Goal: Task Accomplishment & Management: Use online tool/utility

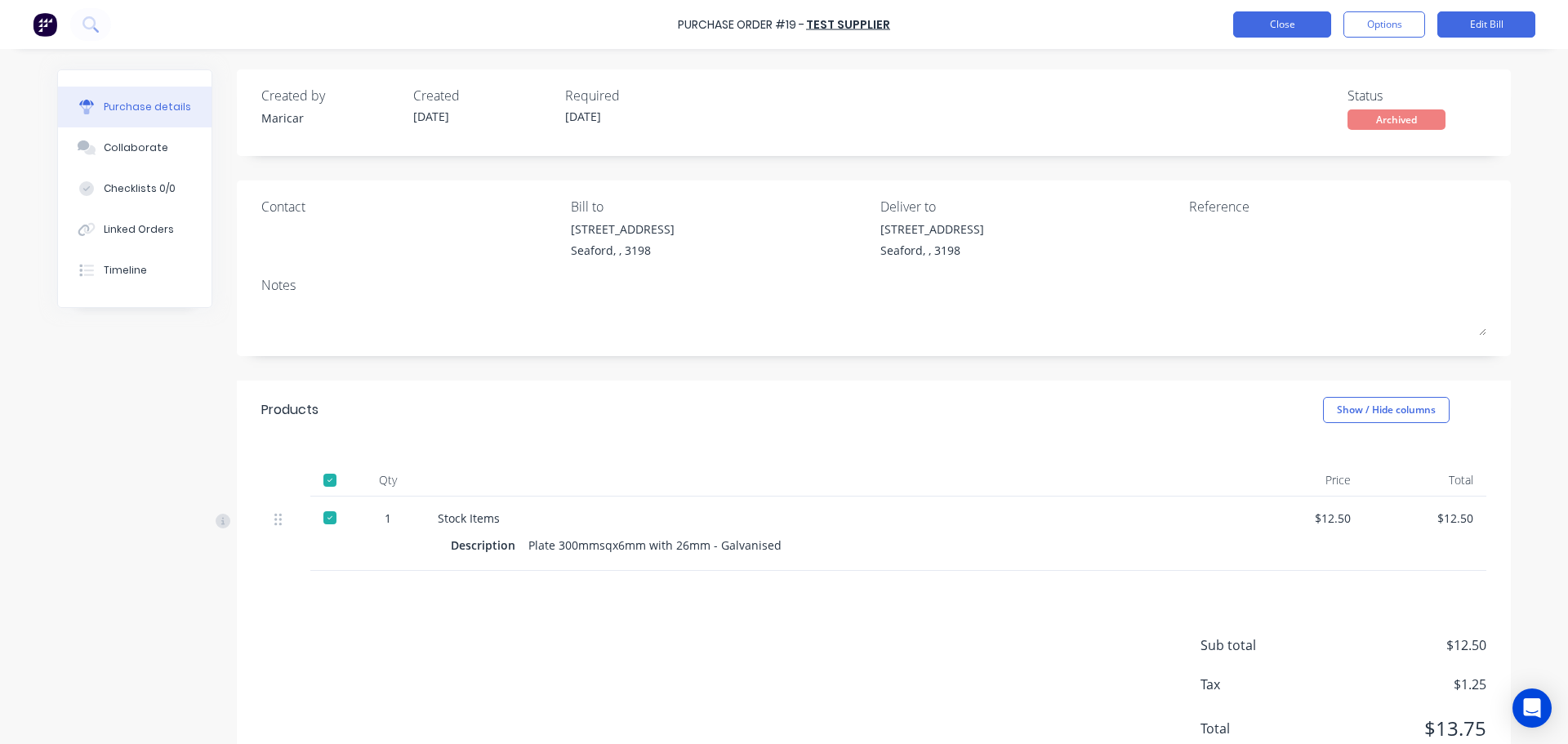
click at [1272, 30] on button "Close" at bounding box center [1281, 24] width 98 height 26
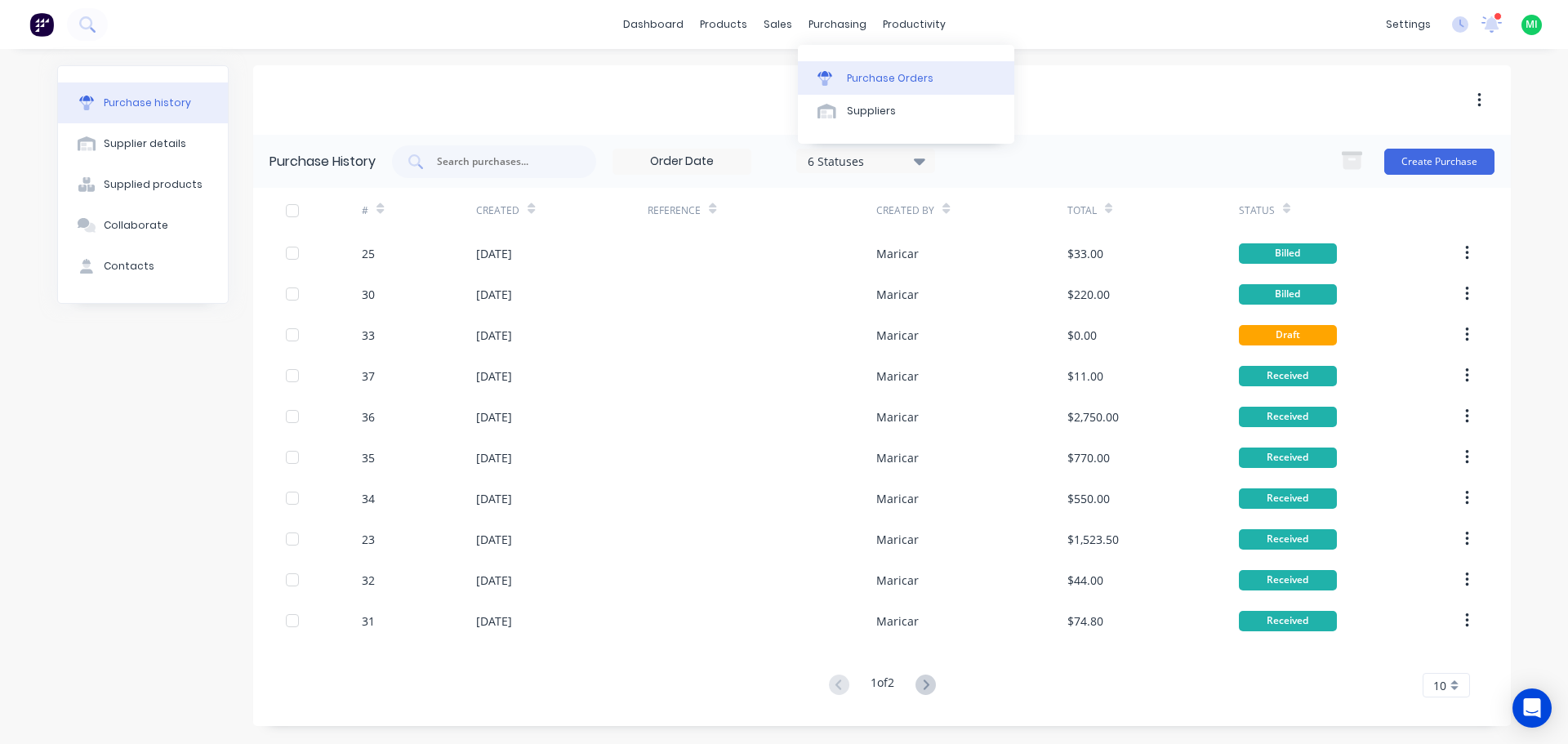
click at [863, 83] on div "Purchase Orders" at bounding box center [890, 78] width 87 height 14
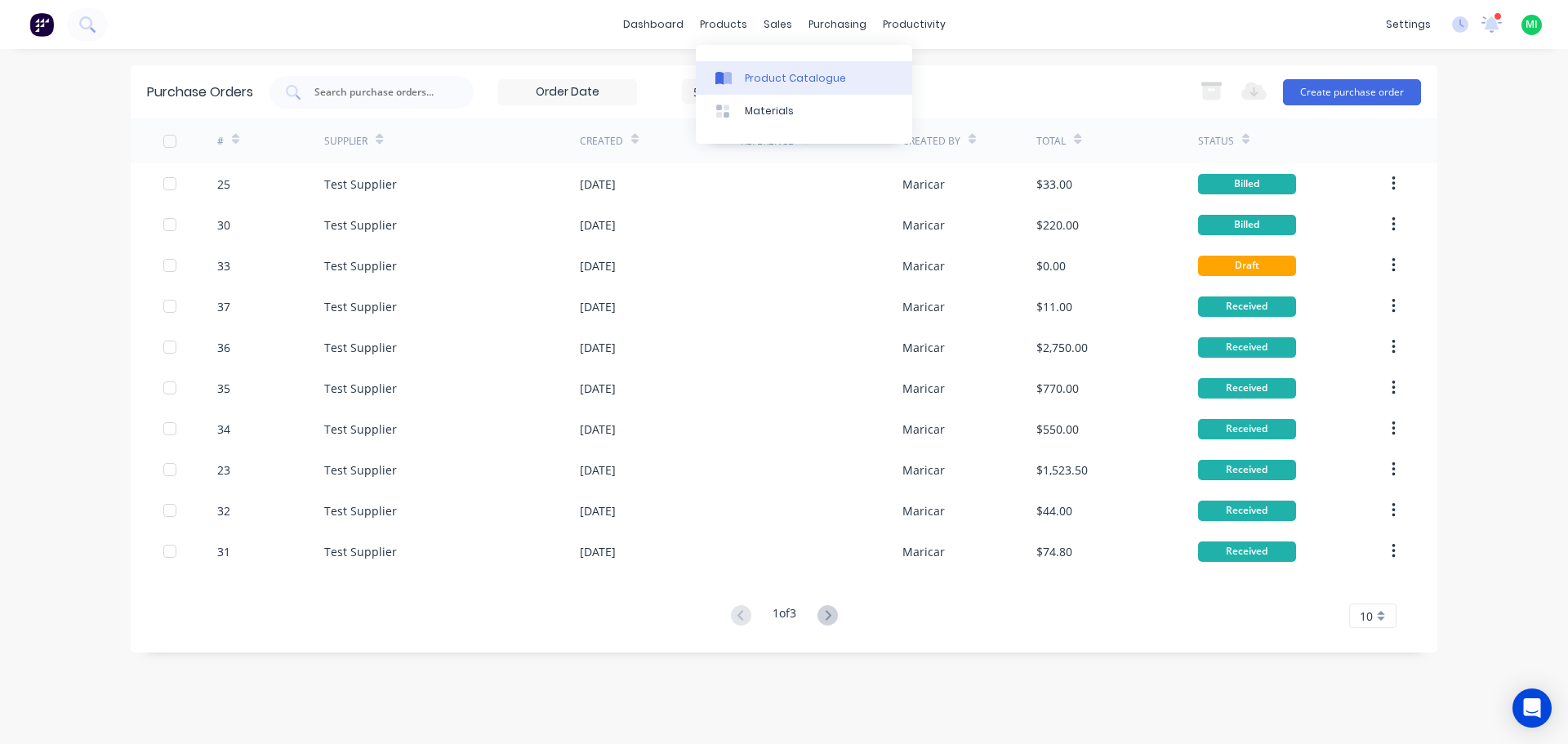
click at [756, 76] on div "Product Catalogue" at bounding box center [795, 78] width 101 height 14
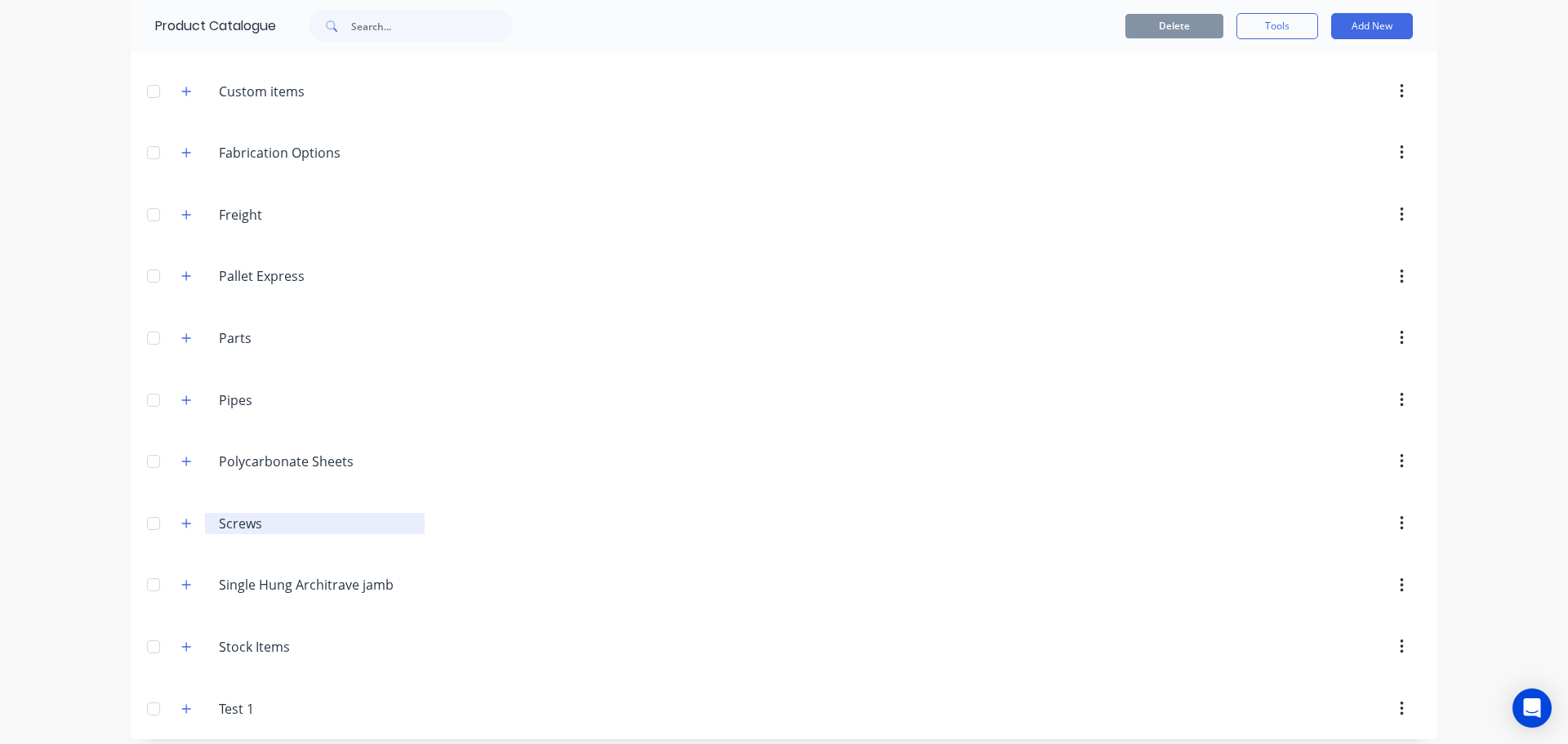
scroll to position [360, 0]
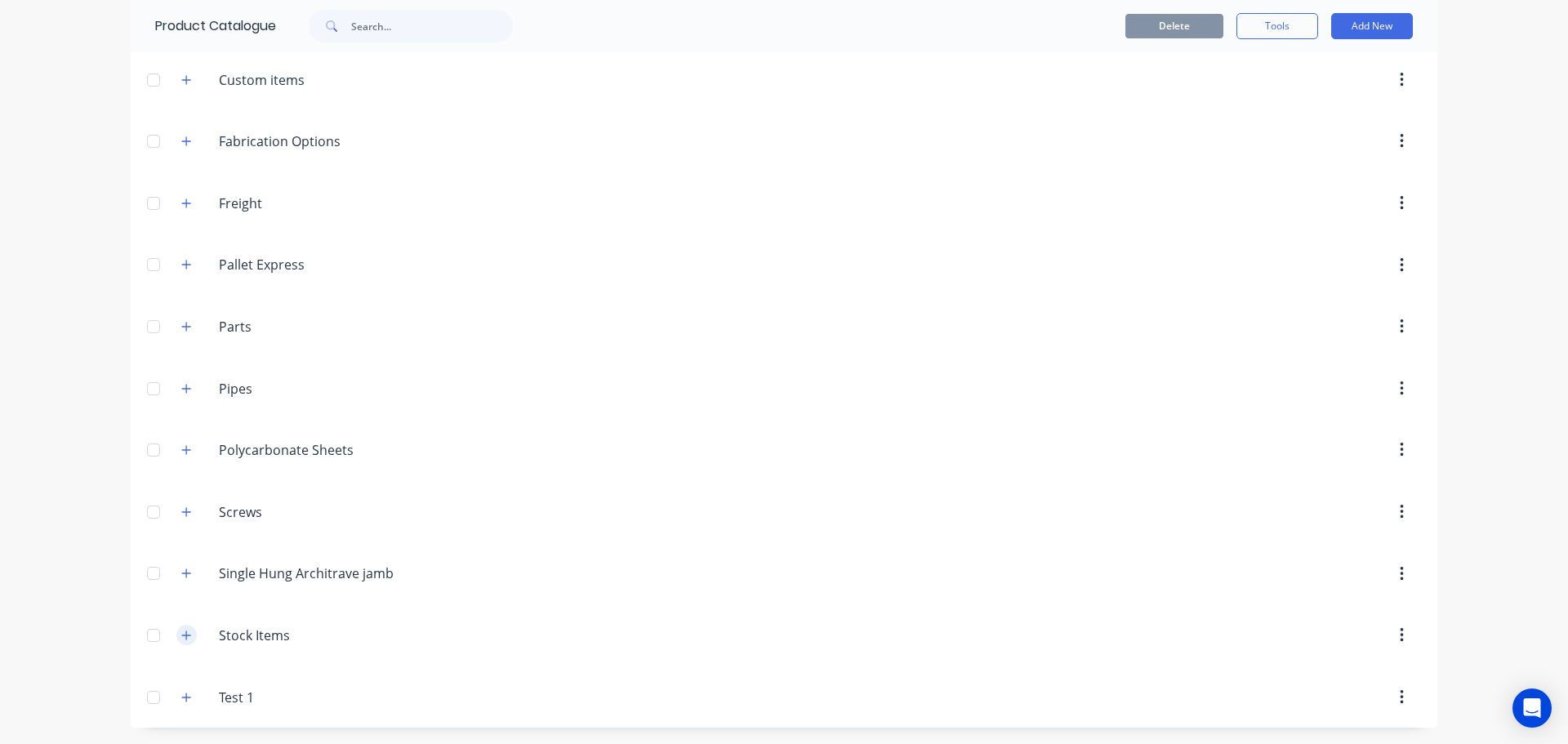
click at [184, 635] on icon "button" at bounding box center [186, 636] width 10 height 12
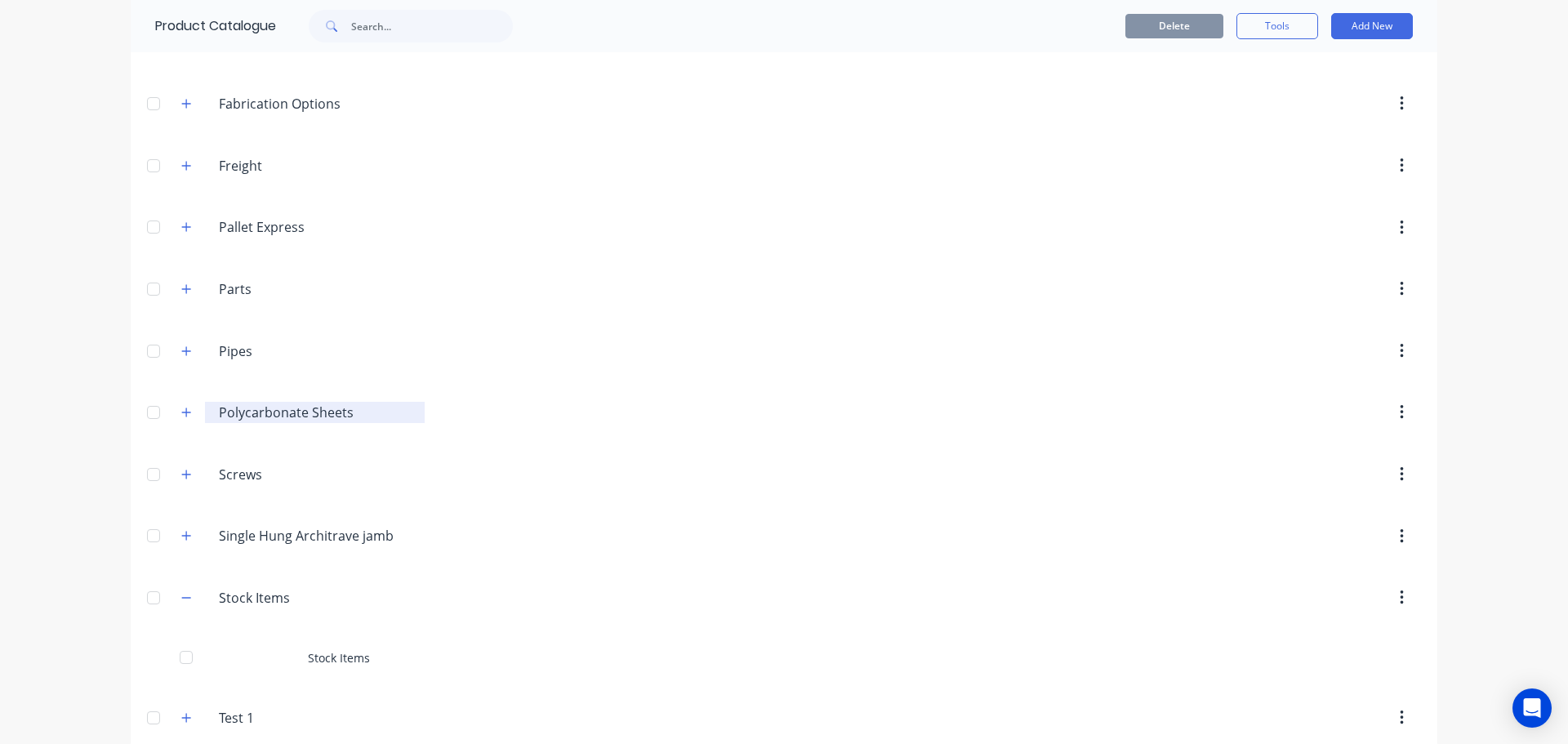
scroll to position [418, 0]
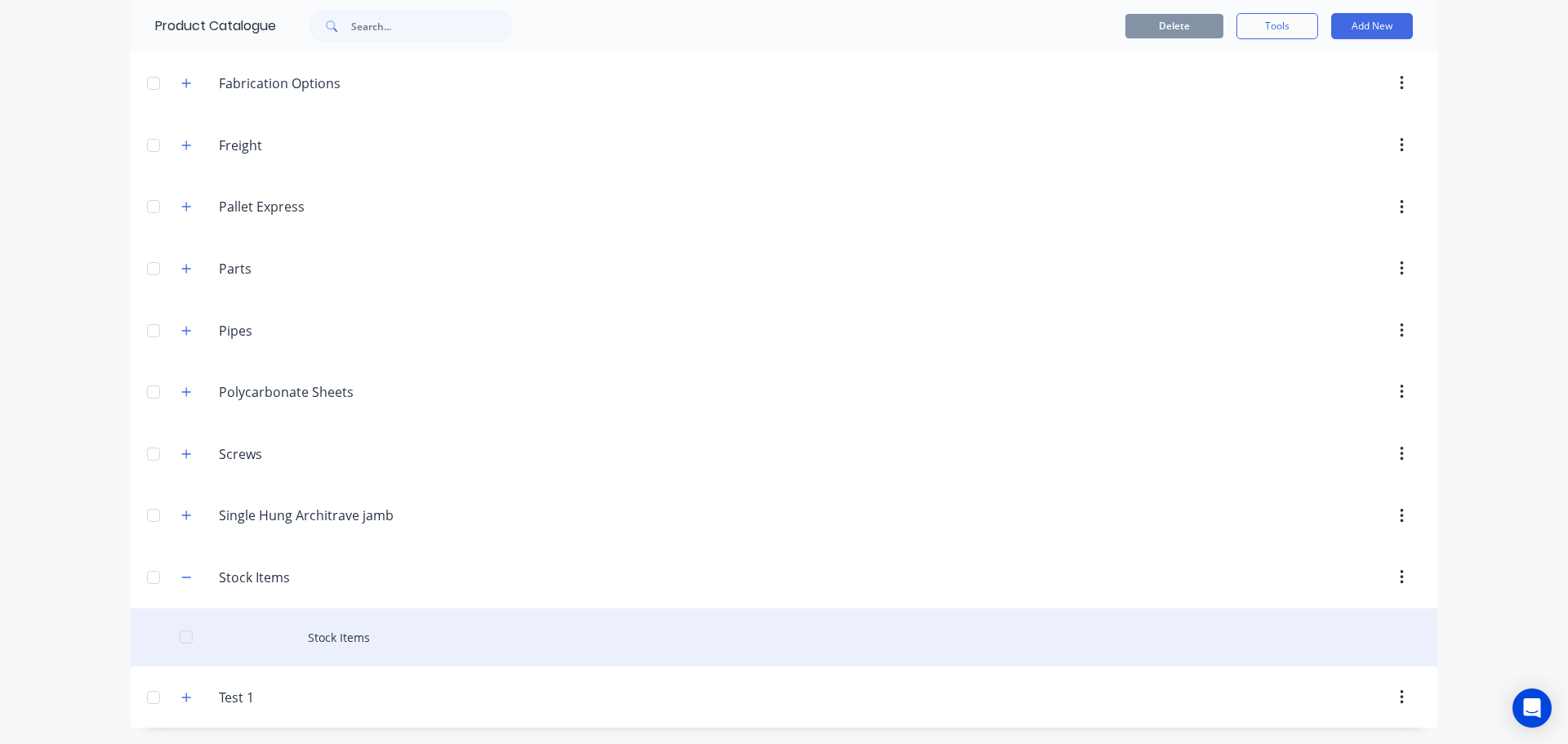
click at [299, 642] on div "Stock Items" at bounding box center [784, 638] width 1306 height 58
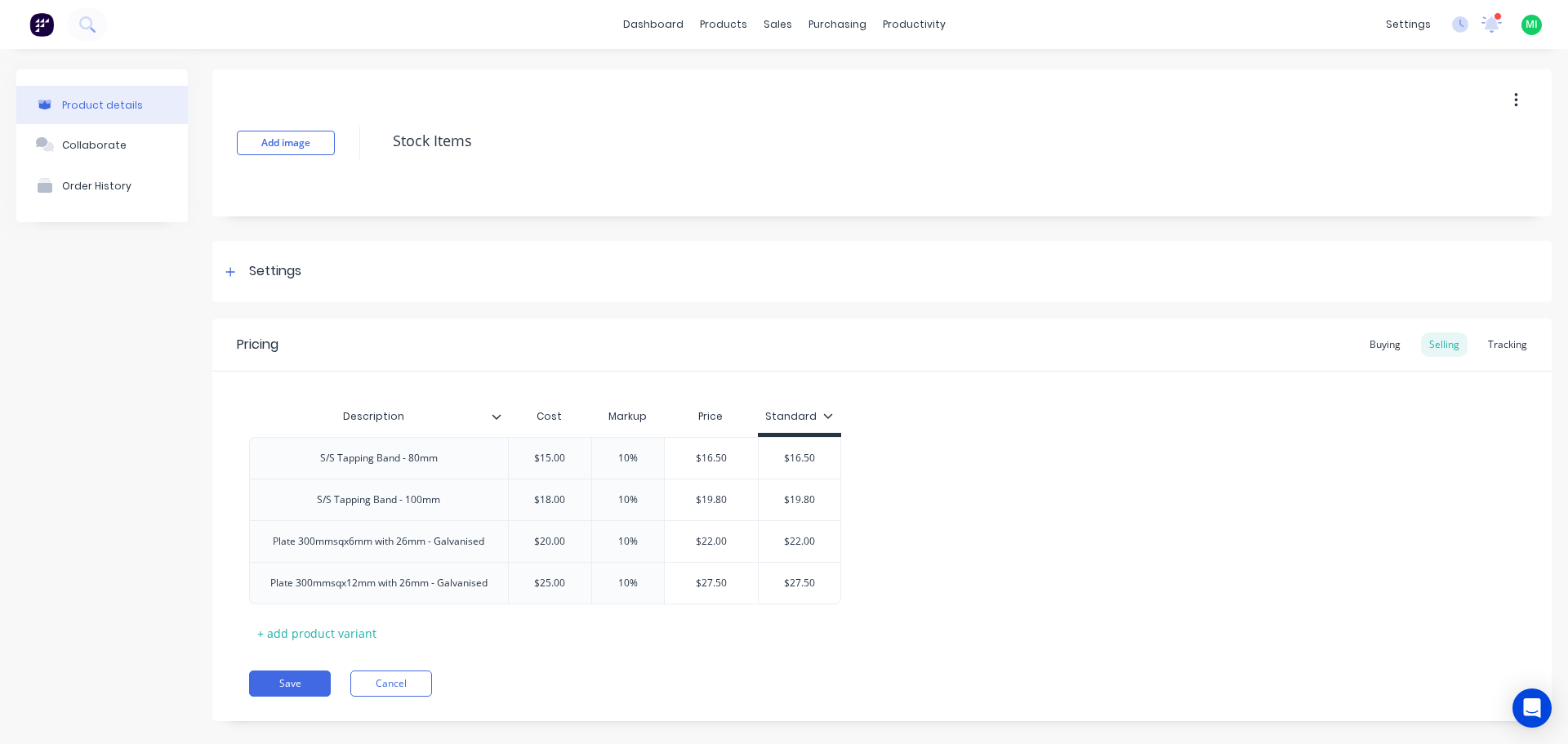
type textarea "x"
click at [78, 176] on button "Order History" at bounding box center [101, 186] width 171 height 41
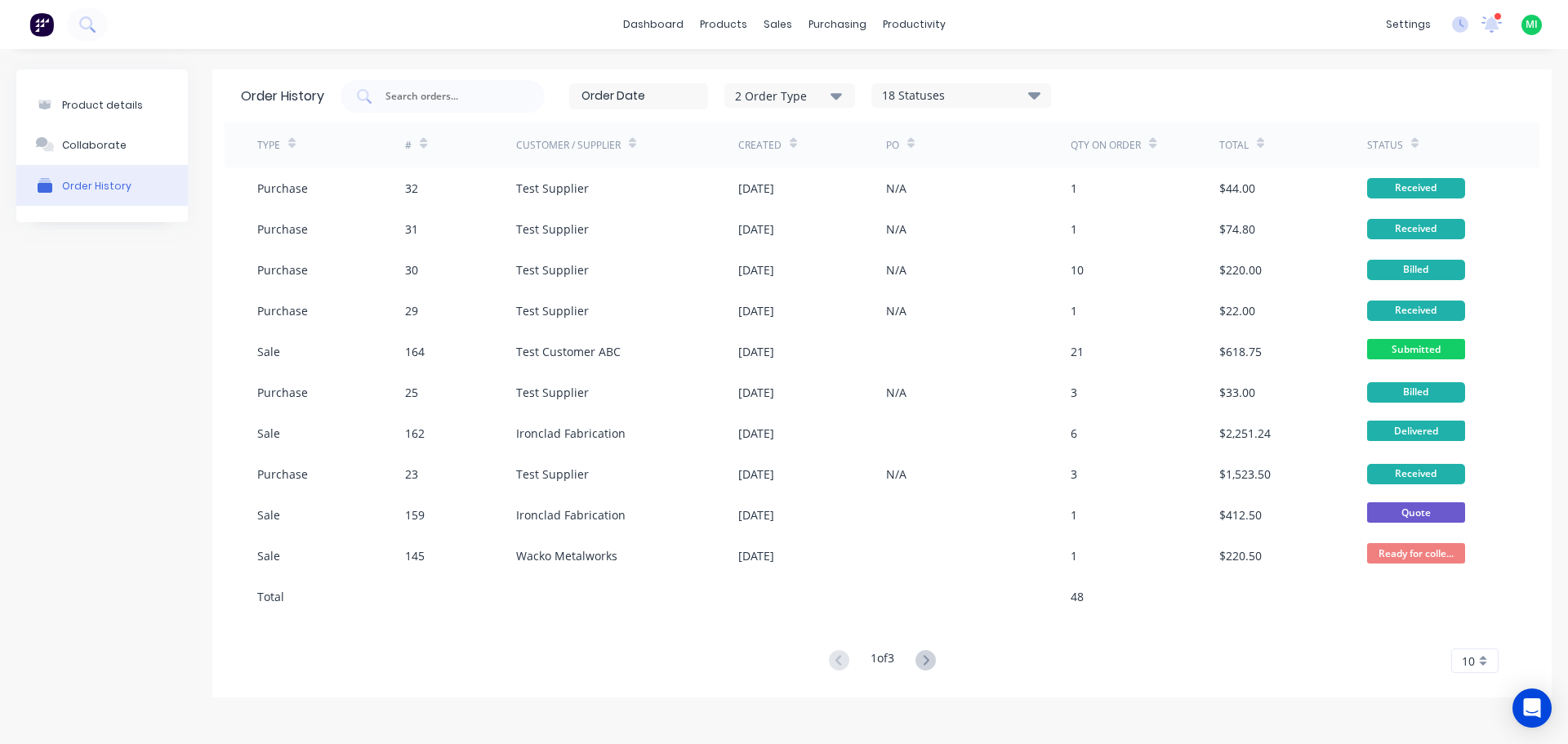
click at [979, 92] on div "18 Statuses" at bounding box center [961, 96] width 178 height 18
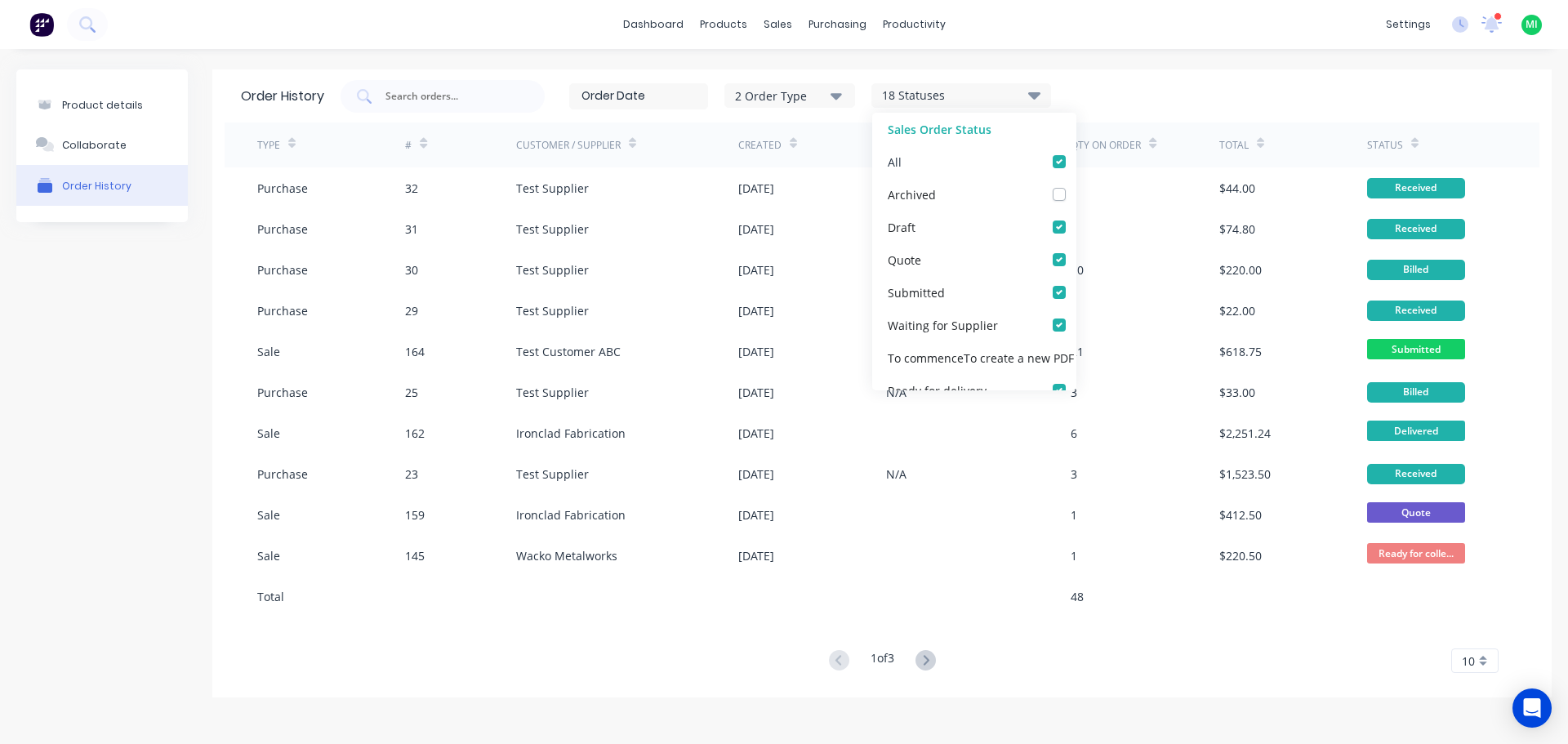
click at [1075, 153] on label at bounding box center [1075, 153] width 0 height 0
click at [1075, 159] on input "checkbox" at bounding box center [1082, 160] width 14 height 15
checkbox input "false"
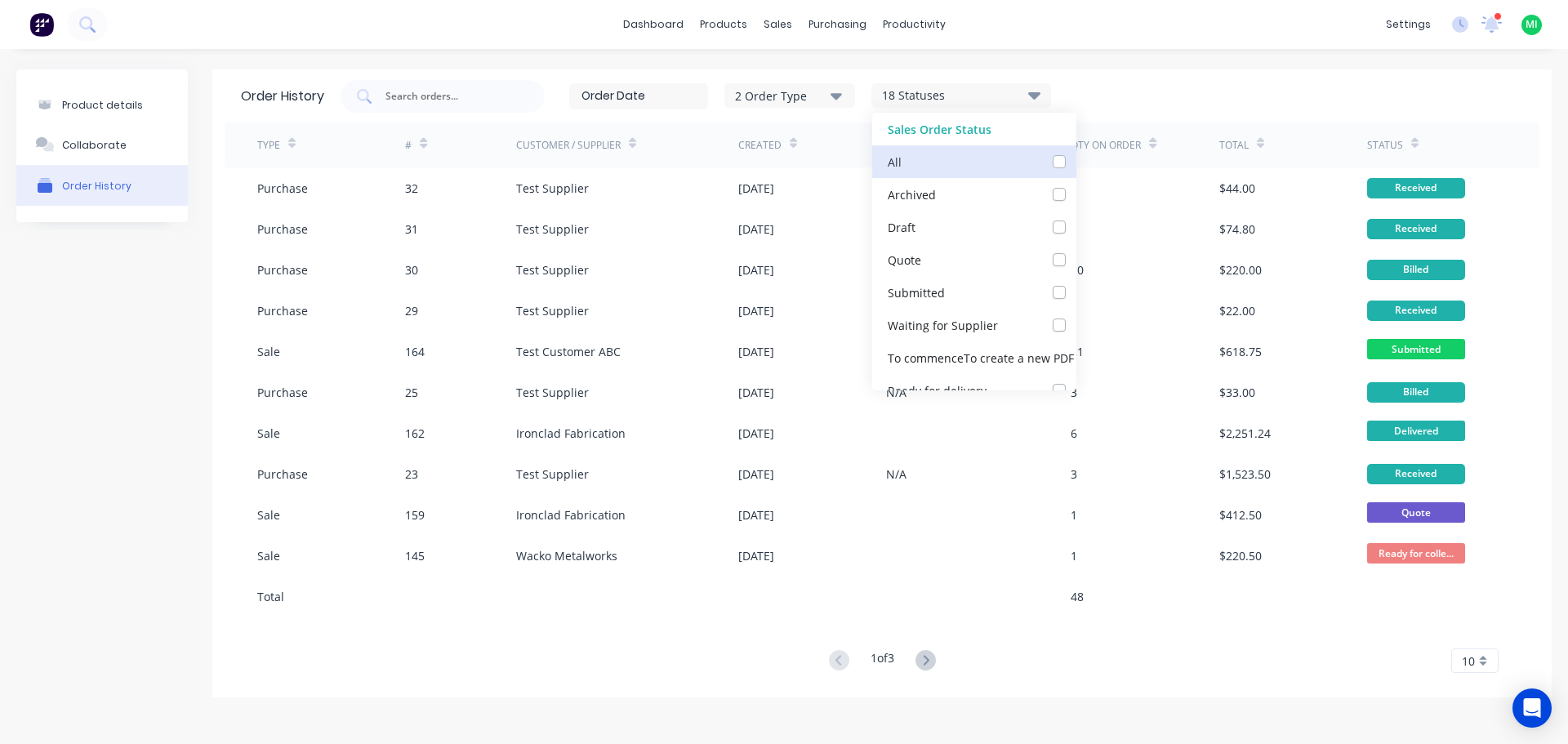
checkbox input "false"
checkbox Supplier_checkbox_b0f377ac-83fc-43ab-9b16-6f17fa6eacfforder-history "false"
checkbox steps_checkbox_2aac6728-6fc5-4a55-b372-8c4e2697c00eorder-history "false"
checkbox delivery_checkbox_755c9199-2c1d-4041-87e7-8ca6344f0407order-history "false"
checkbox invoice_checkbox_de7dafaf-33e3-47e7-ac2b-e4ad75afcb4border-history "false"
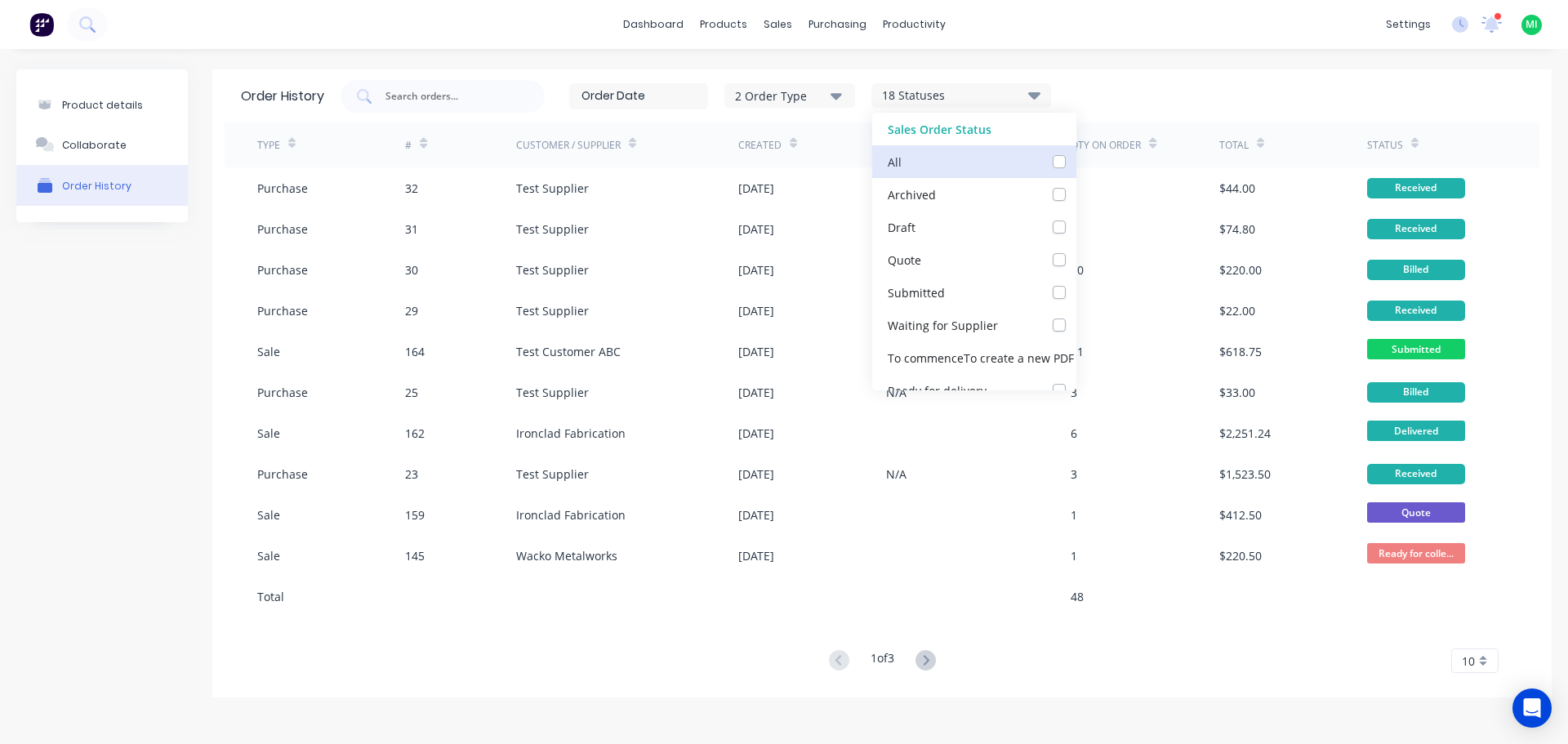
checkbox input "false"
checkbox Update_checkbox_62c6fe06-4401-4f8c-a277-a31e30d1252aorder-history "false"
checkbox collection_checkbox_948cd3cf-929b-4cd6-8ebc-d22173d23aeforder-history "false"
checkbox delivery_checkbox_c74d23c0-a53a-4d59-b2b5-d9b8fe734aeborder-history "false"
checkbox input "false"
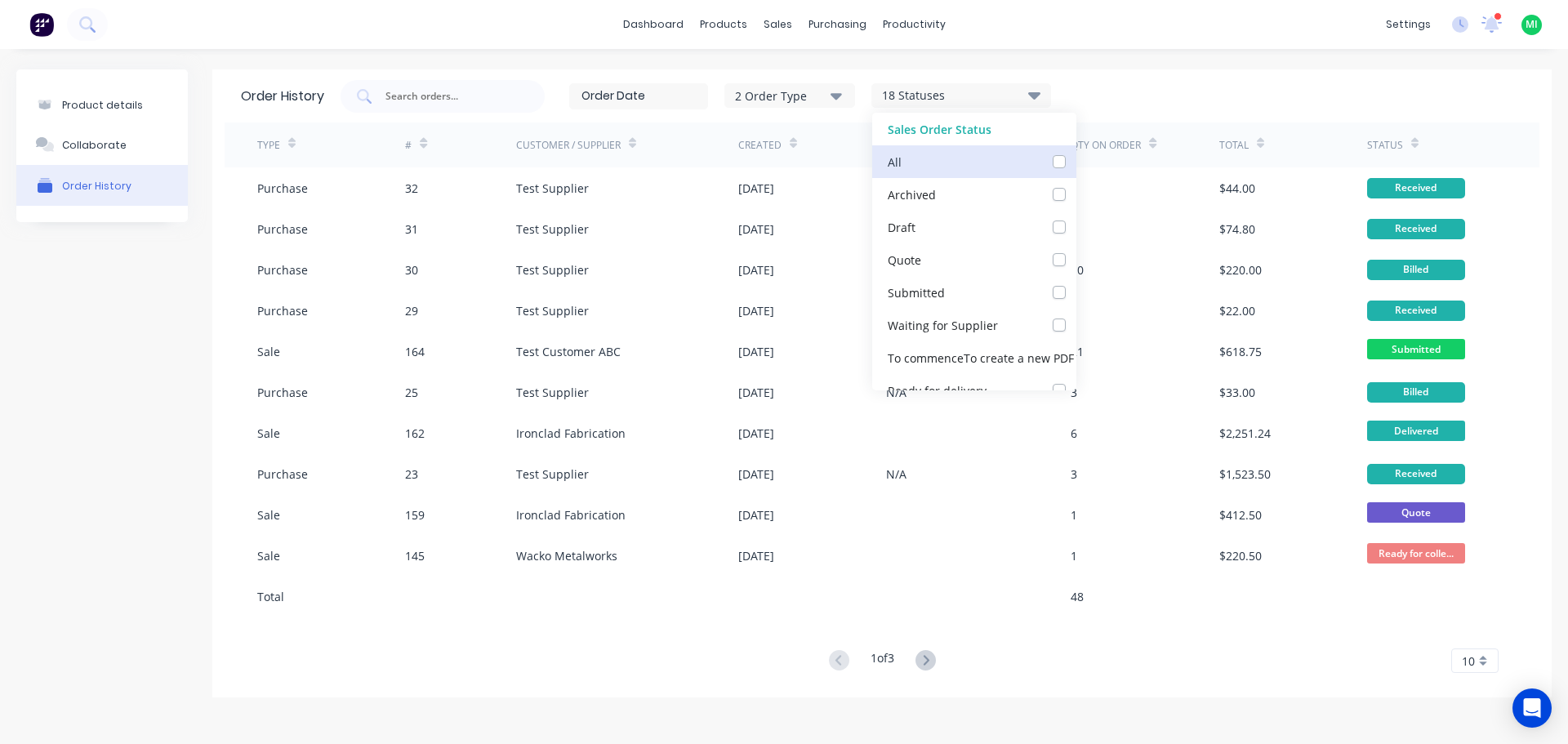
checkbox Up_checkbox_3sb28eorder-history "false"
click at [1075, 153] on label at bounding box center [1075, 153] width 0 height 0
click at [1075, 161] on input "checkbox" at bounding box center [1082, 160] width 14 height 15
checkbox input "true"
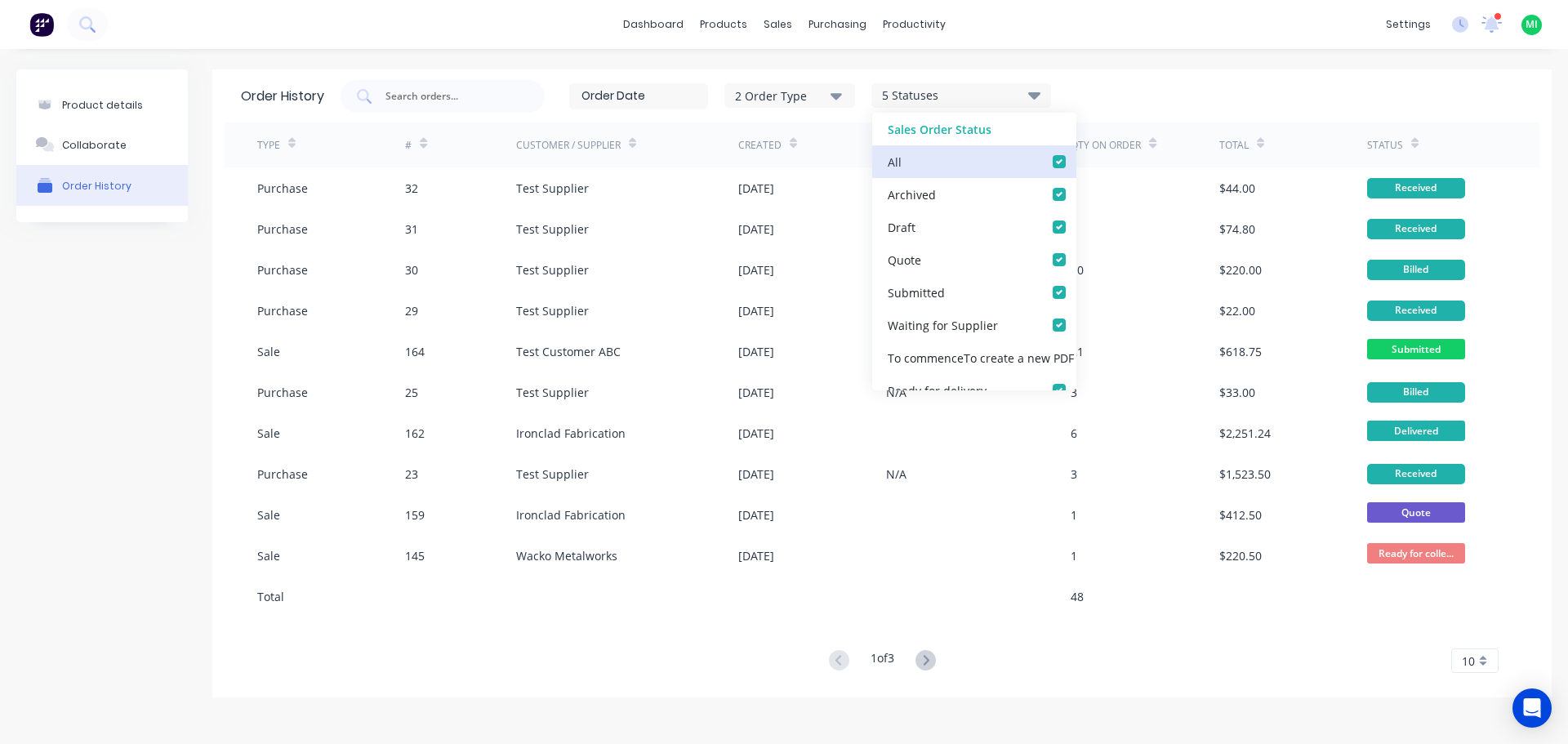
checkbox input "true"
checkbox Supplier_checkbox_b0f377ac-83fc-43ab-9b16-6f17fa6eacfforder-history "true"
checkbox steps_checkbox_2aac6728-6fc5-4a55-b372-8c4e2697c00eorder-history "true"
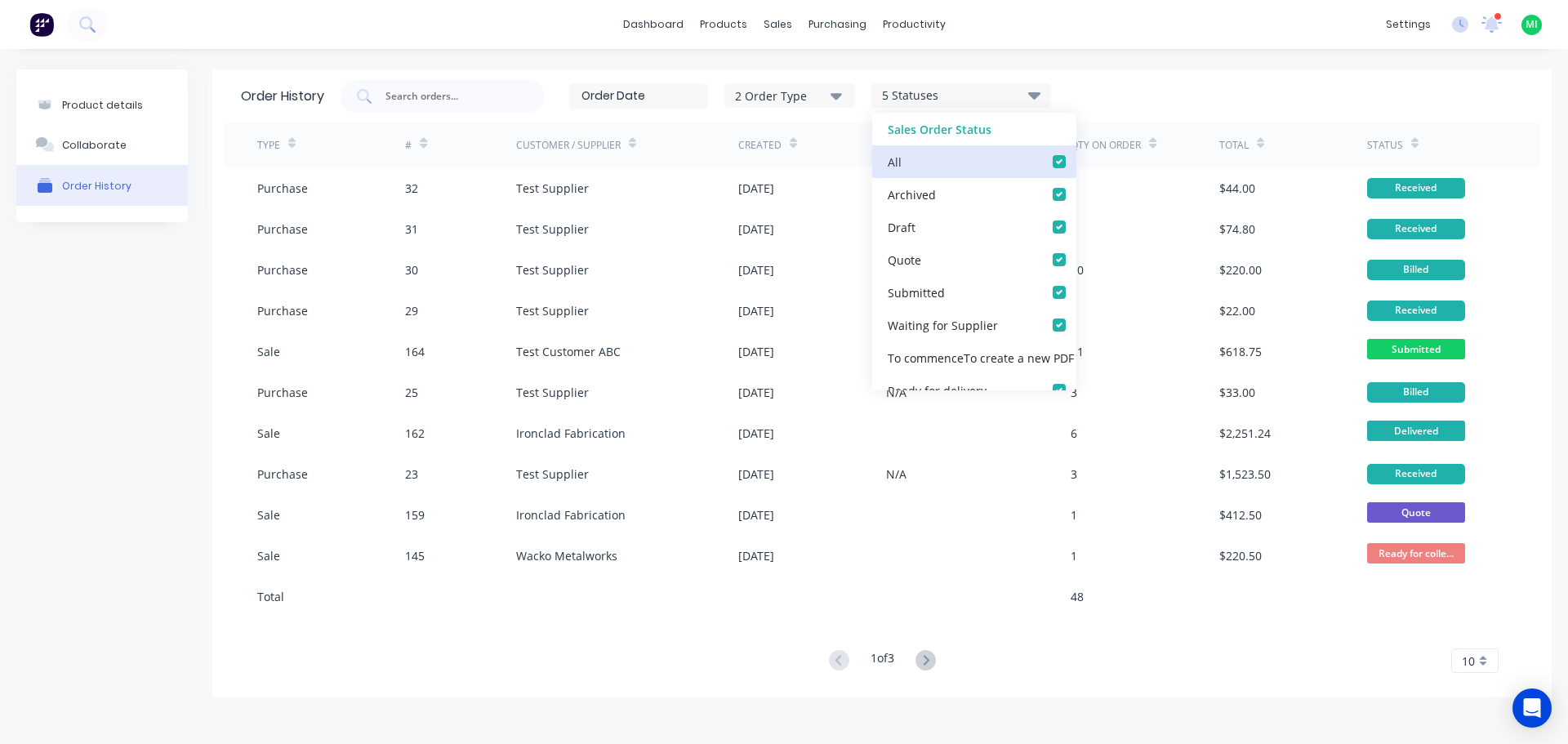
checkbox delivery_checkbox_755c9199-2c1d-4041-87e7-8ca6344f0407order-history "true"
checkbox invoice_checkbox_de7dafaf-33e3-47e7-ac2b-e4ad75afcb4border-history "true"
checkbox input "true"
checkbox Update_checkbox_62c6fe06-4401-4f8c-a277-a31e30d1252aorder-history "true"
checkbox collection_checkbox_948cd3cf-929b-4cd6-8ebc-d22173d23aeforder-history "true"
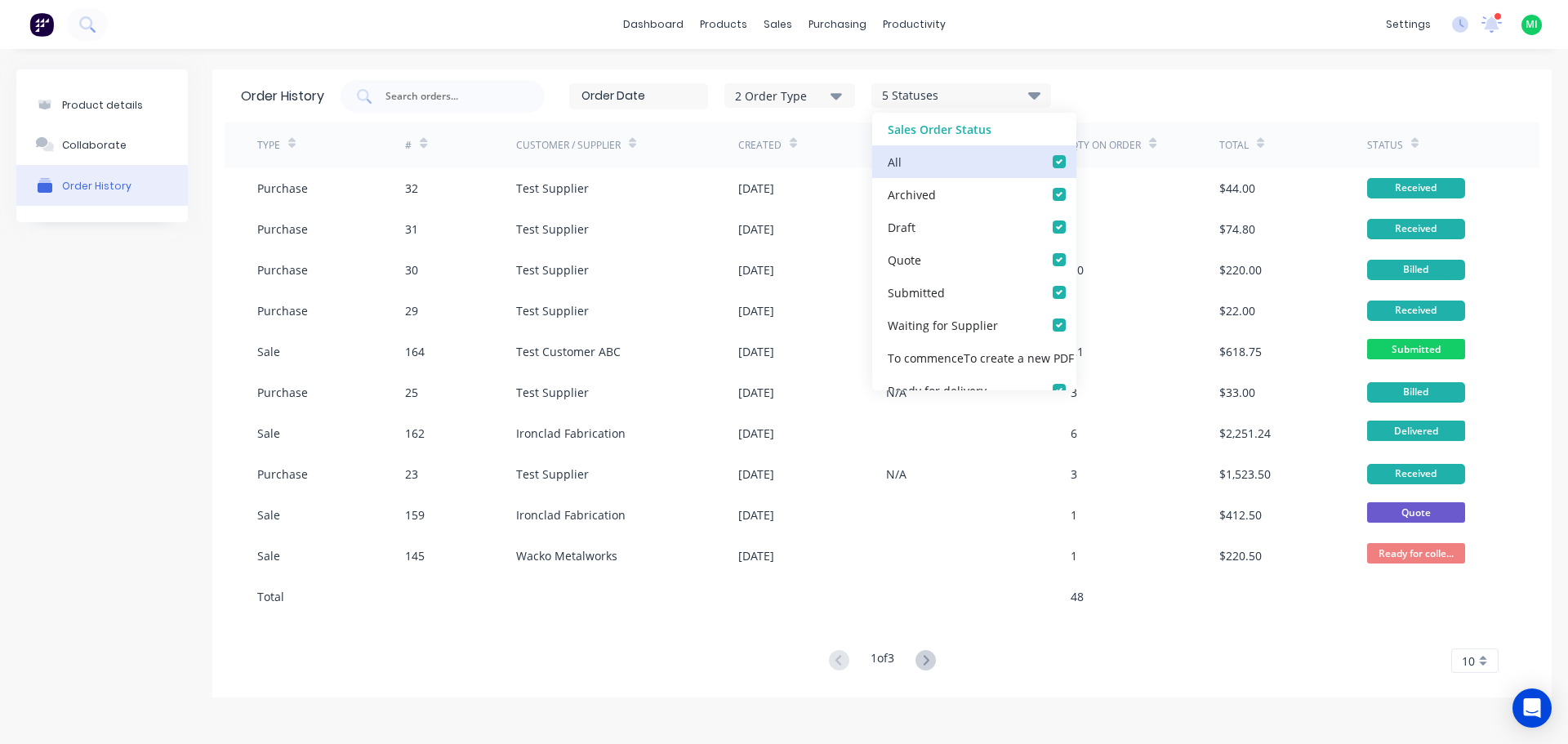
checkbox delivery_checkbox_c74d23c0-a53a-4d59-b2b5-d9b8fe734aeborder-history "true"
checkbox input "true"
checkbox Up_checkbox_3sb28eorder-history "true"
click at [1075, 153] on label at bounding box center [1075, 153] width 0 height 0
click at [1075, 156] on input "checkbox" at bounding box center [1082, 160] width 14 height 15
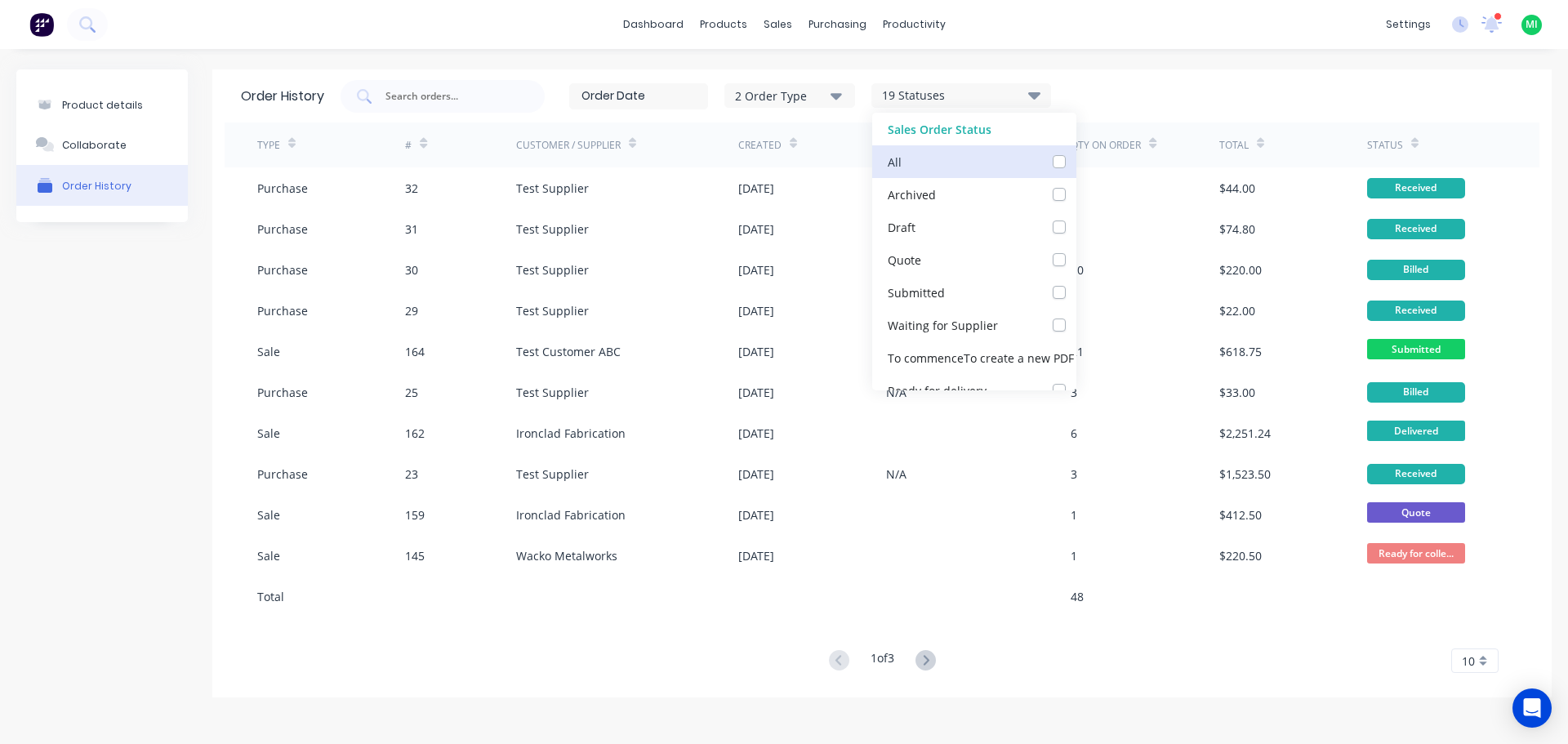
checkbox input "false"
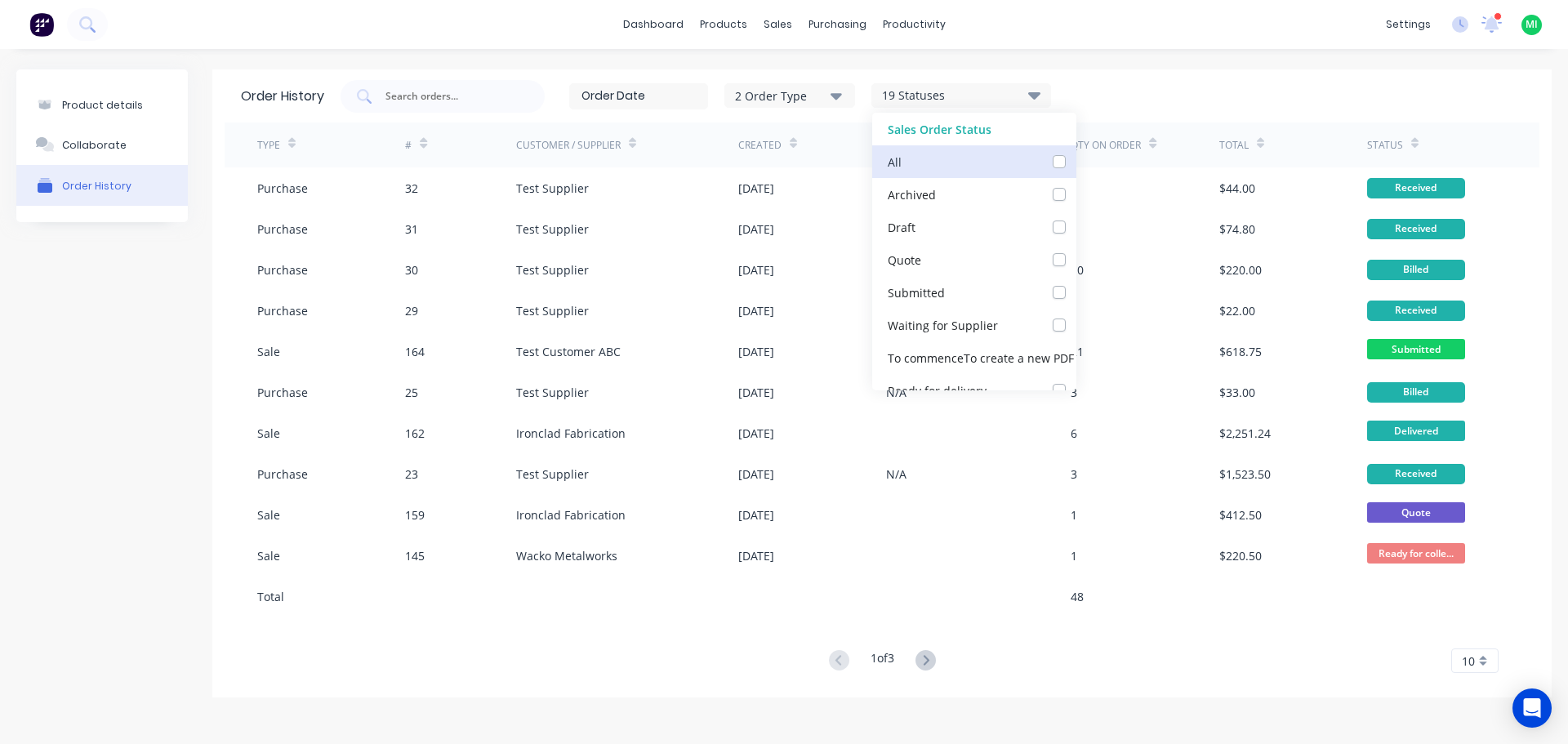
checkbox Supplier_checkbox_b0f377ac-83fc-43ab-9b16-6f17fa6eacfforder-history "false"
checkbox steps_checkbox_2aac6728-6fc5-4a55-b372-8c4e2697c00eorder-history "false"
checkbox delivery_checkbox_755c9199-2c1d-4041-87e7-8ca6344f0407order-history "false"
checkbox invoice_checkbox_de7dafaf-33e3-47e7-ac2b-e4ad75afcb4border-history "false"
checkbox input "false"
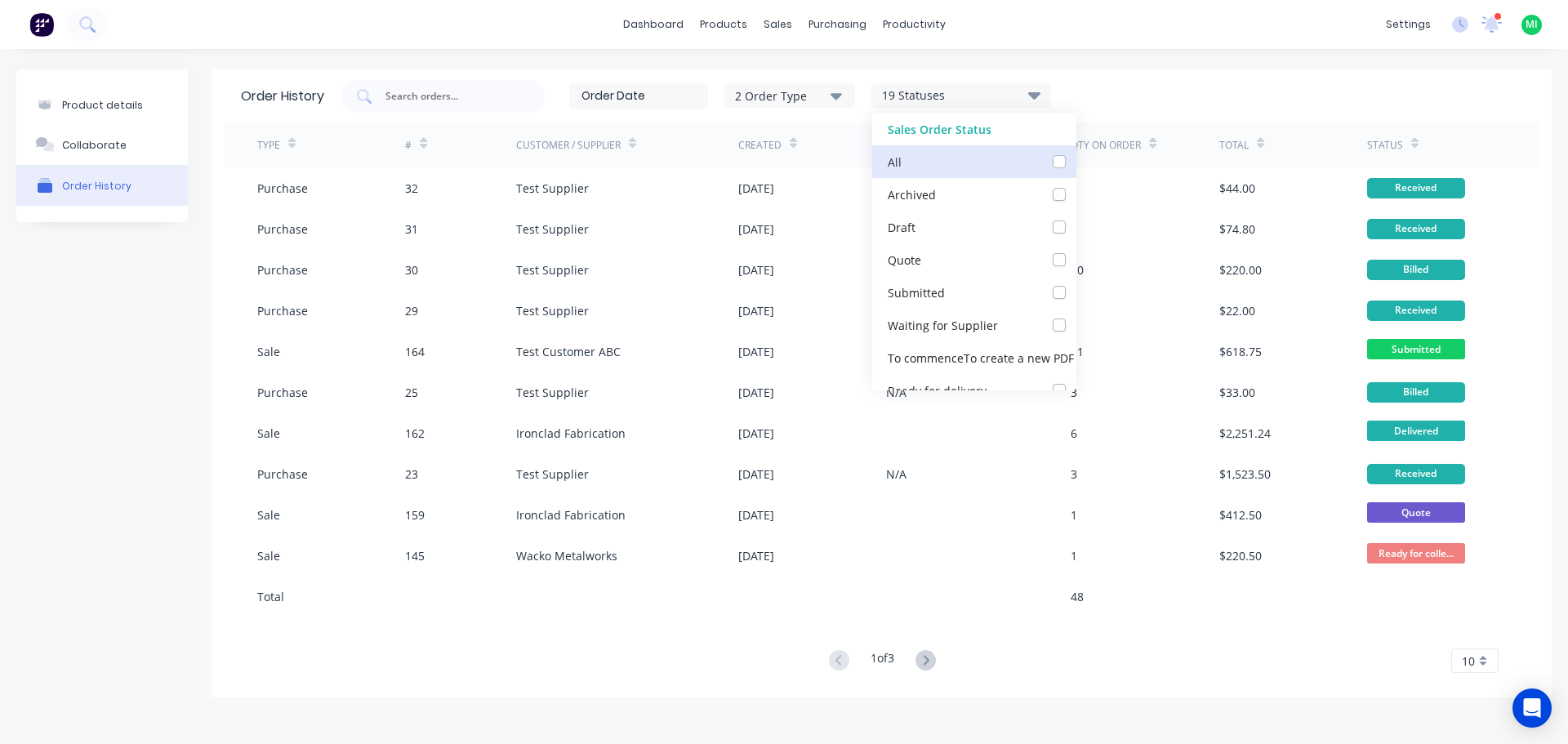
checkbox Update_checkbox_62c6fe06-4401-4f8c-a277-a31e30d1252aorder-history "false"
checkbox collection_checkbox_948cd3cf-929b-4cd6-8ebc-d22173d23aeforder-history "false"
checkbox delivery_checkbox_c74d23c0-a53a-4d59-b2b5-d9b8fe734aeborder-history "false"
checkbox input "false"
checkbox Up_checkbox_3sb28eorder-history "false"
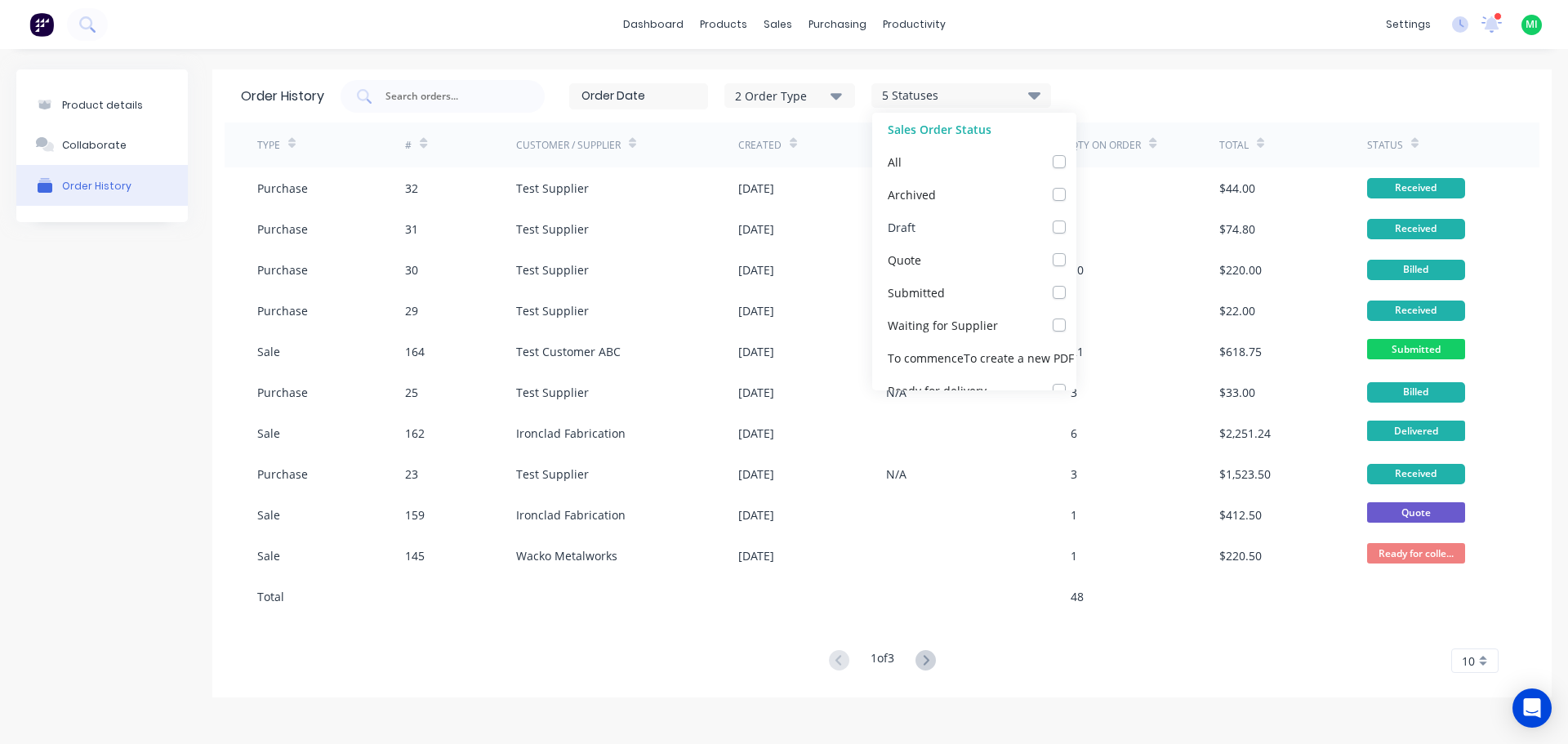
click at [1001, 240] on div "Draft" at bounding box center [974, 227] width 204 height 33
click at [1075, 218] on label at bounding box center [1075, 218] width 0 height 0
click at [1075, 232] on input "checkbox" at bounding box center [1082, 226] width 14 height 15
checkbox input "true"
click at [1181, 78] on div "Order History 2 Order Type 6 Statuses Sales Order Status All Archived Draft Quo…" at bounding box center [881, 96] width 1315 height 53
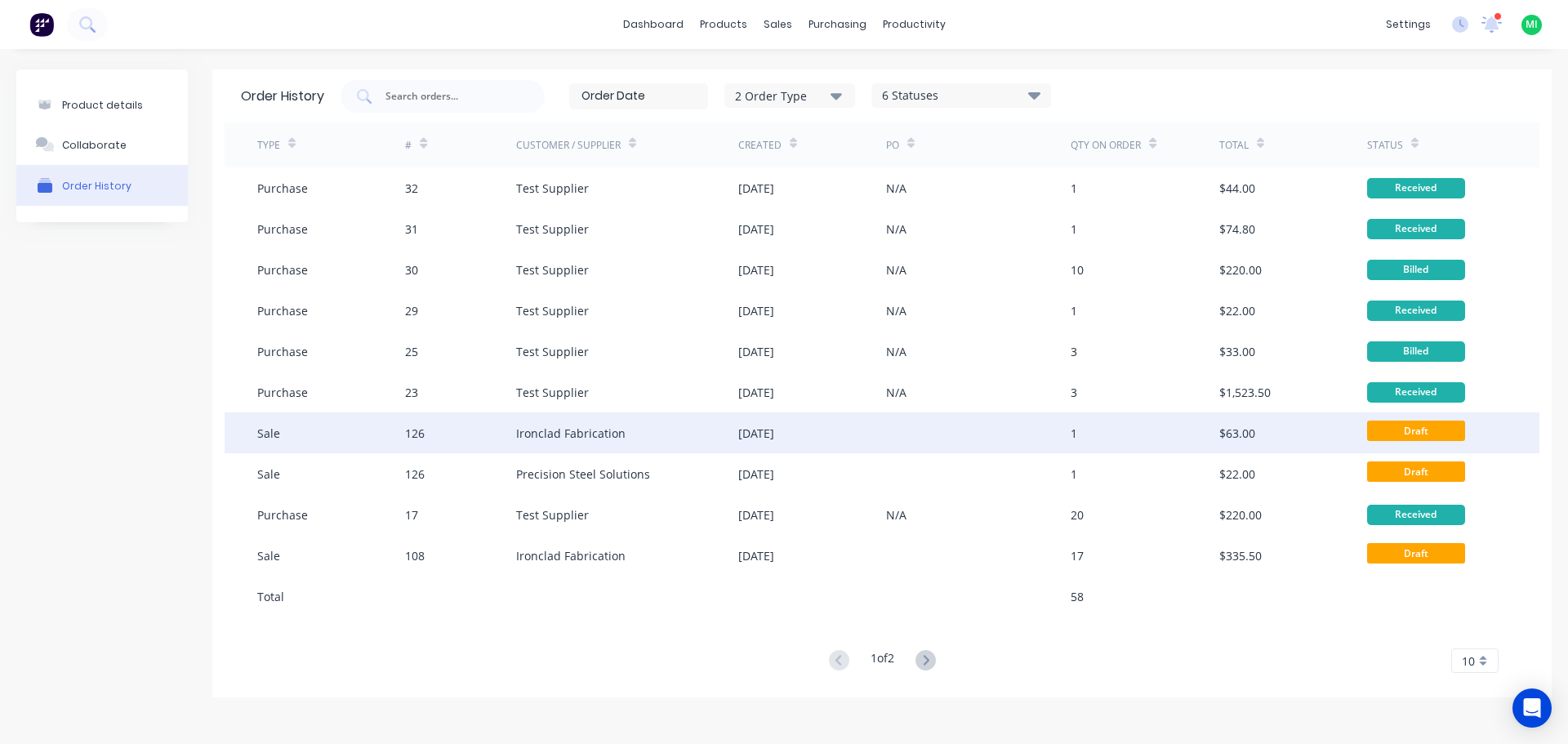
click at [667, 423] on div "Ironclad Fabrication" at bounding box center [627, 433] width 222 height 41
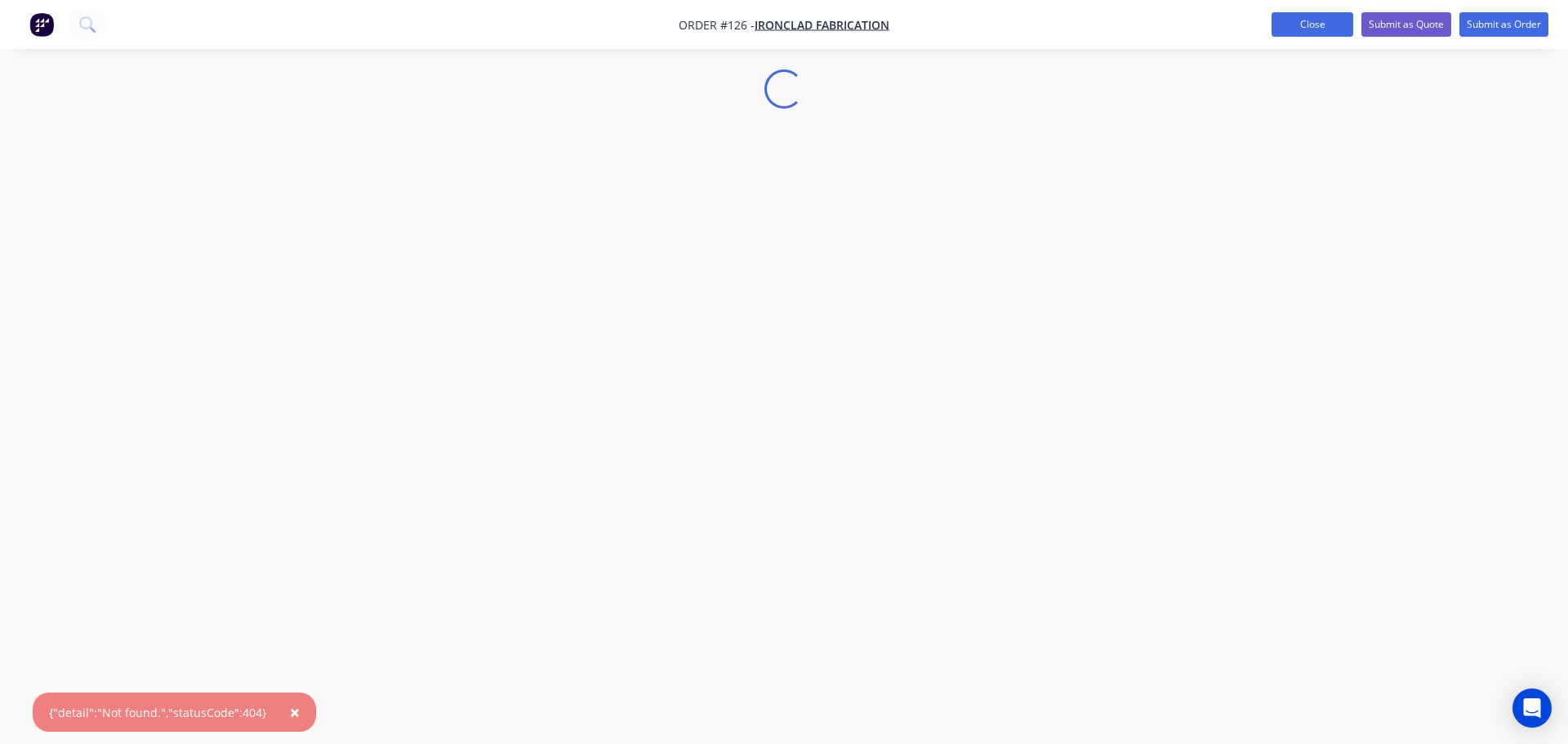
click at [1311, 23] on button "Close" at bounding box center [1312, 24] width 82 height 24
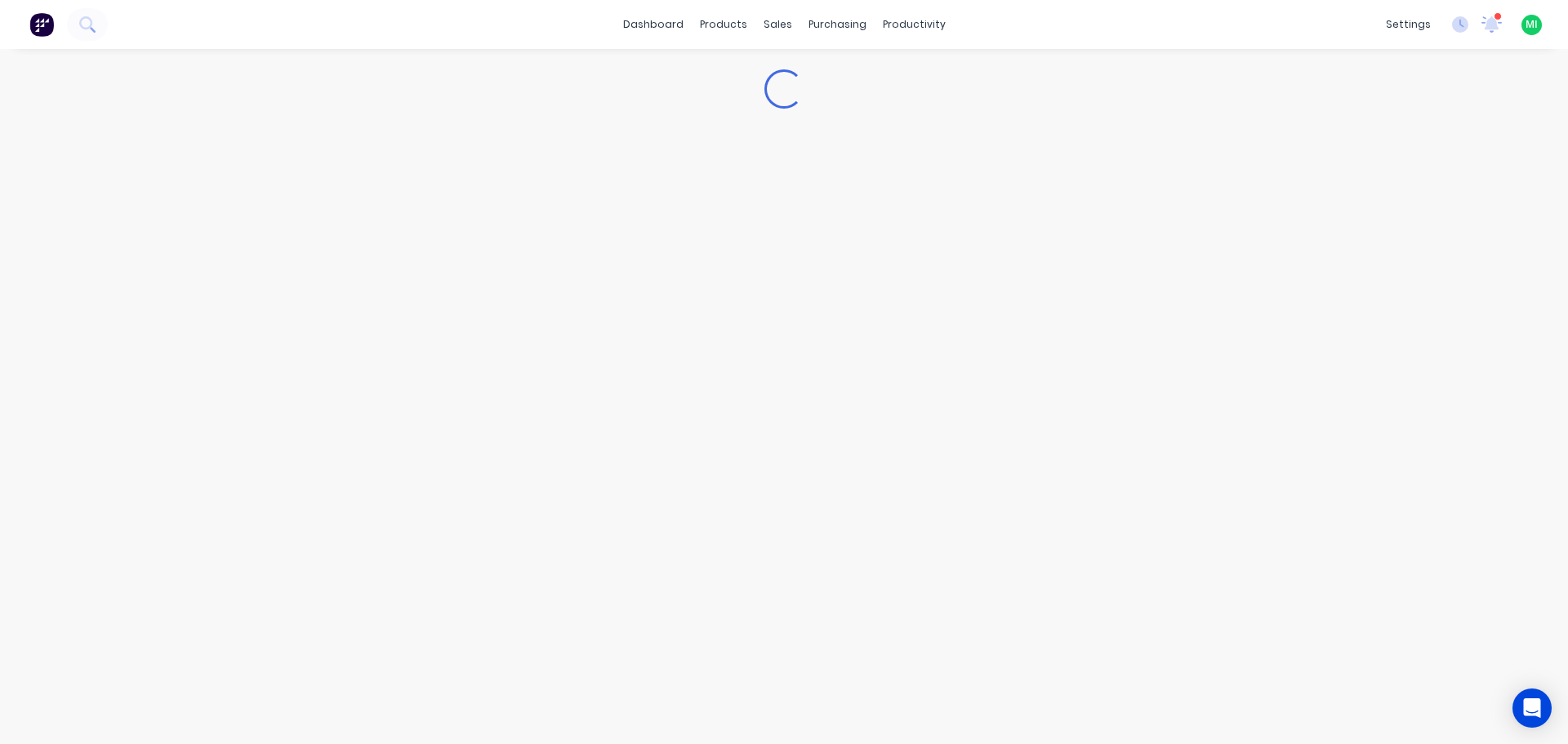
click at [1291, 20] on div "dashboard products sales purchasing productivity dashboard products Product Cat…" at bounding box center [784, 24] width 1568 height 49
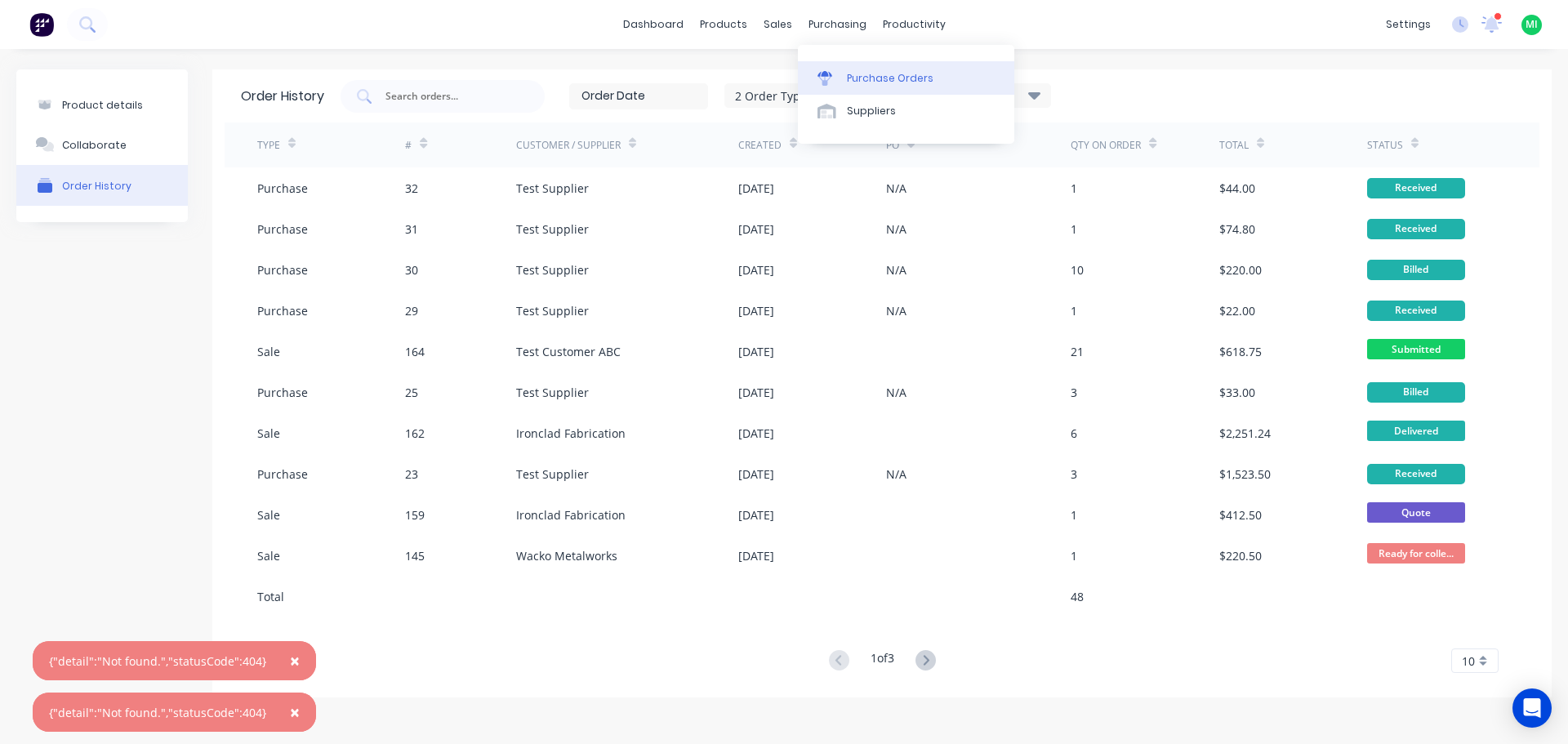
click at [883, 82] on div "Purchase Orders" at bounding box center [890, 78] width 87 height 14
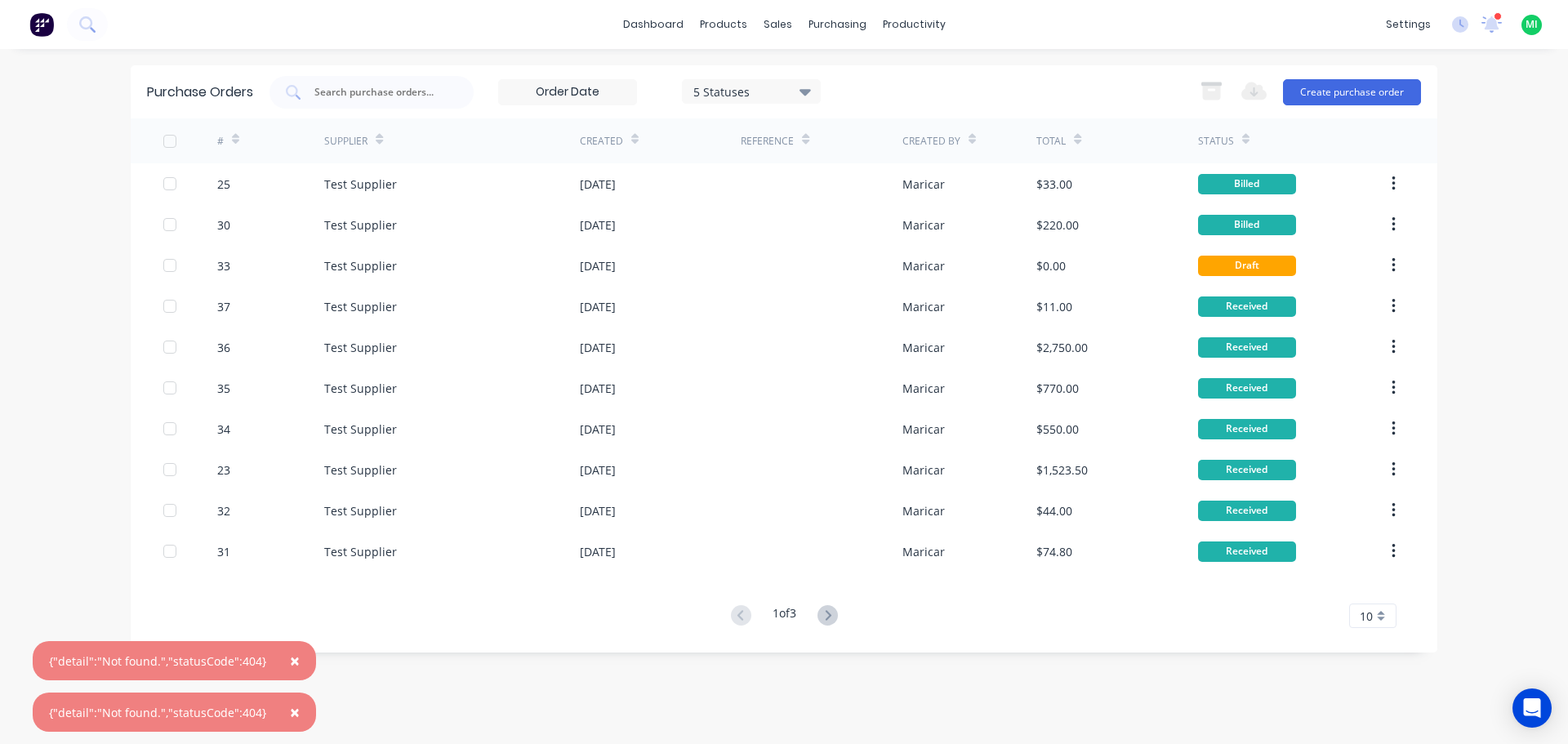
click at [290, 663] on span "×" at bounding box center [295, 661] width 10 height 23
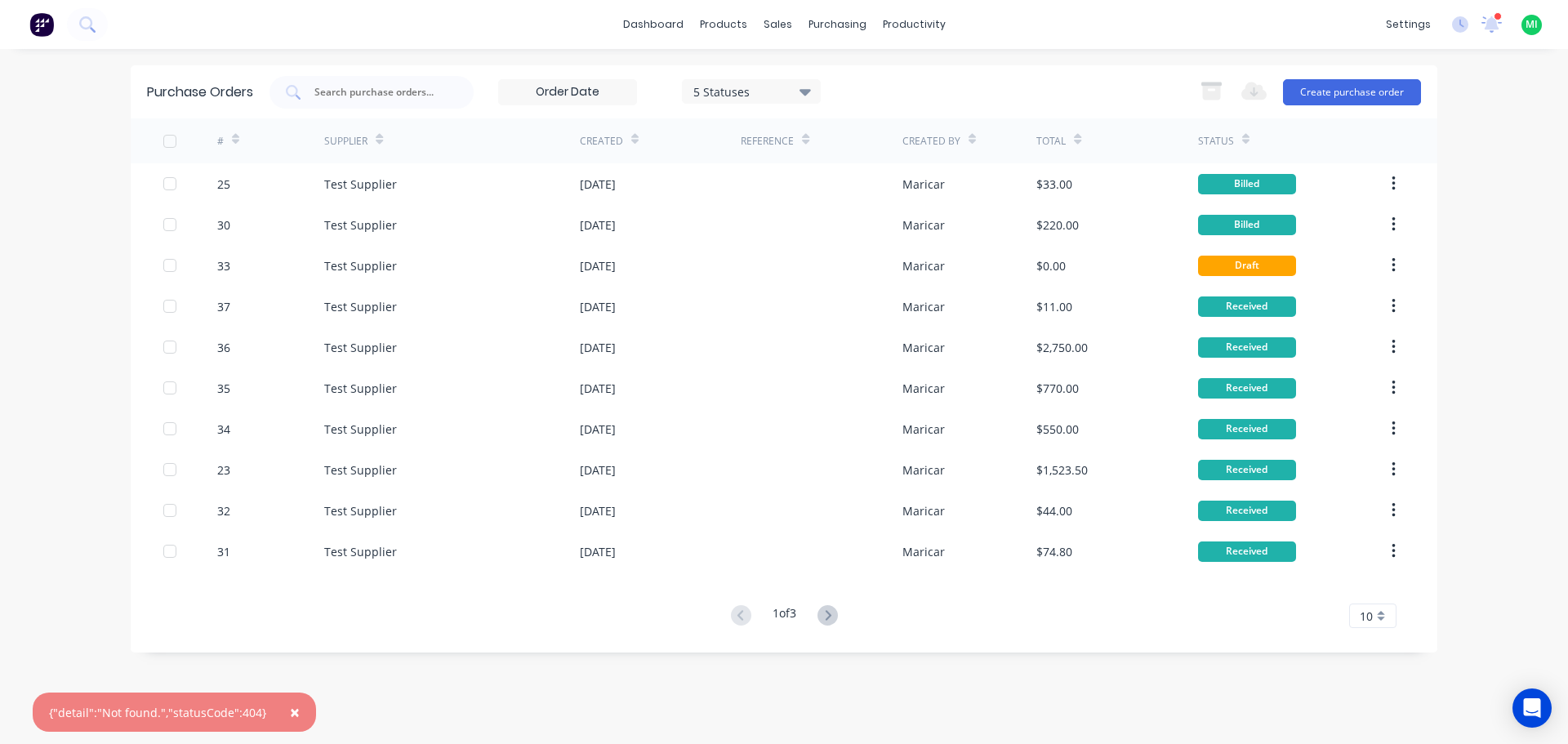
click at [293, 701] on button "×" at bounding box center [295, 712] width 43 height 40
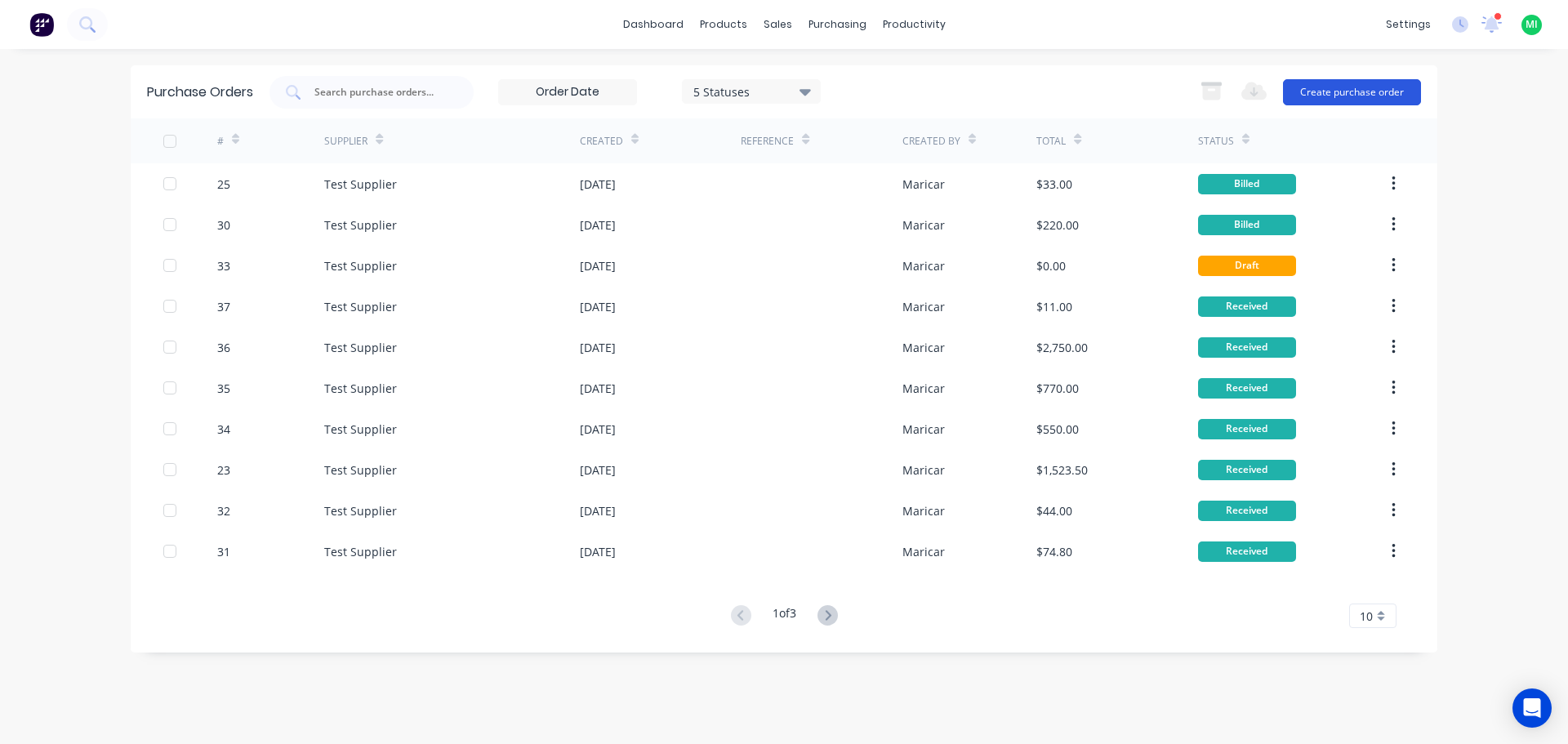
click at [1329, 91] on button "Create purchase order" at bounding box center [1352, 92] width 138 height 26
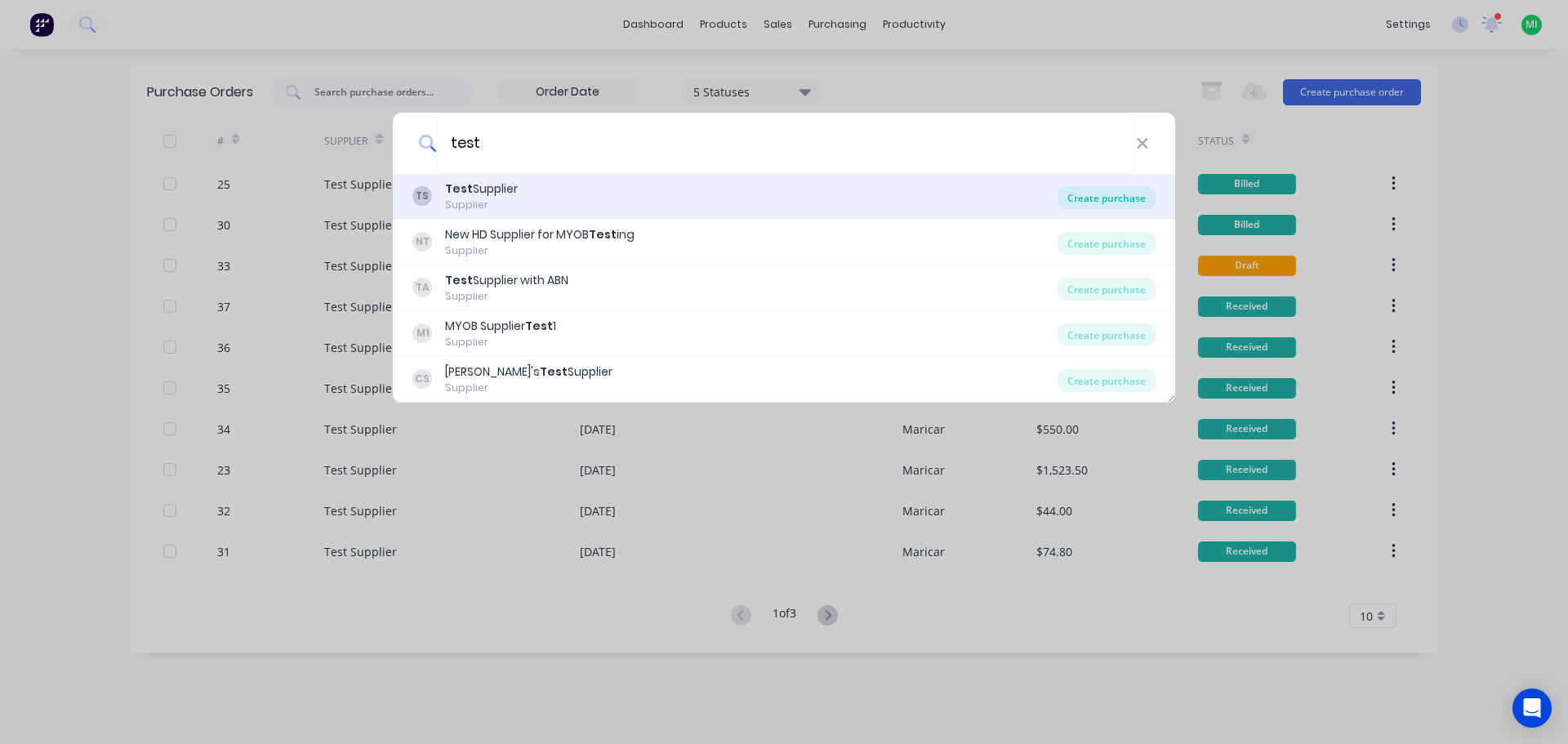
type input "test"
click at [1112, 194] on div "Create purchase" at bounding box center [1106, 198] width 98 height 23
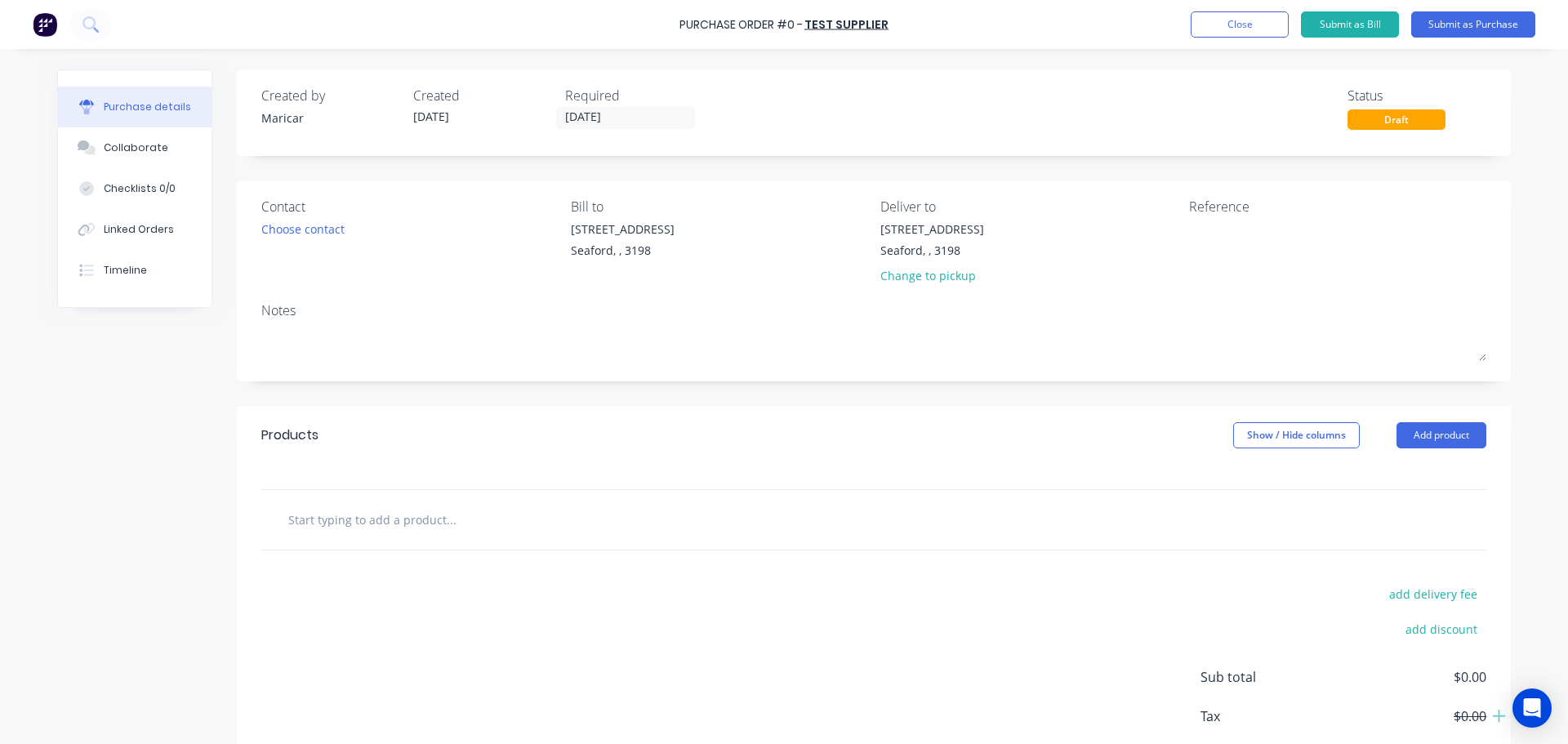
scroll to position [92, 0]
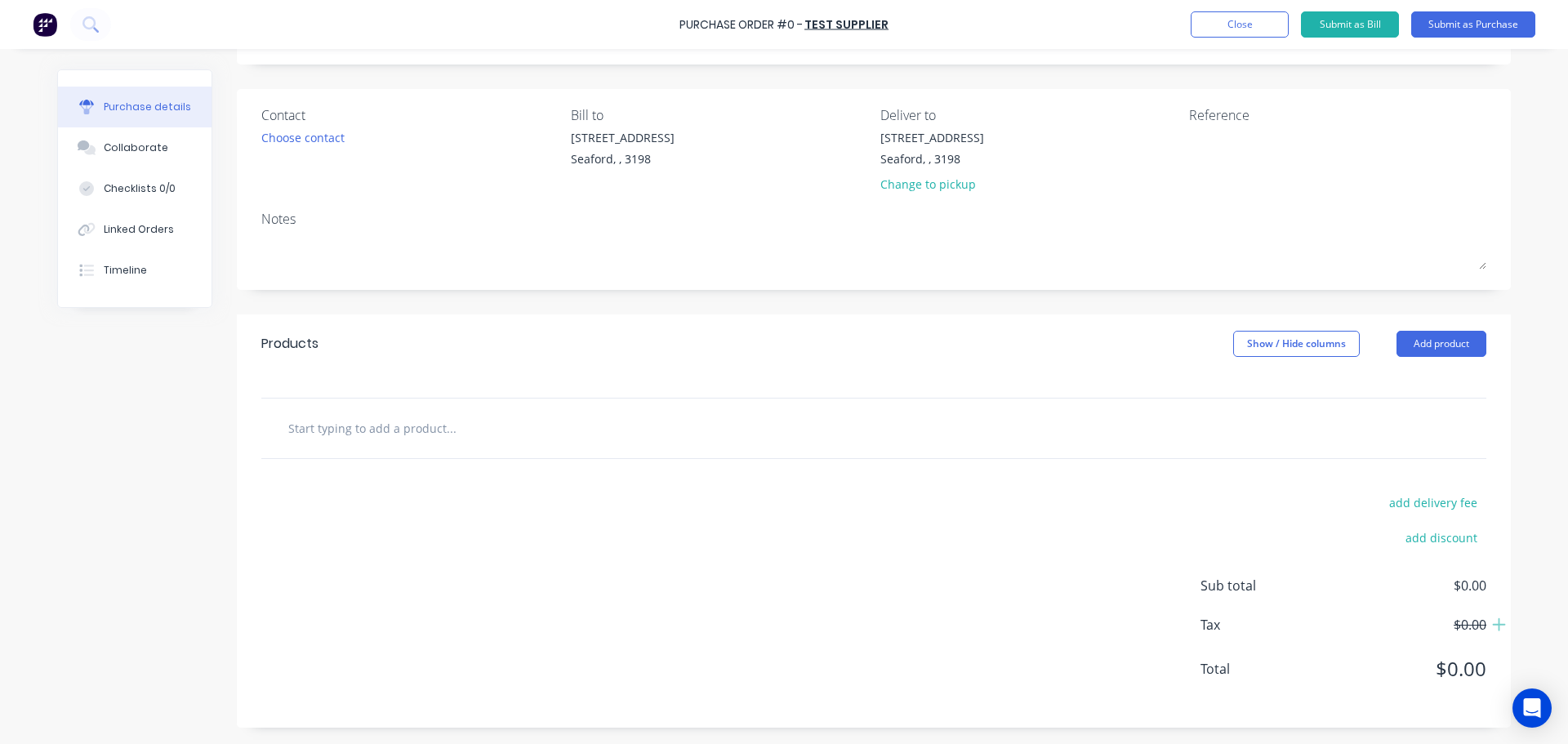
click at [356, 444] on input "text" at bounding box center [451, 428] width 327 height 33
click at [1433, 343] on button "Add product" at bounding box center [1440, 343] width 90 height 26
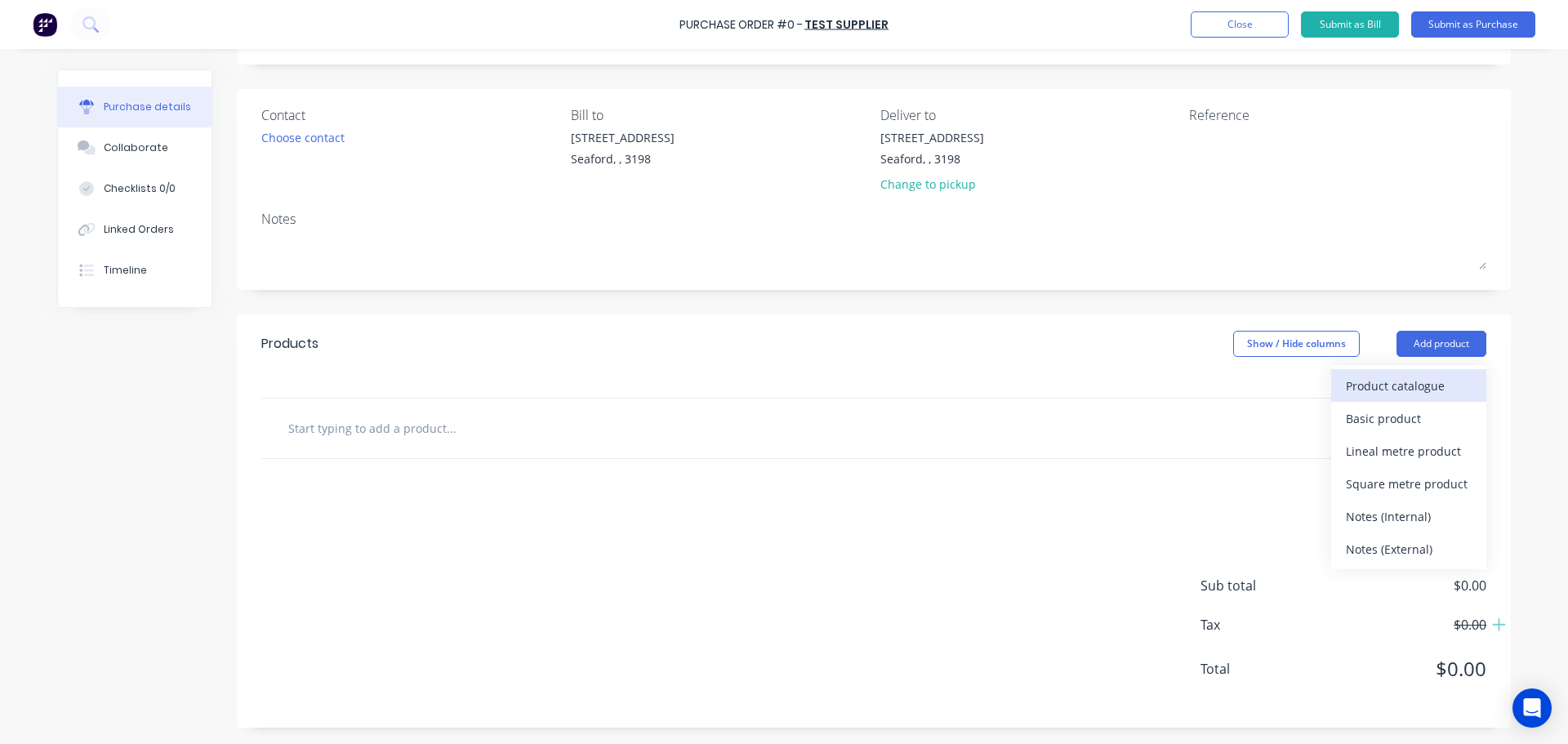
click at [1382, 391] on div "Product catalogue" at bounding box center [1409, 386] width 126 height 24
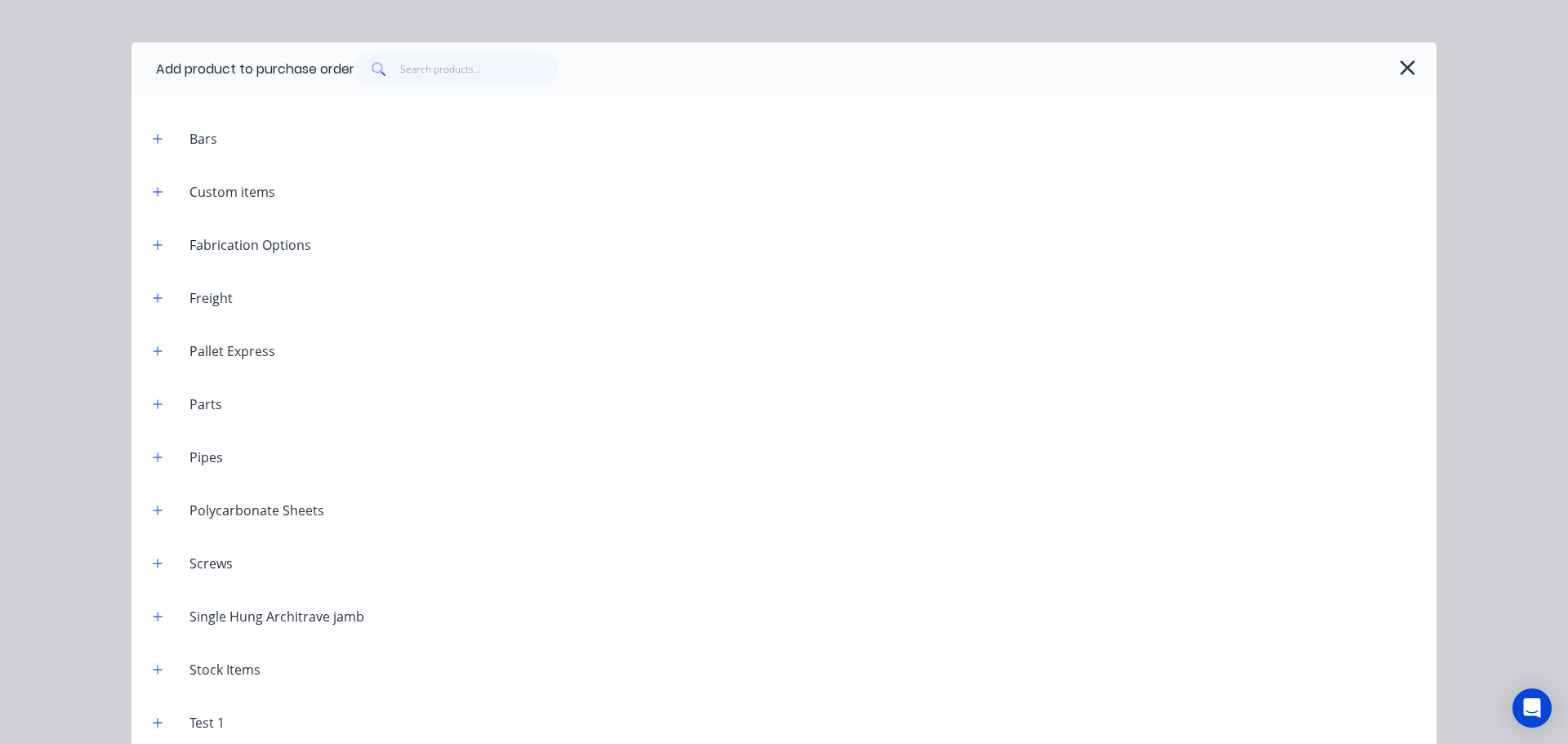
scroll to position [16, 0]
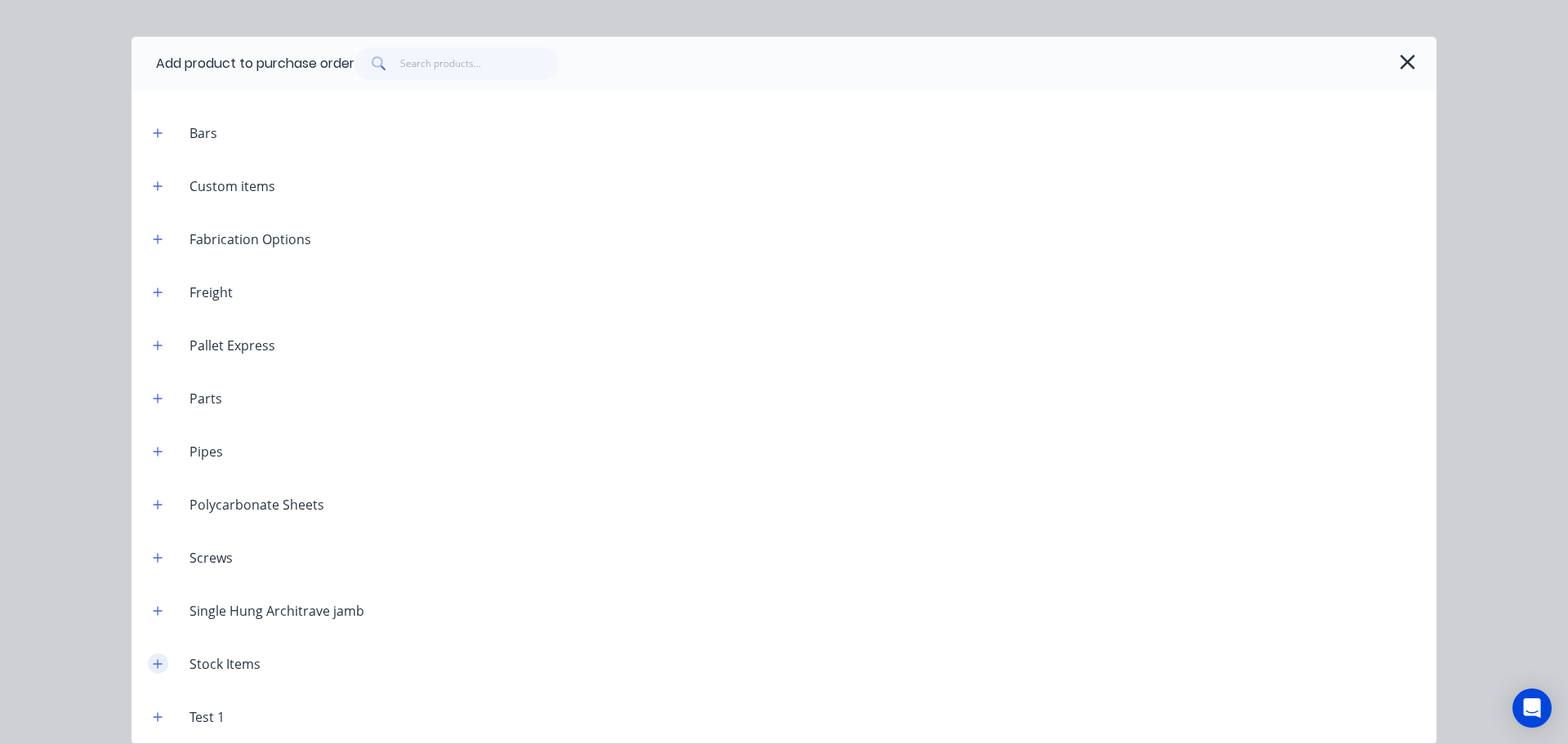
click at [153, 672] on button "button" at bounding box center [157, 663] width 20 height 20
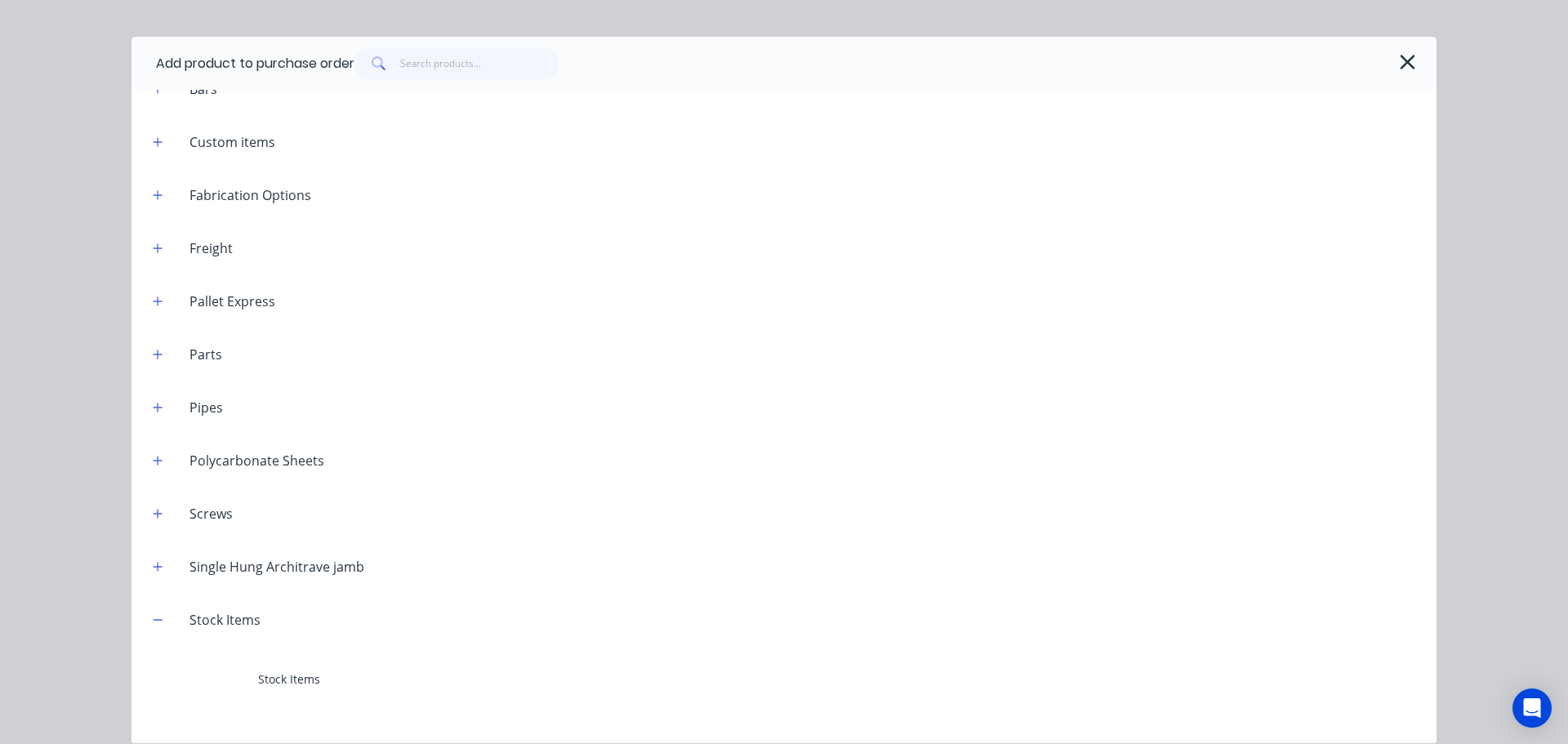
scroll to position [849, 0]
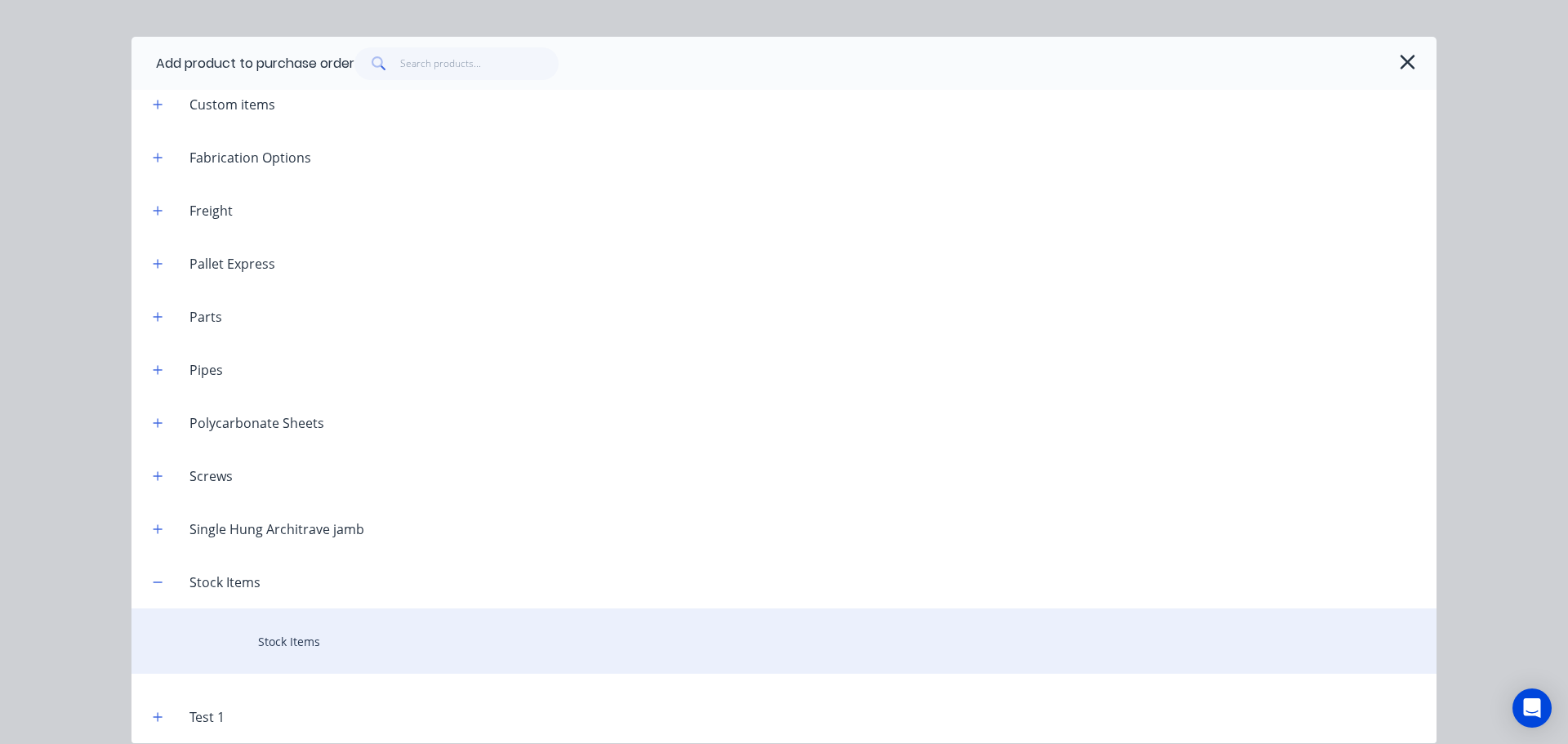
click at [318, 641] on div "Stock Items" at bounding box center [784, 642] width 1305 height 66
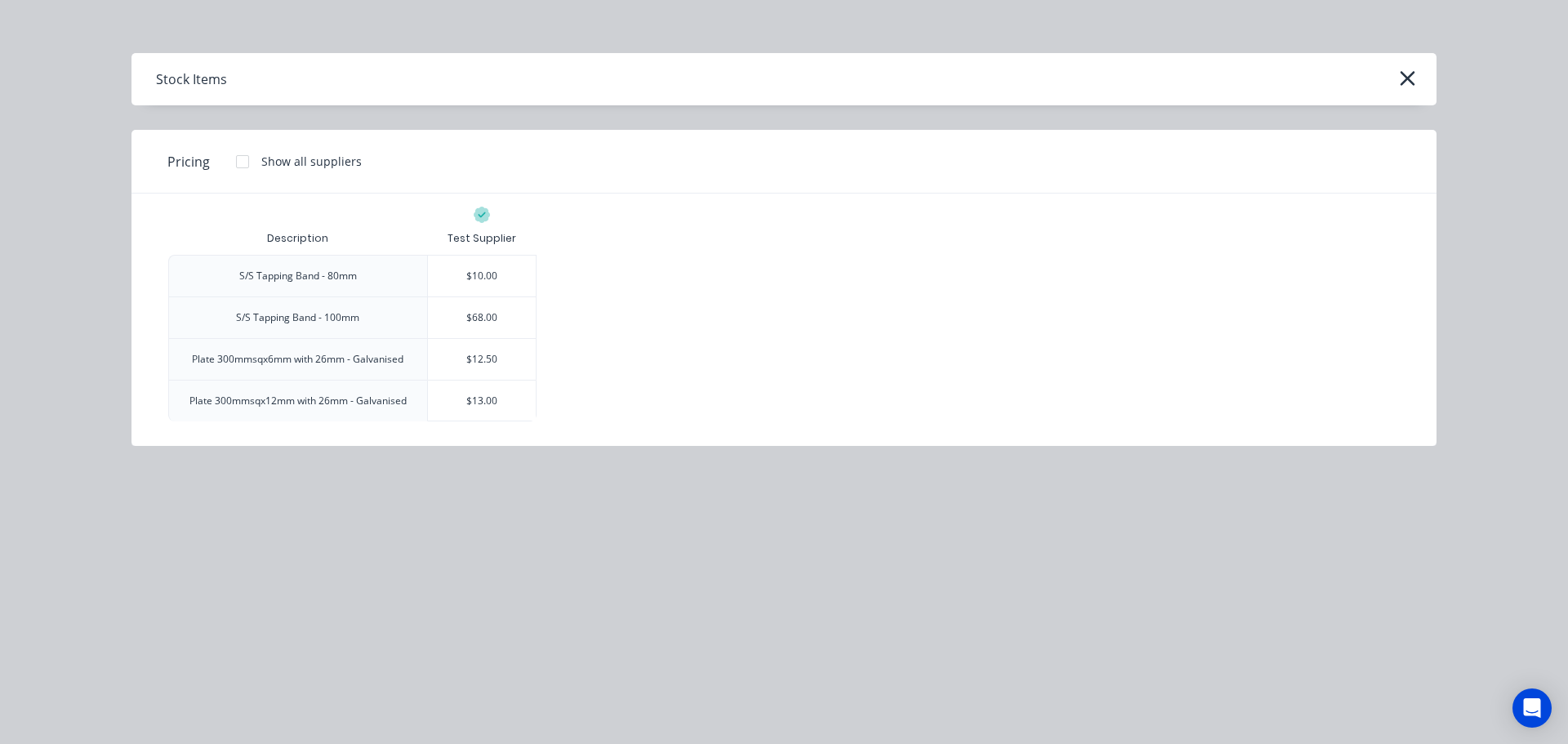
click at [462, 255] on div "$10.00" at bounding box center [482, 275] width 110 height 42
click at [474, 274] on div "$10.00" at bounding box center [482, 276] width 108 height 41
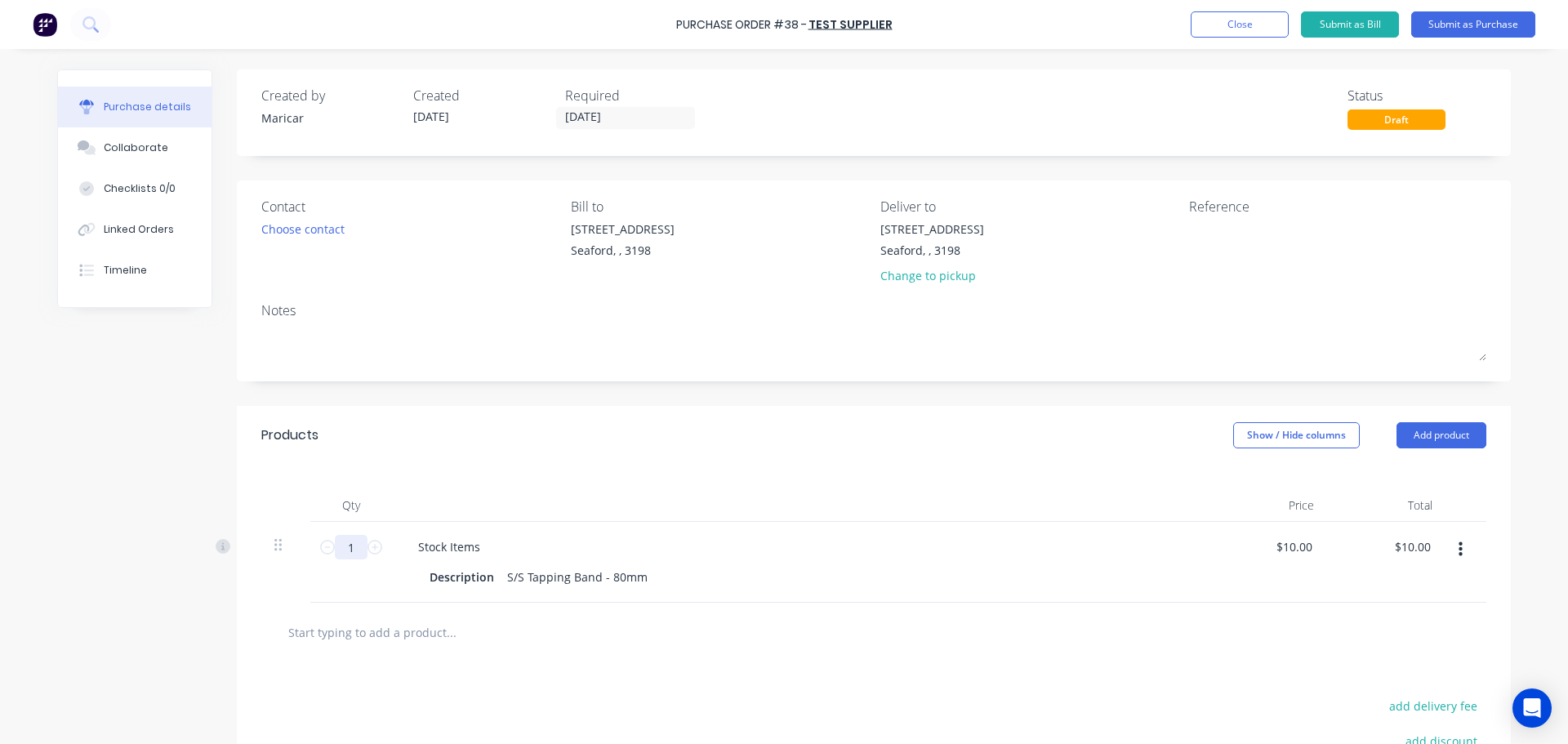
click at [352, 549] on input "1" at bounding box center [352, 547] width 33 height 24
type input "10"
type input "$100.00"
type input "10"
click at [398, 627] on input "text" at bounding box center [451, 632] width 327 height 33
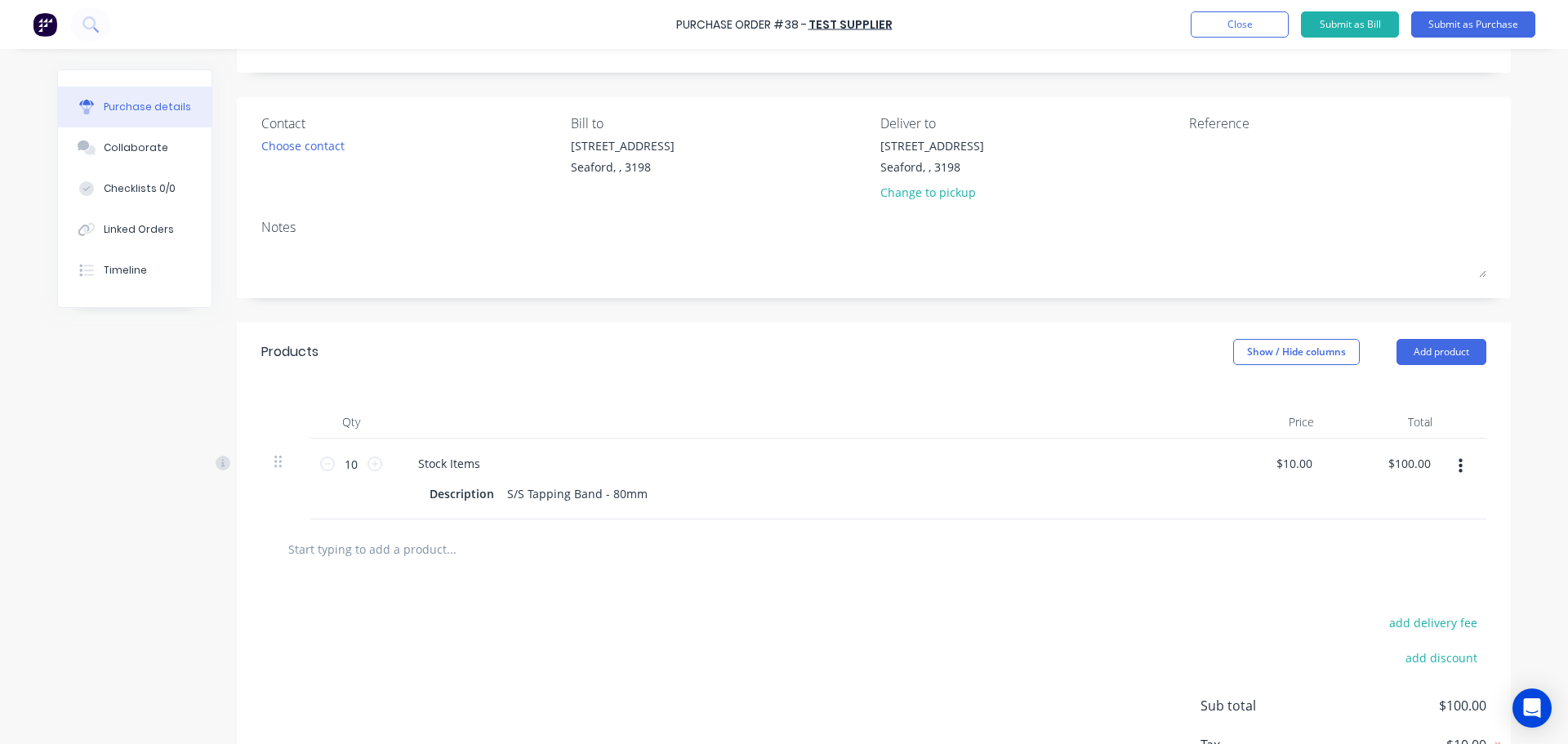
scroll to position [203, 0]
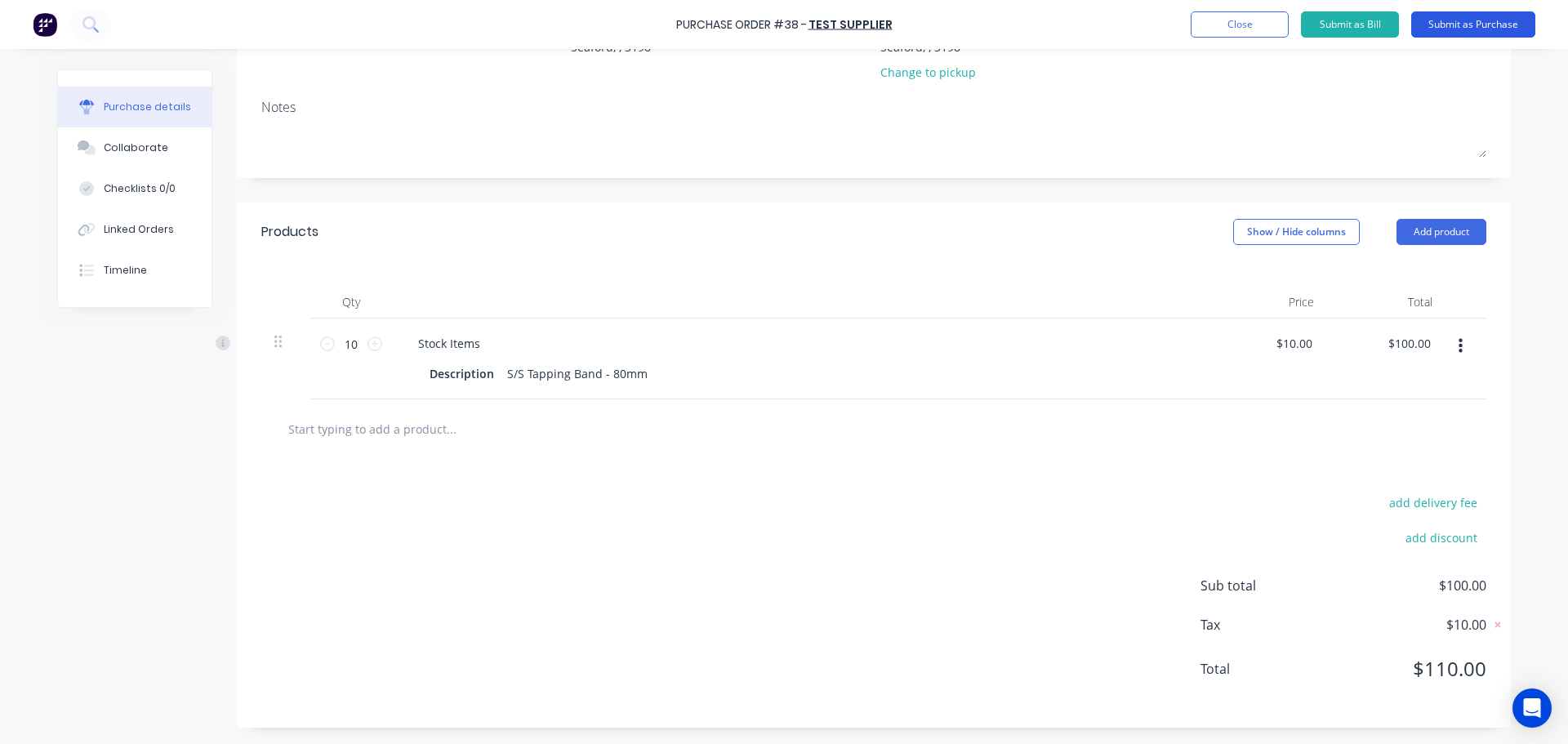
click at [1492, 25] on button "Submit as Purchase" at bounding box center [1473, 24] width 124 height 26
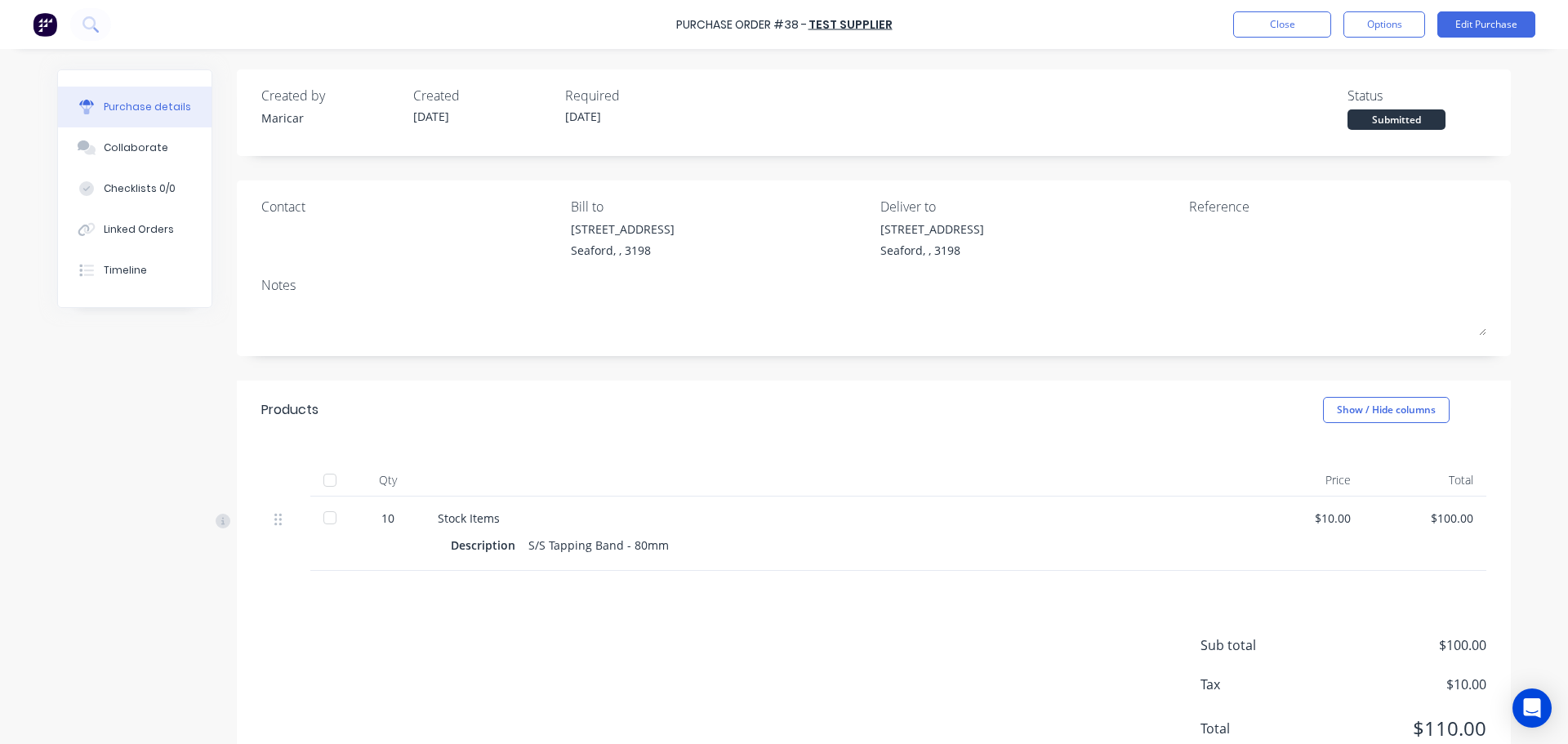
click at [320, 512] on div at bounding box center [330, 518] width 33 height 33
click at [1386, 26] on button "Options" at bounding box center [1383, 24] width 82 height 26
click at [325, 480] on div at bounding box center [330, 480] width 33 height 33
click at [354, 629] on div "Sub total $100.00 Tax $10.00 Total $110.00" at bounding box center [873, 679] width 1274 height 216
click at [1386, 27] on button "Options" at bounding box center [1383, 24] width 82 height 26
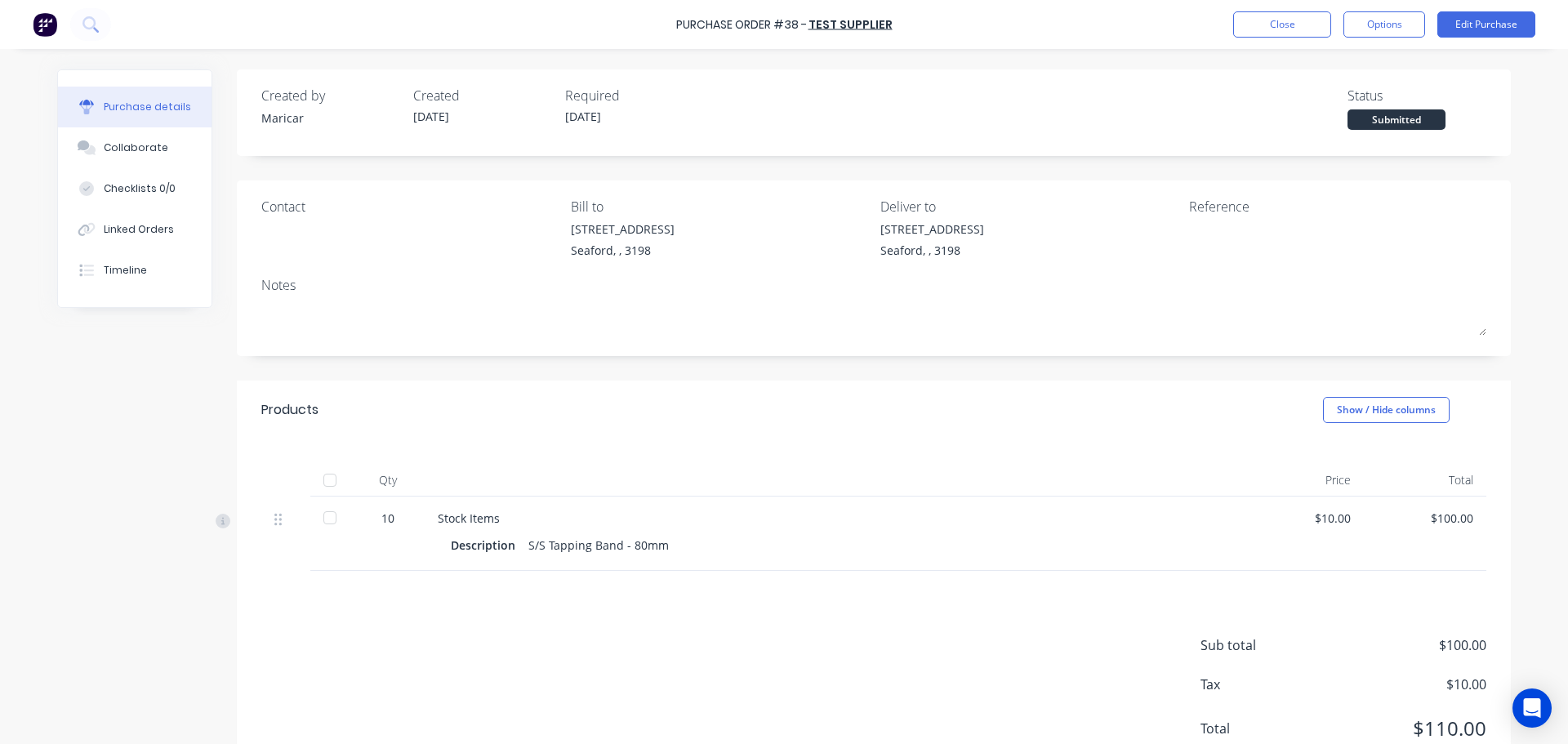
click at [1392, 11] on div "Purchase Order #38 - Test Supplier Close Options Edit Purchase" at bounding box center [784, 24] width 1568 height 49
click at [1385, 21] on button "Options" at bounding box center [1383, 24] width 82 height 26
click at [1338, 104] on div "Convert to Bill" at bounding box center [1348, 99] width 126 height 24
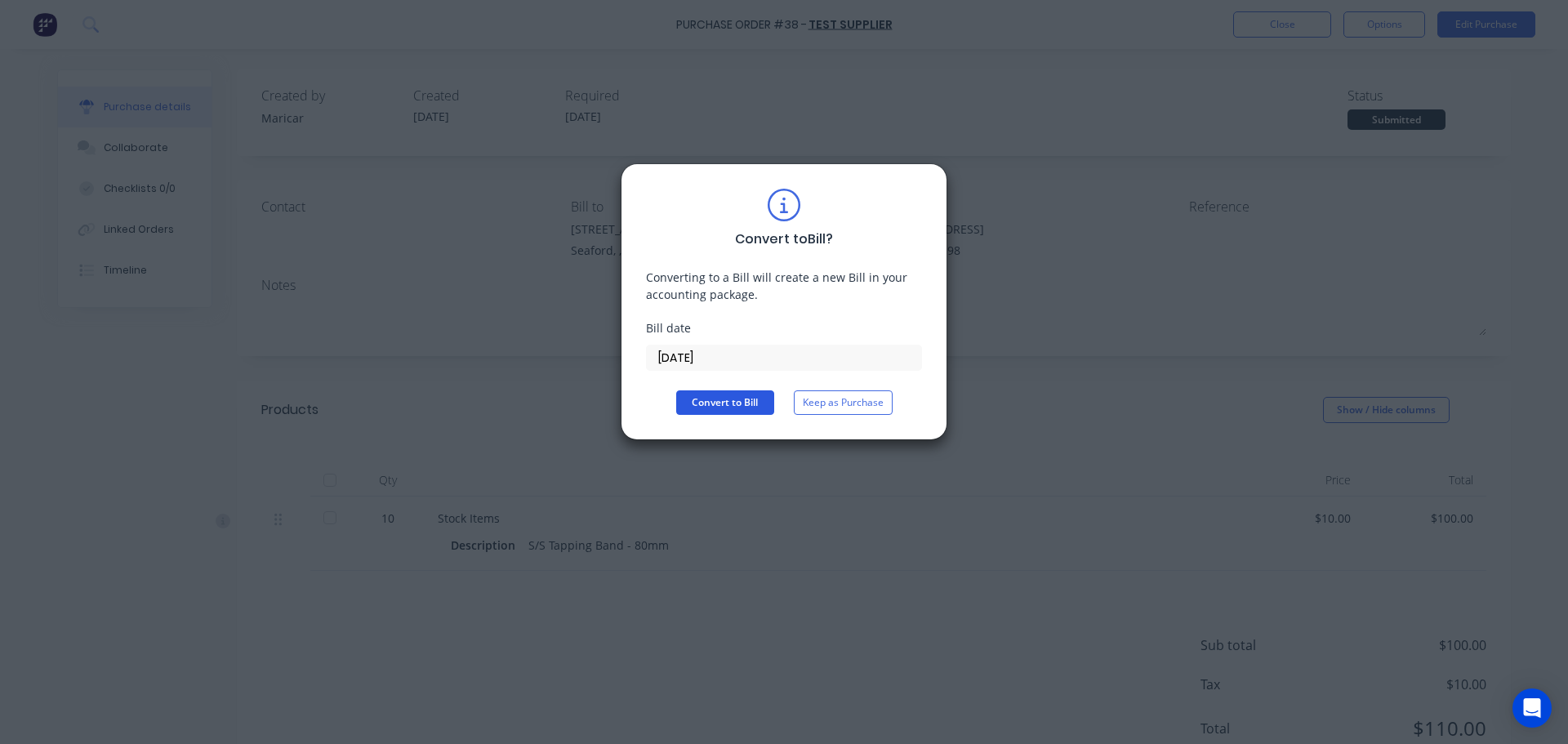
click at [752, 401] on button "Convert to Bill" at bounding box center [725, 402] width 98 height 24
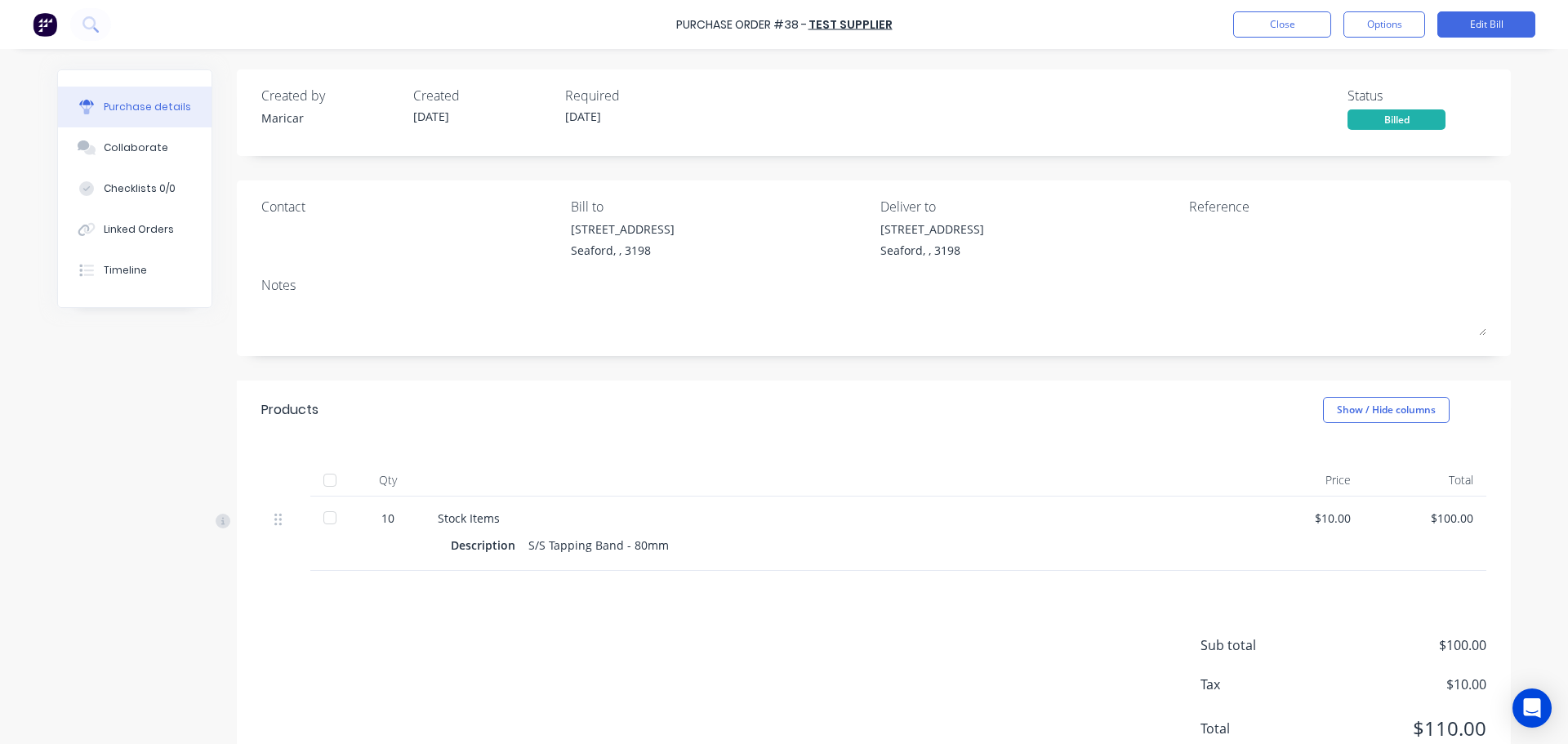
click at [323, 519] on div at bounding box center [330, 518] width 33 height 33
click at [1376, 33] on button "Options" at bounding box center [1383, 24] width 82 height 26
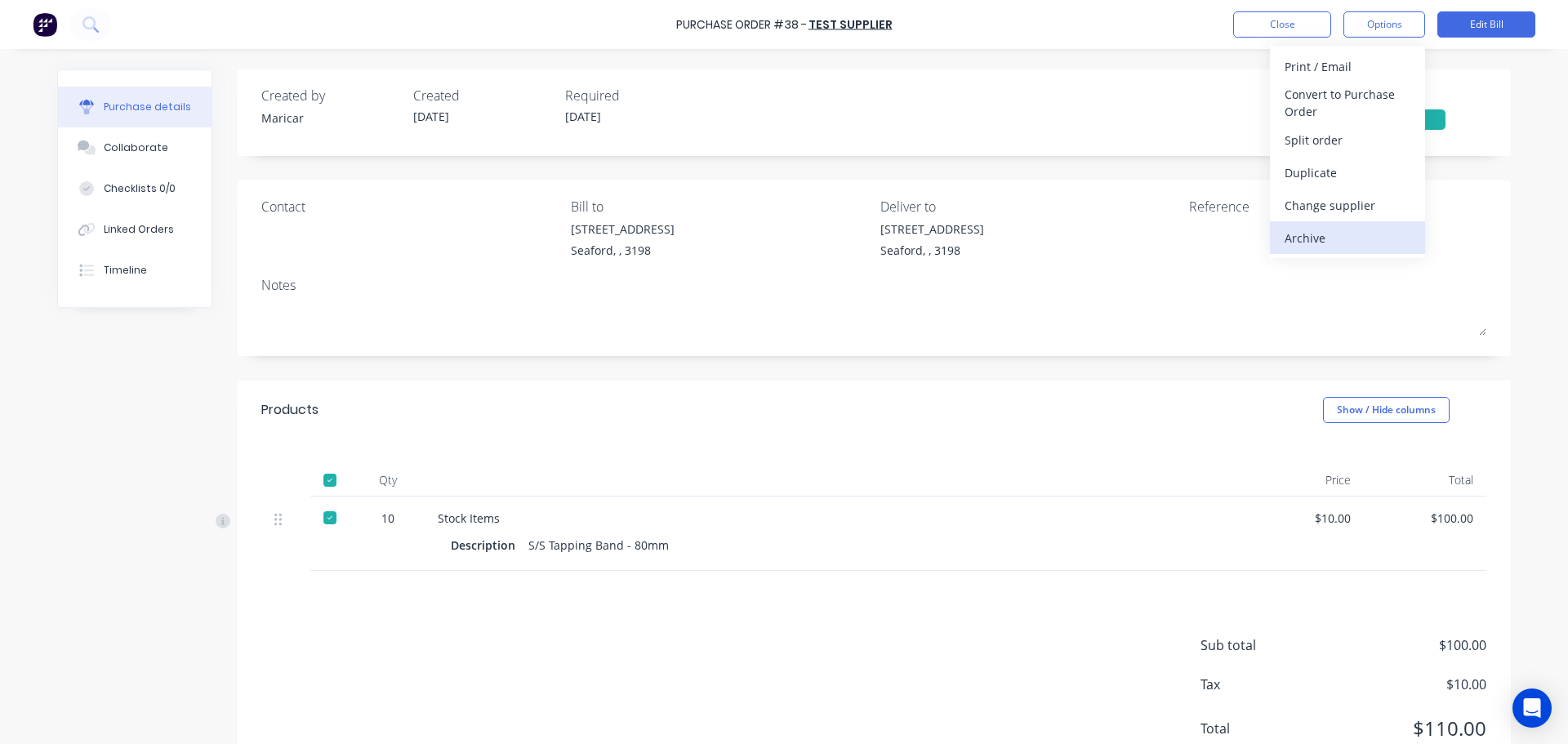
click at [1321, 235] on div "Archive" at bounding box center [1348, 238] width 126 height 24
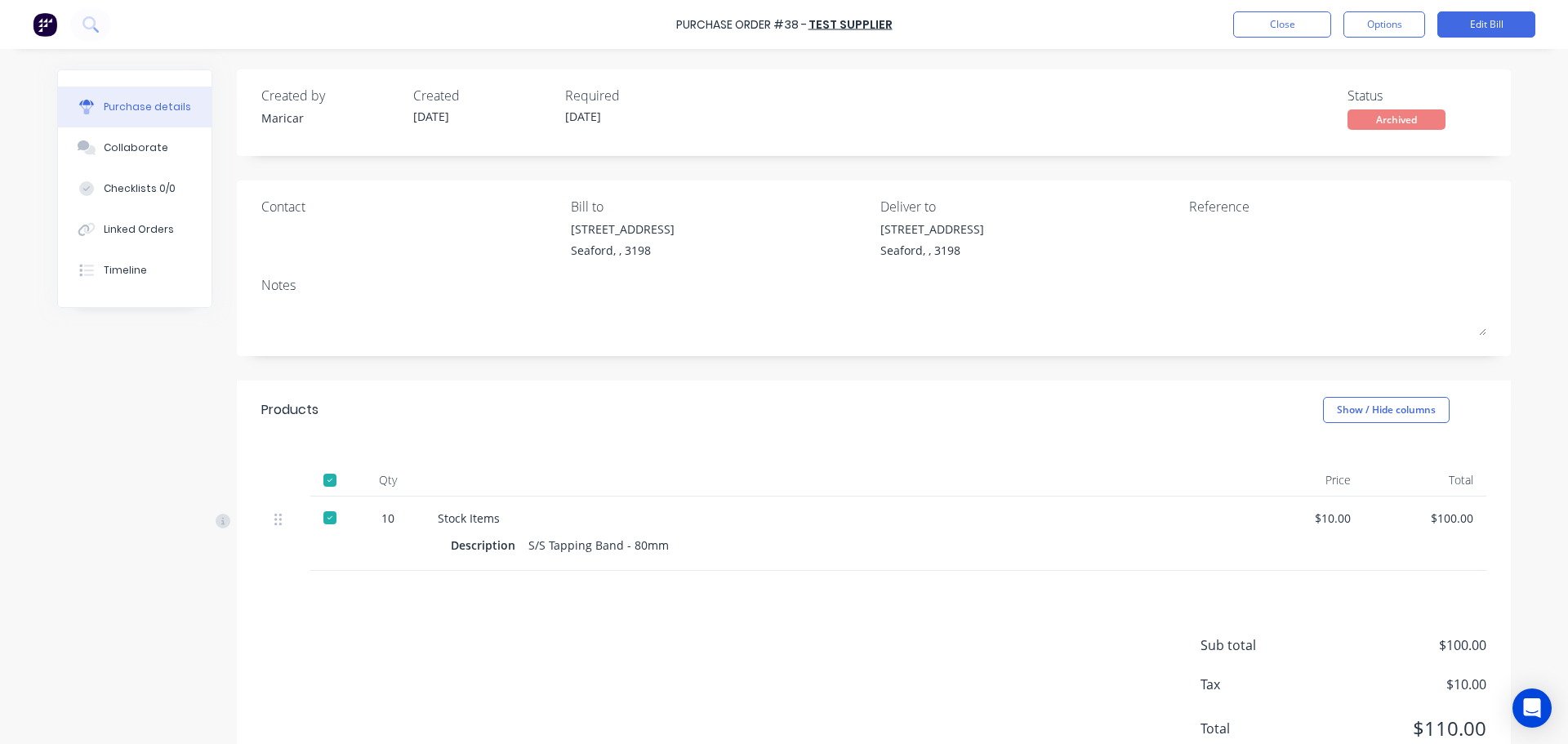
click at [324, 518] on div at bounding box center [330, 518] width 33 height 33
click at [325, 519] on div at bounding box center [330, 518] width 33 height 33
click at [1297, 33] on button "Close" at bounding box center [1281, 24] width 98 height 26
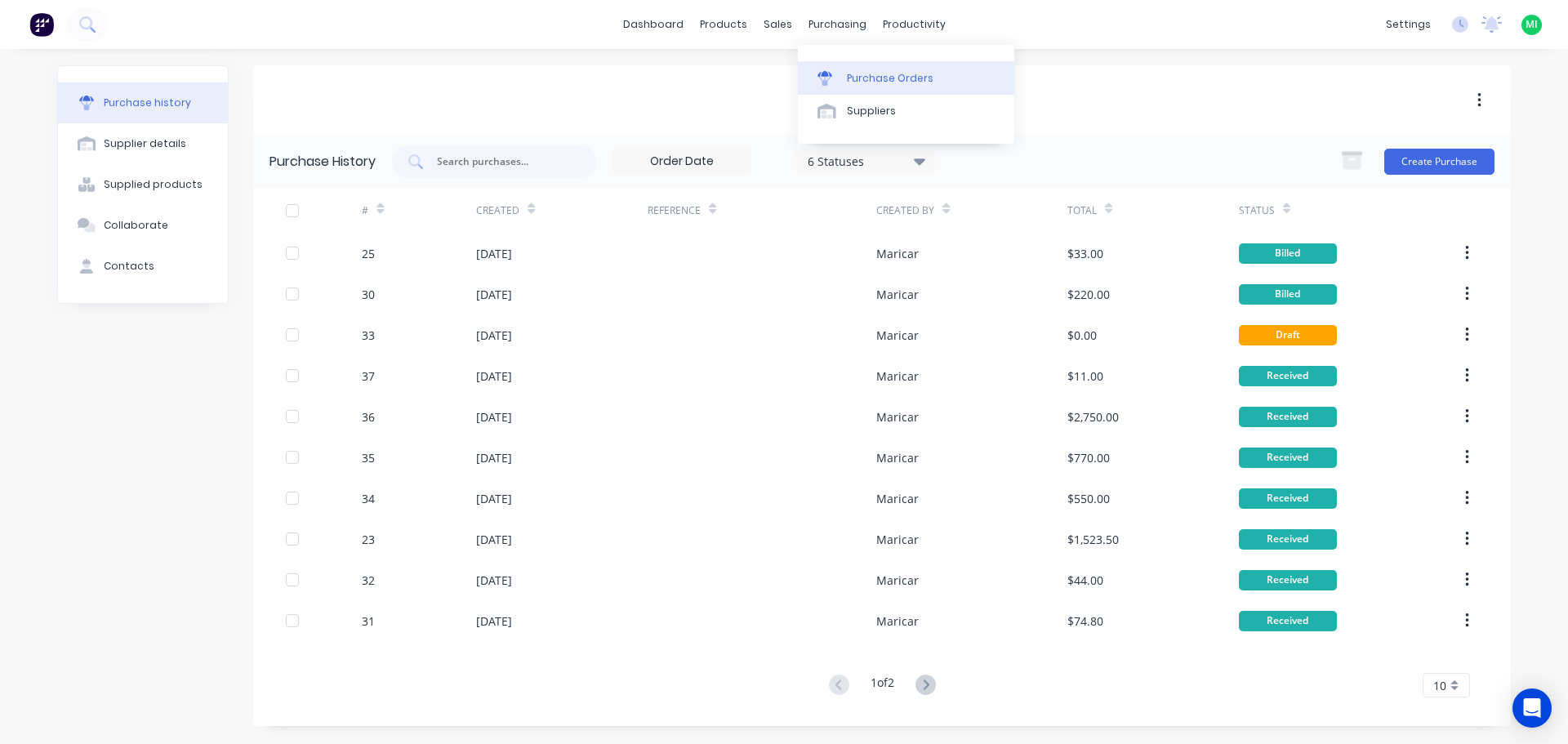
drag, startPoint x: 856, startPoint y: 72, endPoint x: 869, endPoint y: 67, distance: 13.9
click at [856, 72] on div "Purchase Orders" at bounding box center [890, 78] width 87 height 14
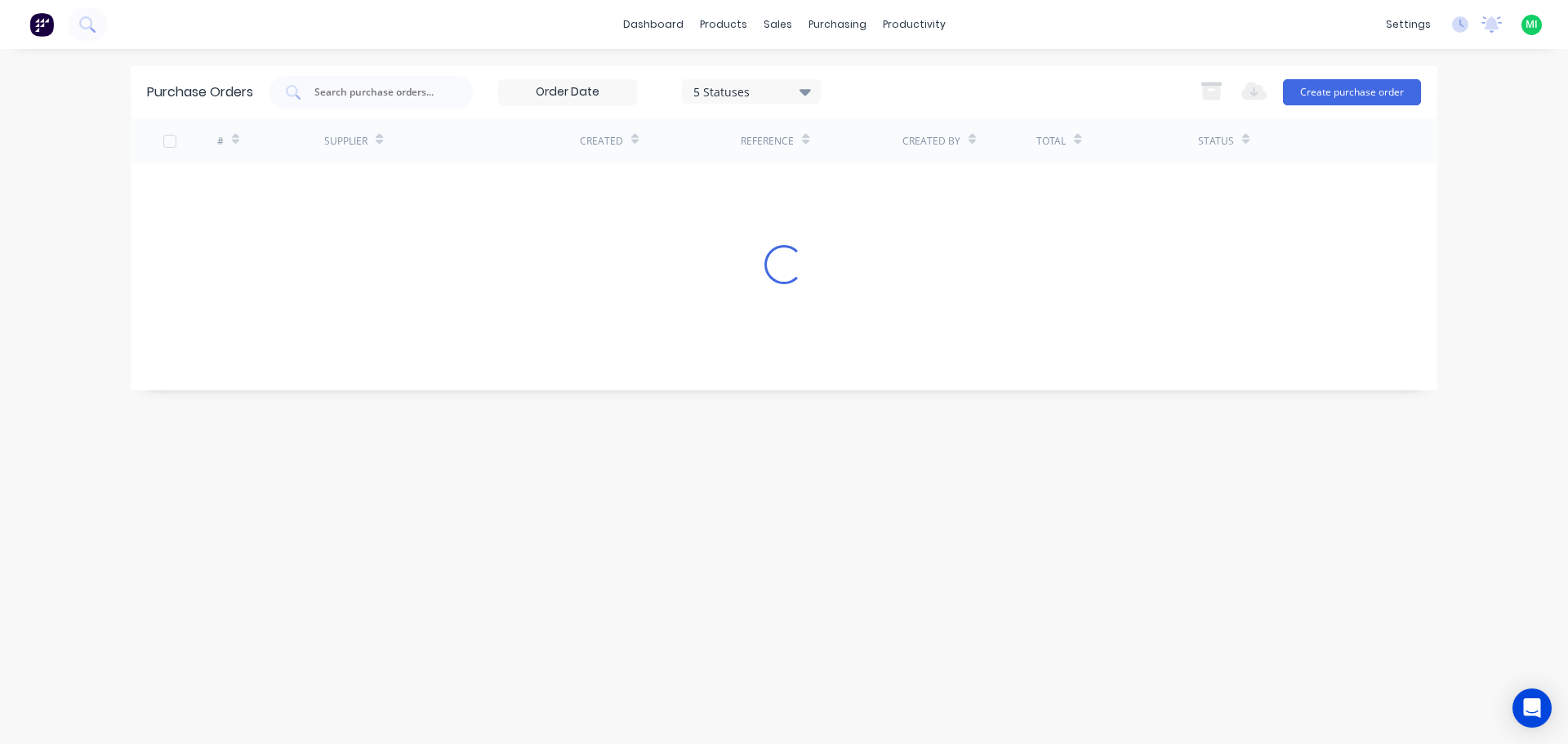
click at [740, 90] on div "5 Statuses" at bounding box center [752, 91] width 117 height 17
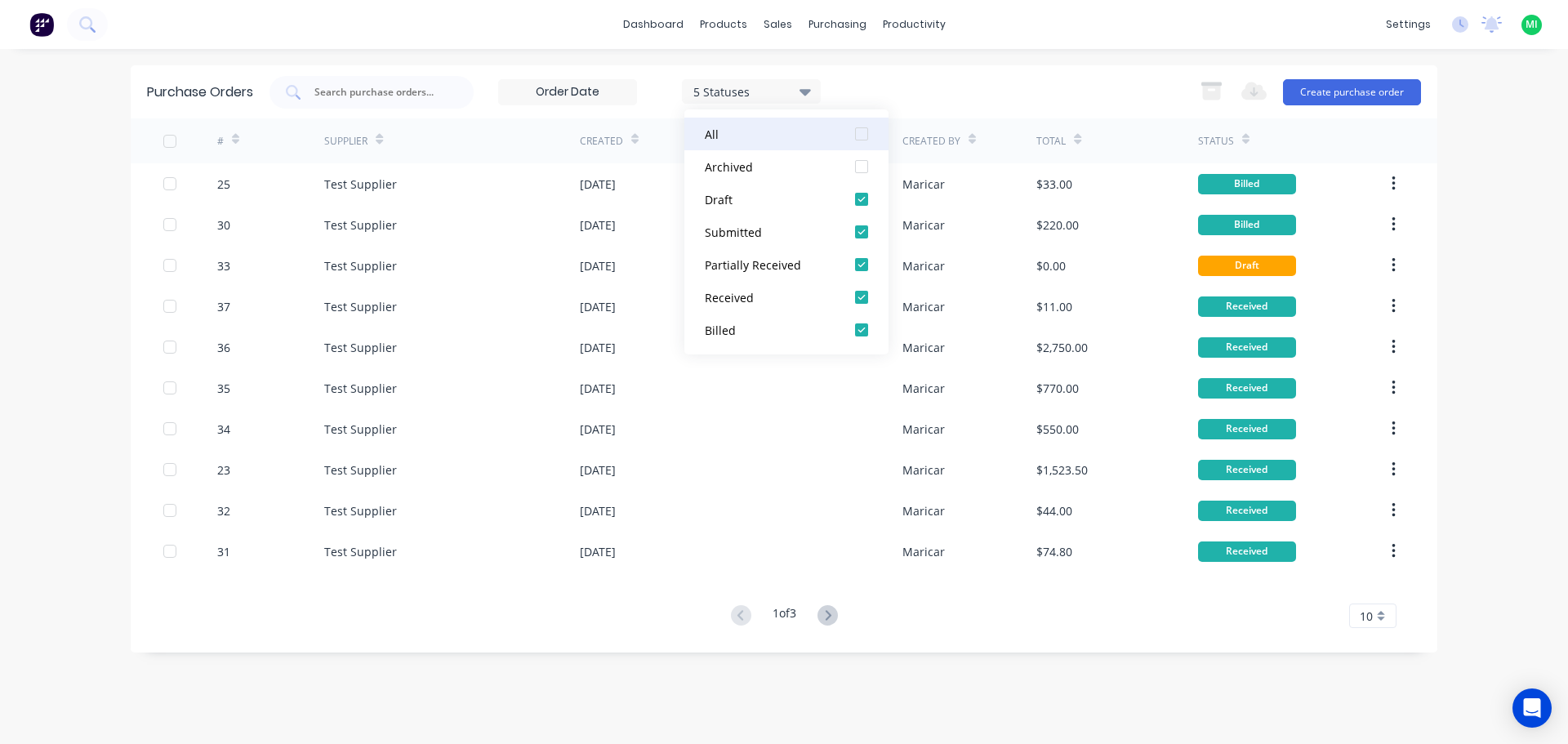
click at [864, 131] on div at bounding box center [862, 134] width 33 height 33
click at [856, 139] on div at bounding box center [862, 134] width 33 height 33
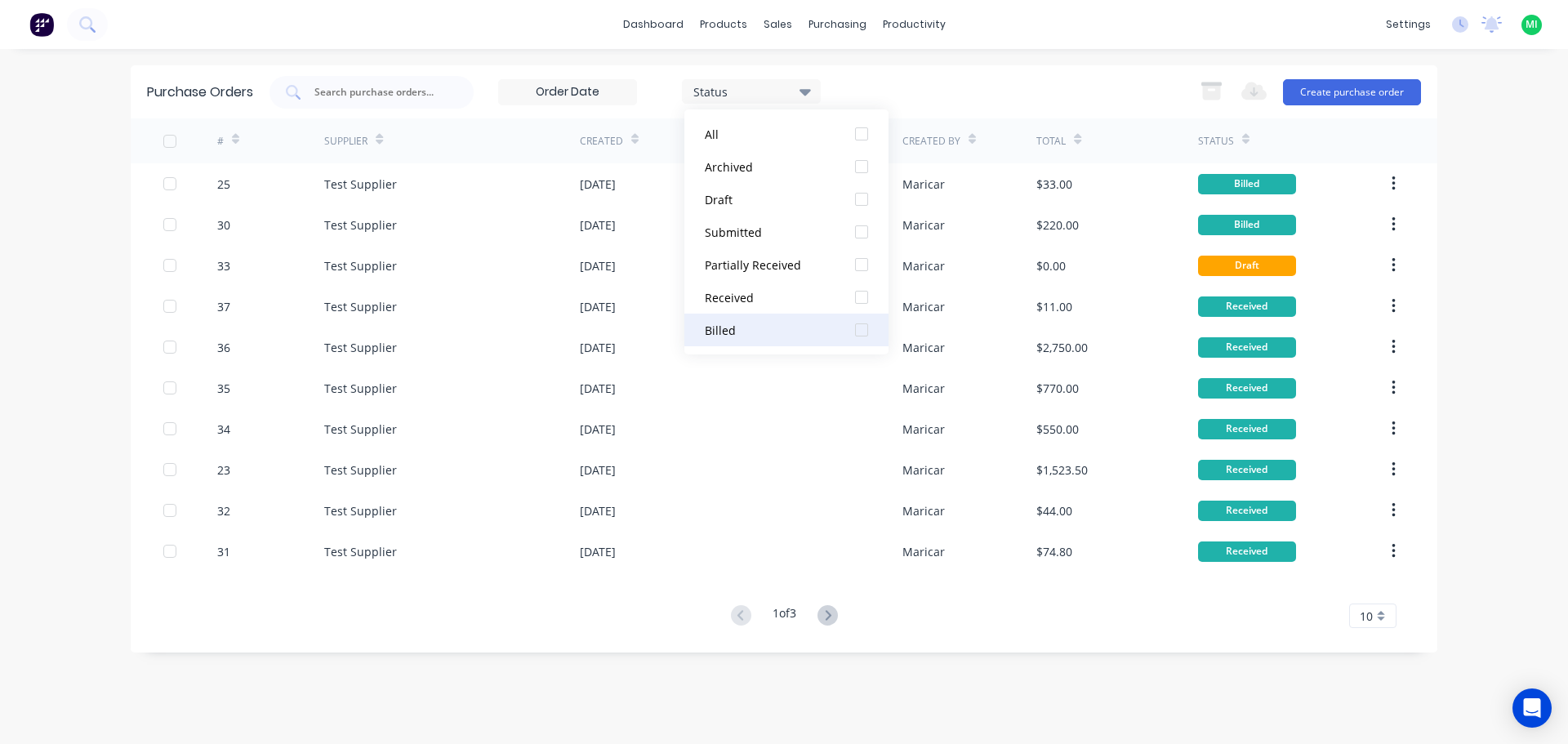
click at [860, 325] on div at bounding box center [862, 330] width 33 height 33
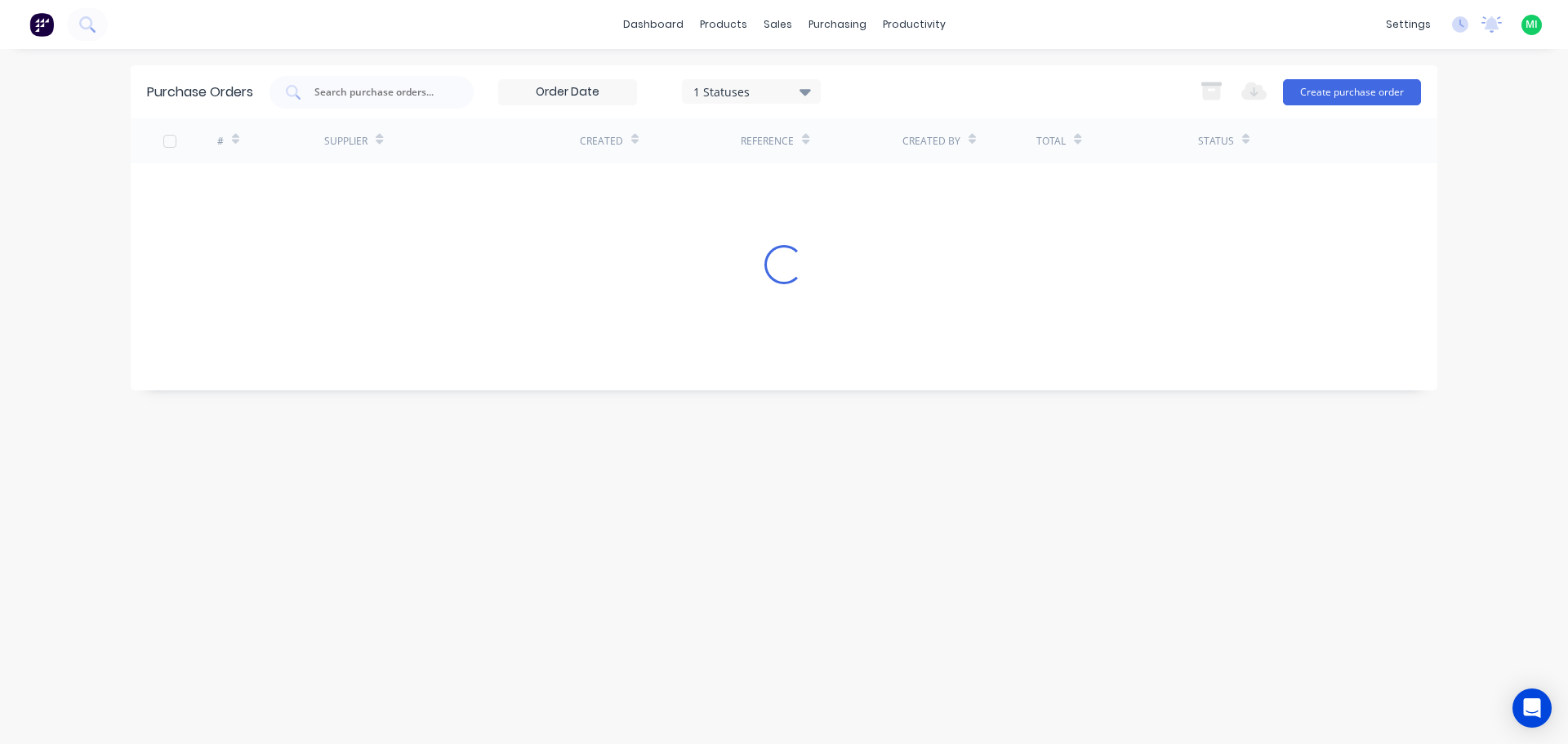
click at [954, 68] on div "Purchase Orders 1 Statuses 1 Statuses Export to Excel (XLSX) Create purchase or…" at bounding box center [784, 92] width 1306 height 53
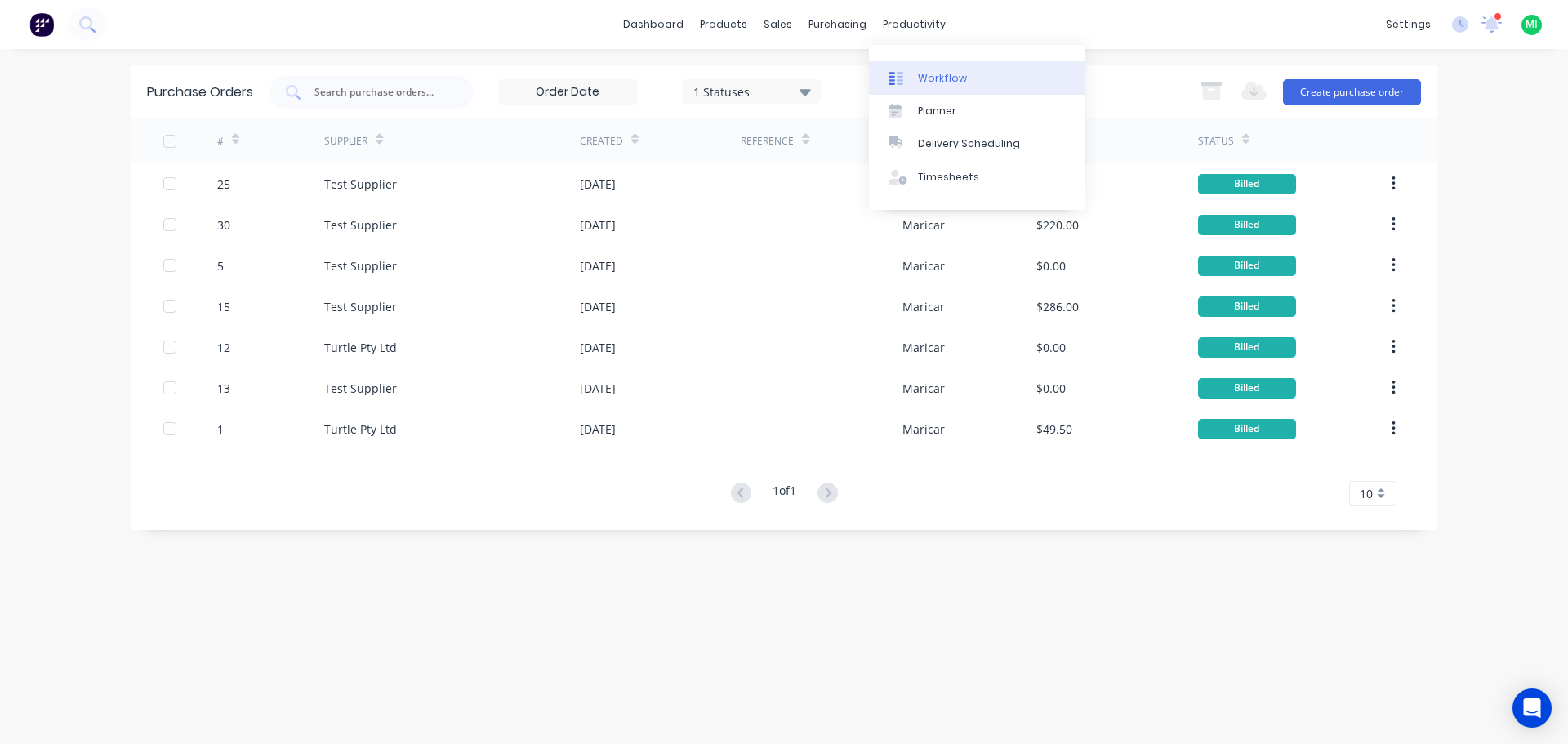
click at [935, 83] on div "Workflow" at bounding box center [942, 78] width 49 height 14
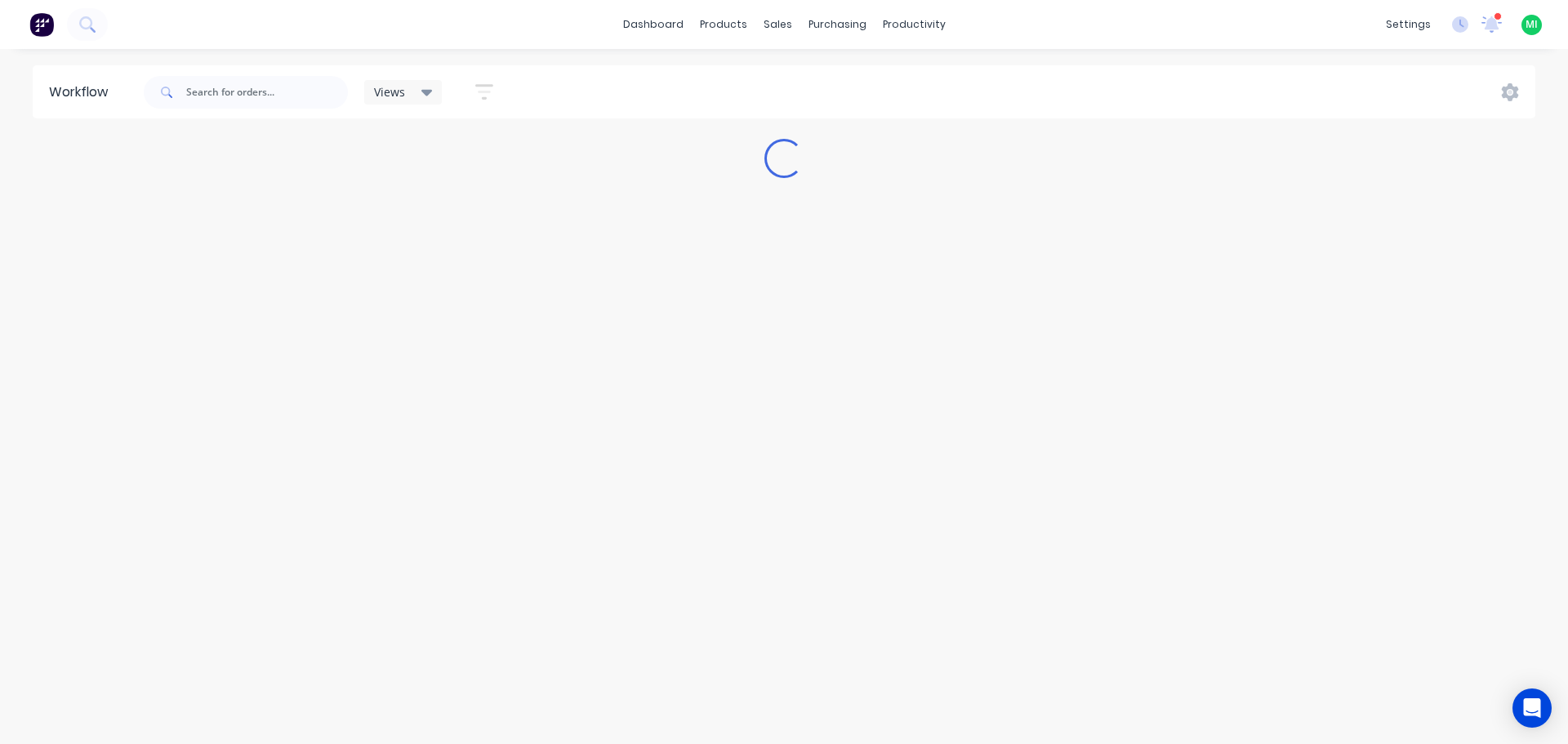
click at [413, 99] on div "Views" at bounding box center [403, 92] width 59 height 14
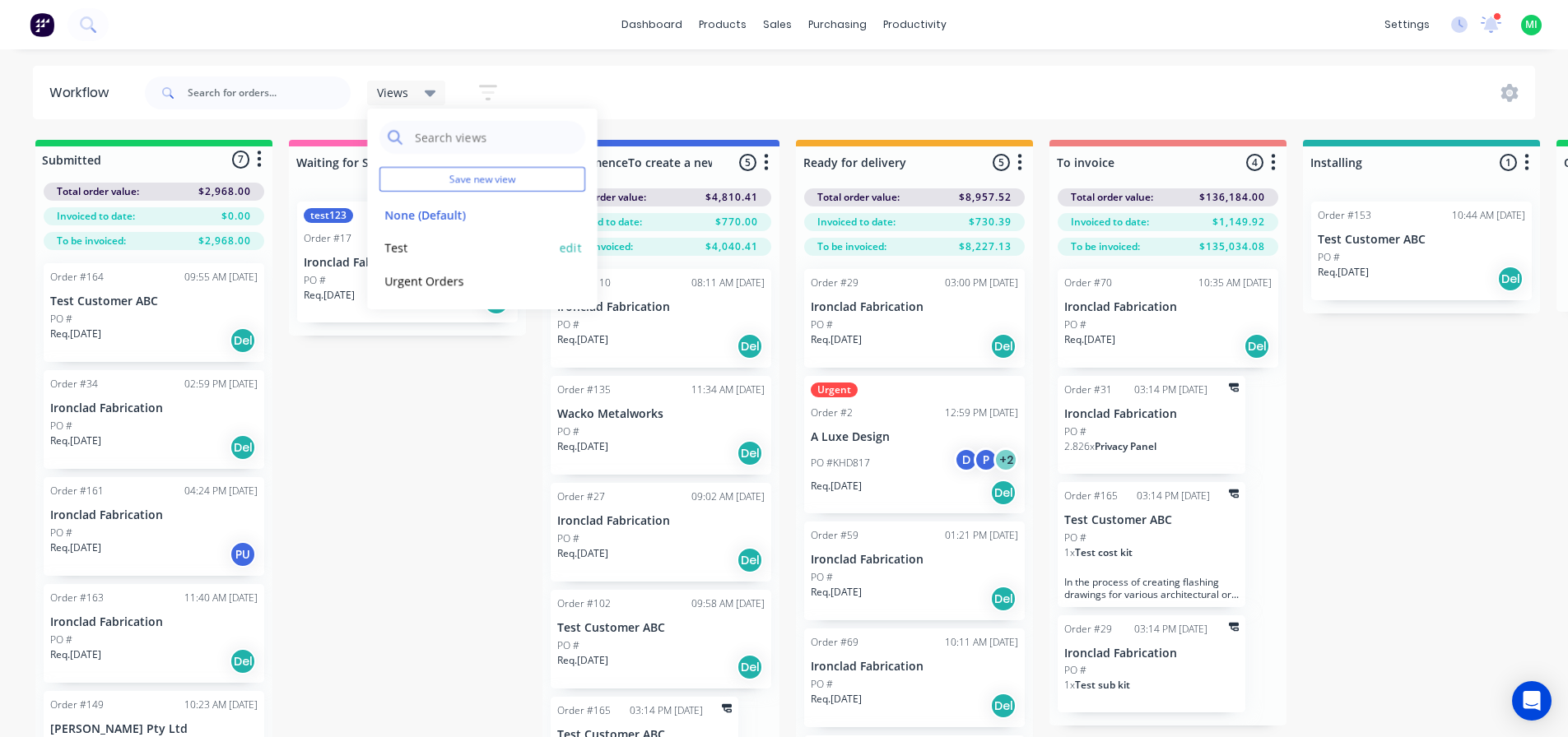
click at [417, 243] on button "Test" at bounding box center [467, 247] width 175 height 18
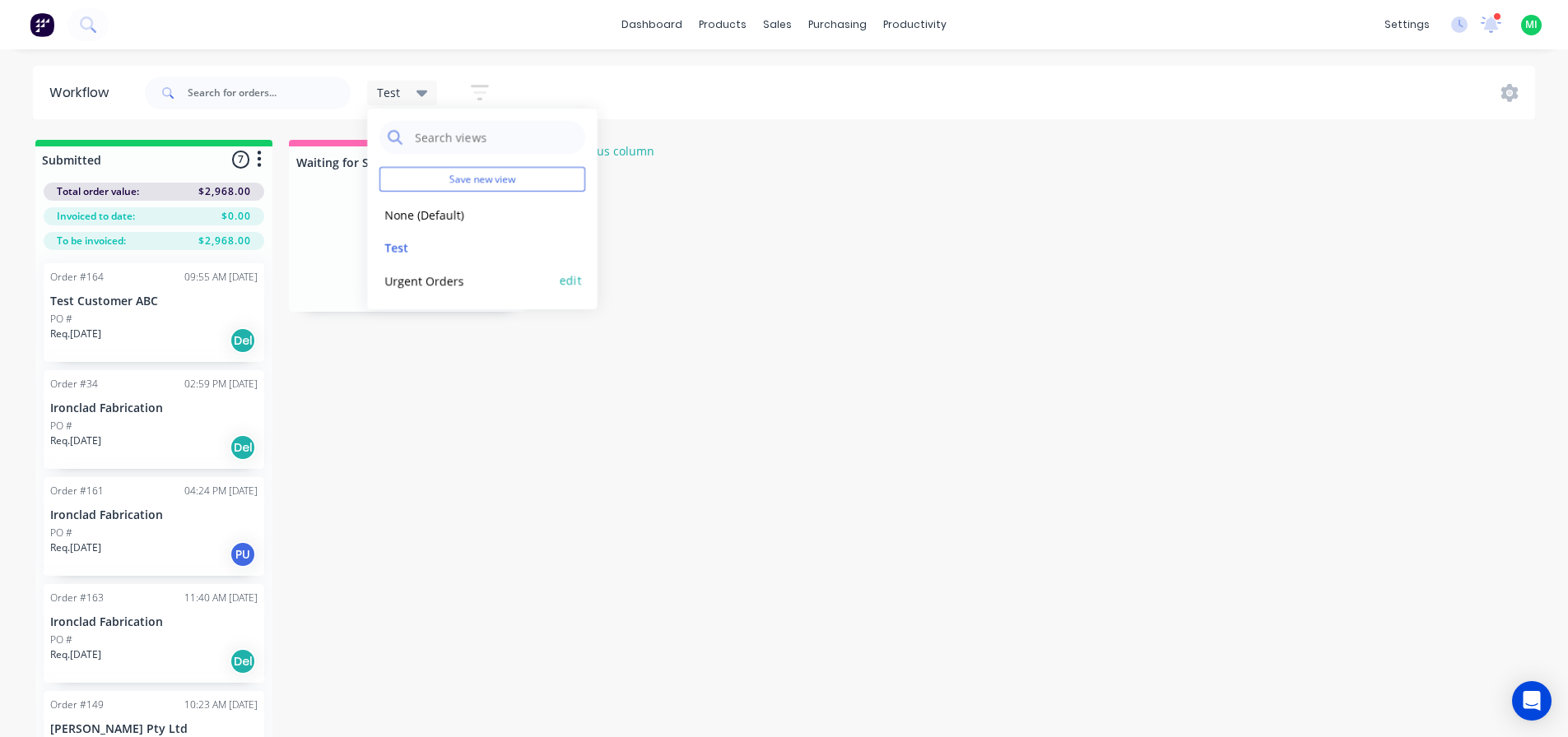
click at [453, 279] on button "Urgent Orders" at bounding box center [467, 280] width 175 height 18
click at [457, 345] on div "Submitted 7 Status colour #13CE66 hex #13CE66 Save Cancel Summaries Total order…" at bounding box center [1360, 465] width 2745 height 650
click at [535, 93] on icon "button" at bounding box center [537, 92] width 14 height 3
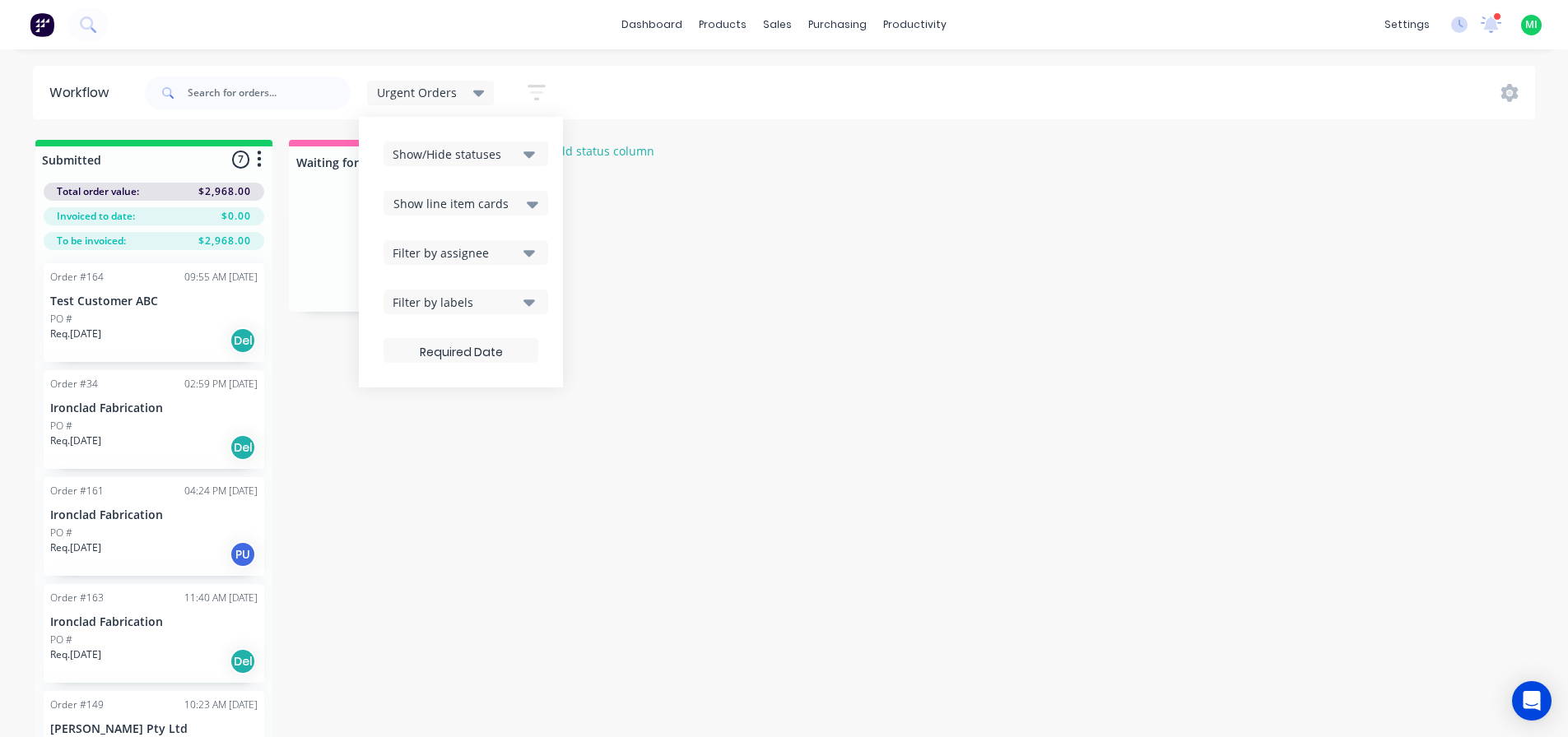
click at [462, 157] on div "Show/Hide statuses" at bounding box center [455, 155] width 125 height 18
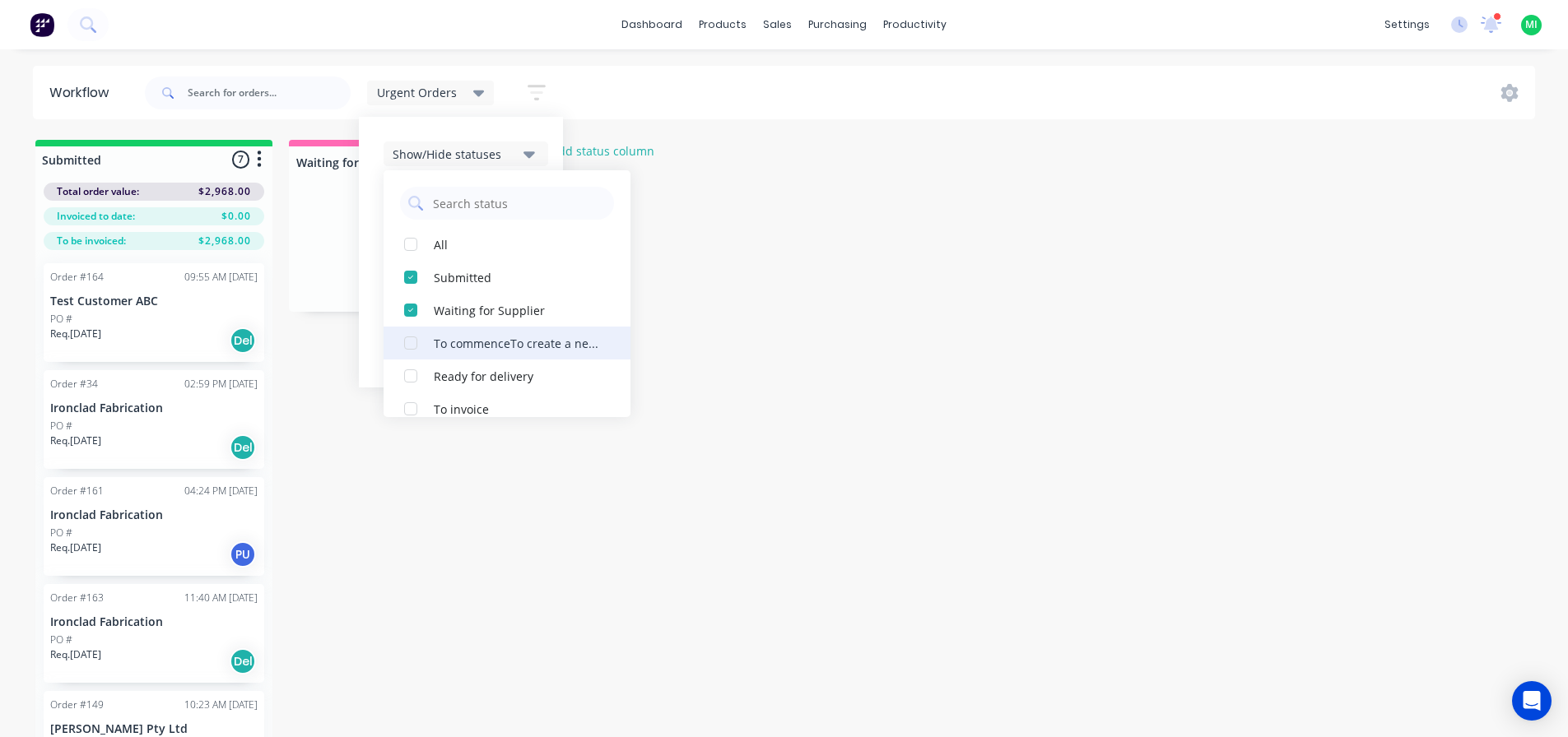
click at [411, 343] on div "button" at bounding box center [411, 344] width 33 height 33
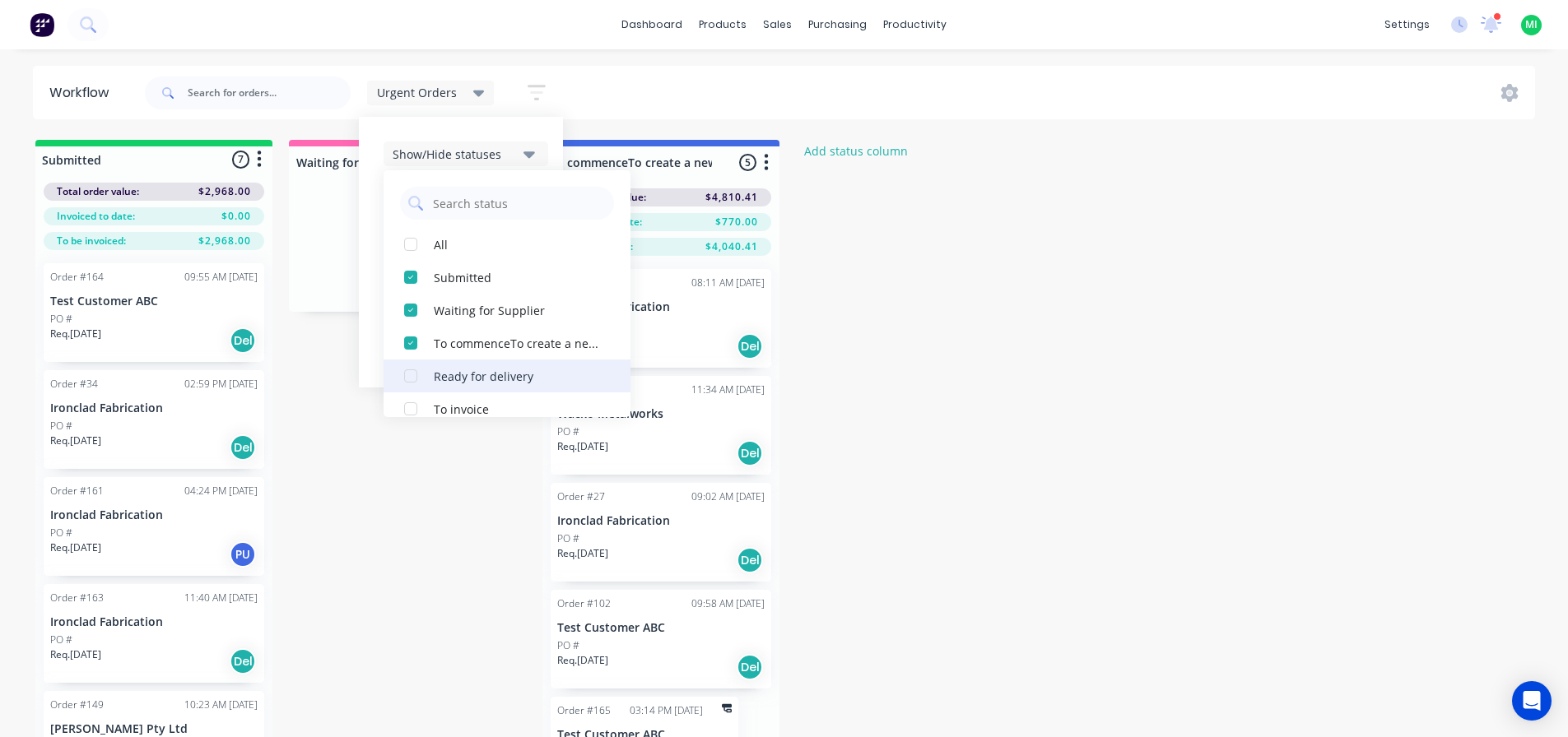
click at [415, 378] on div "button" at bounding box center [411, 376] width 33 height 33
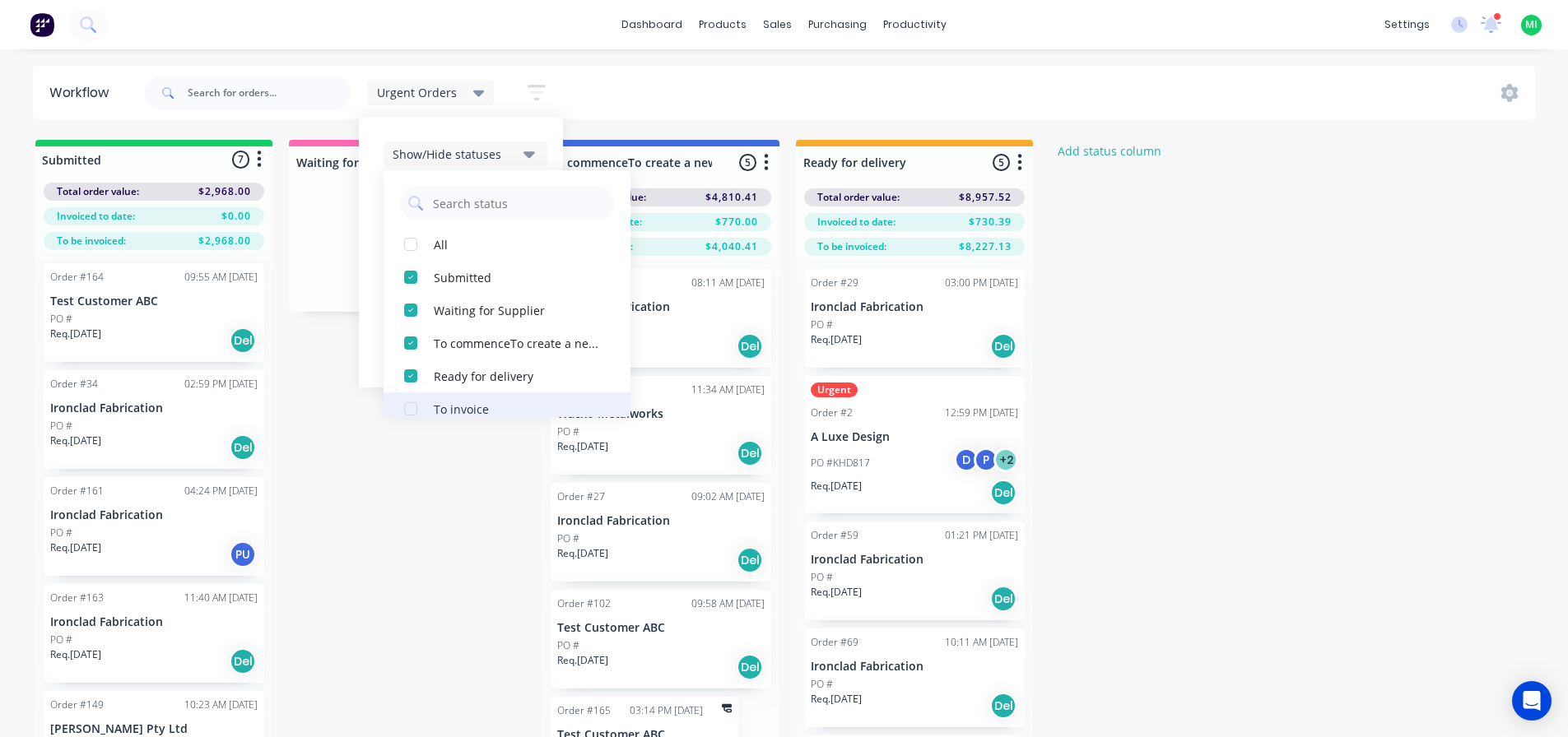
click at [412, 407] on div "button" at bounding box center [411, 409] width 33 height 33
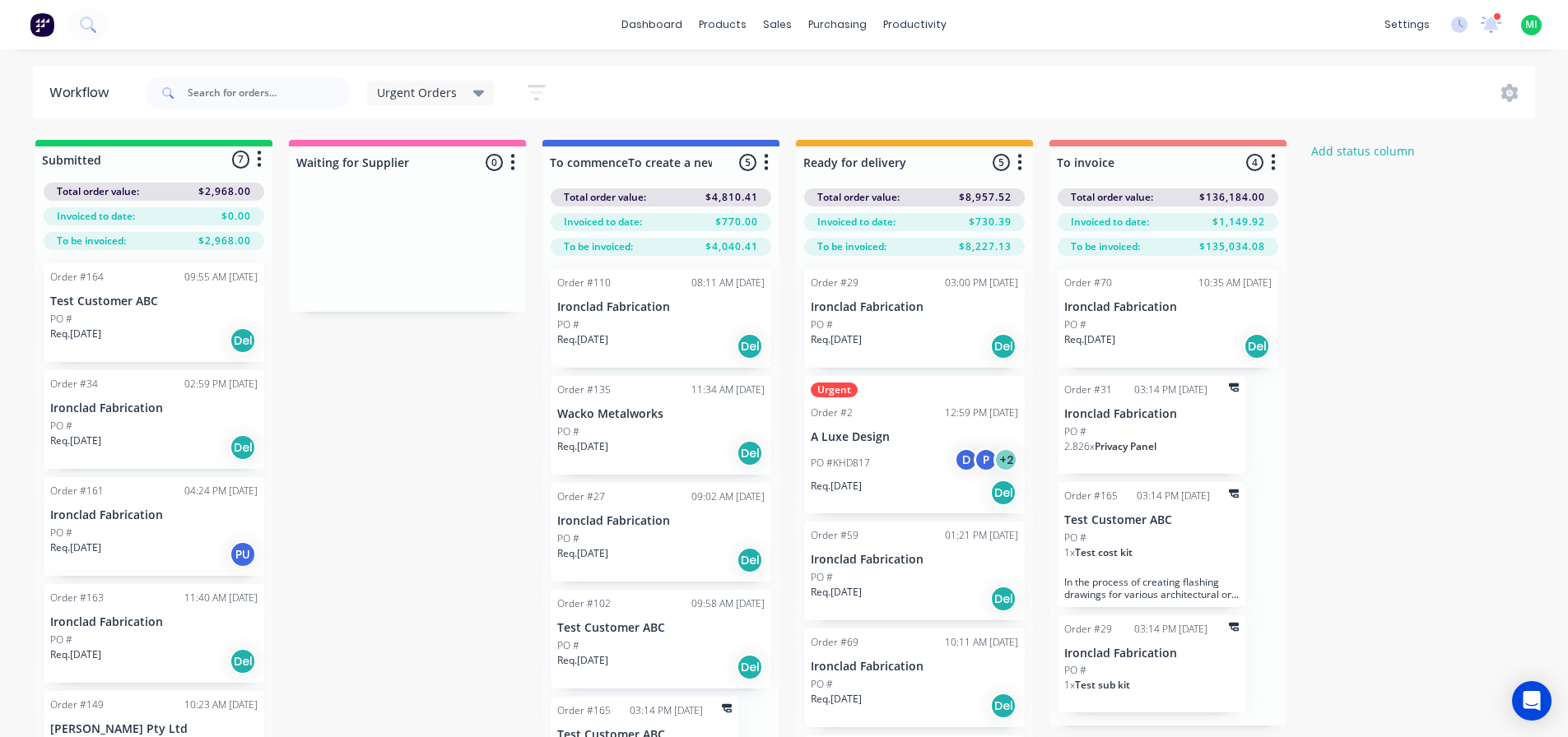
click at [394, 467] on div "Submitted 7 Status colour #13CE66 hex #13CE66 Save Cancel Summaries Total order…" at bounding box center [1360, 468] width 2745 height 656
click at [473, 98] on icon at bounding box center [479, 92] width 12 height 18
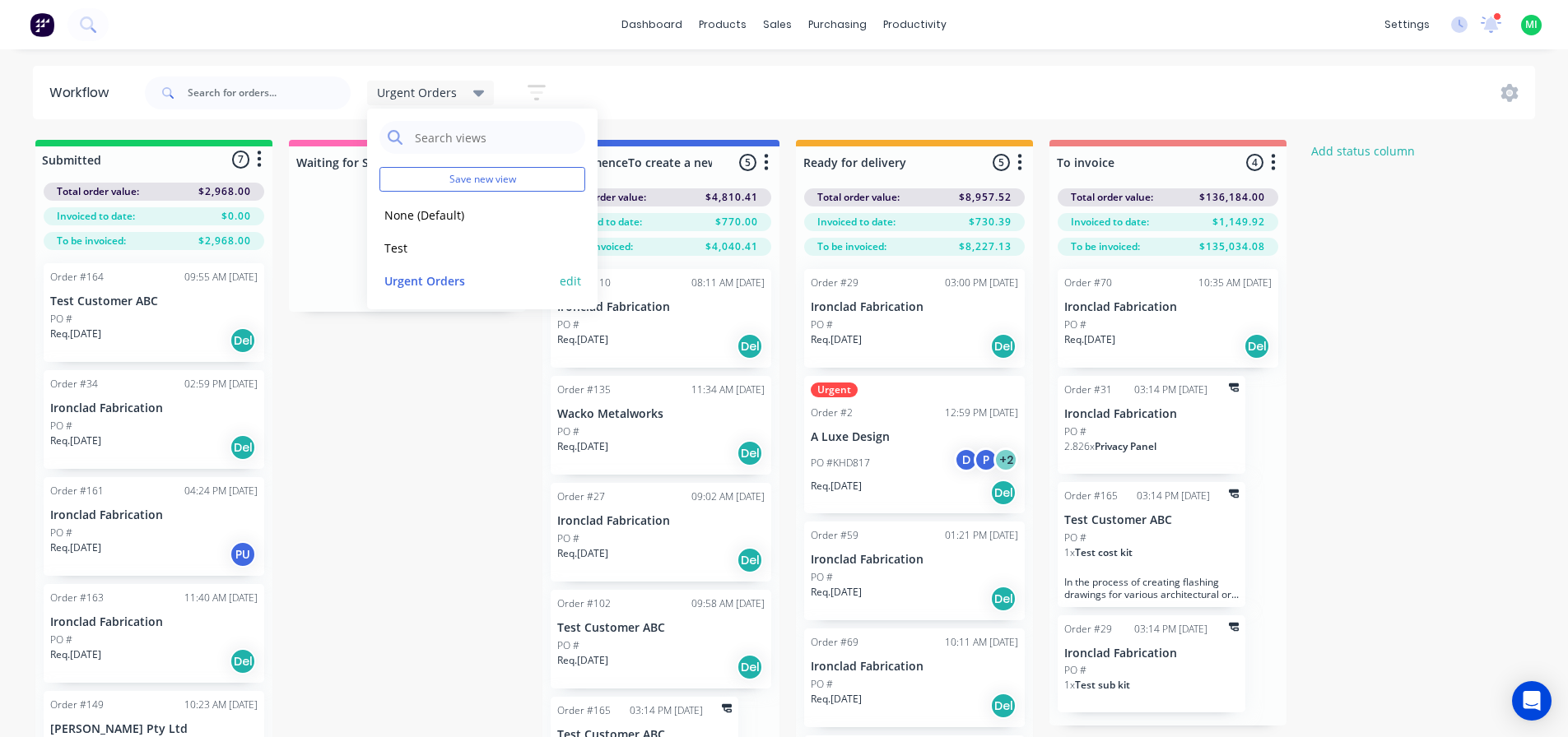
click at [578, 279] on button "edit" at bounding box center [571, 281] width 21 height 18
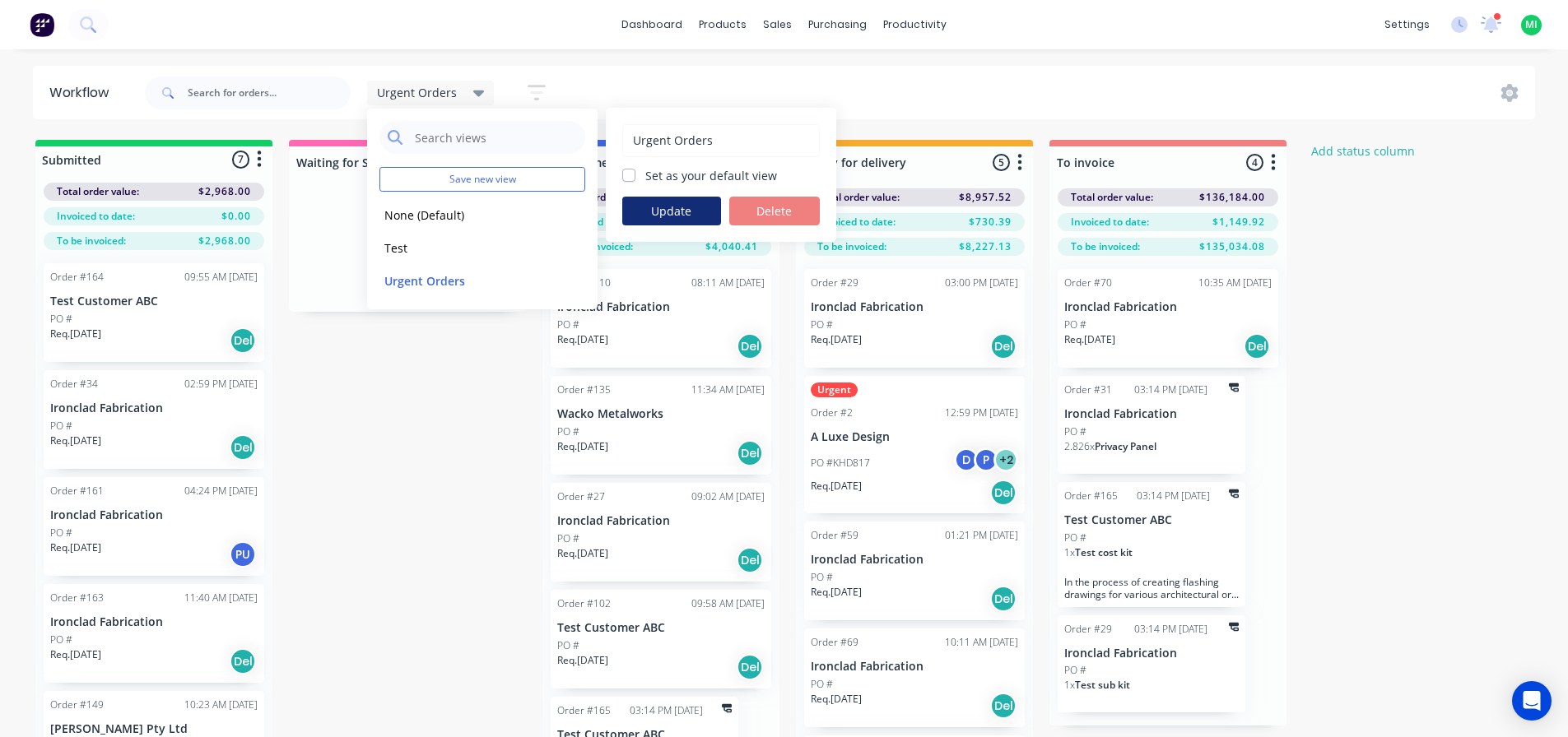
click at [694, 210] on button "Update" at bounding box center [671, 211] width 98 height 29
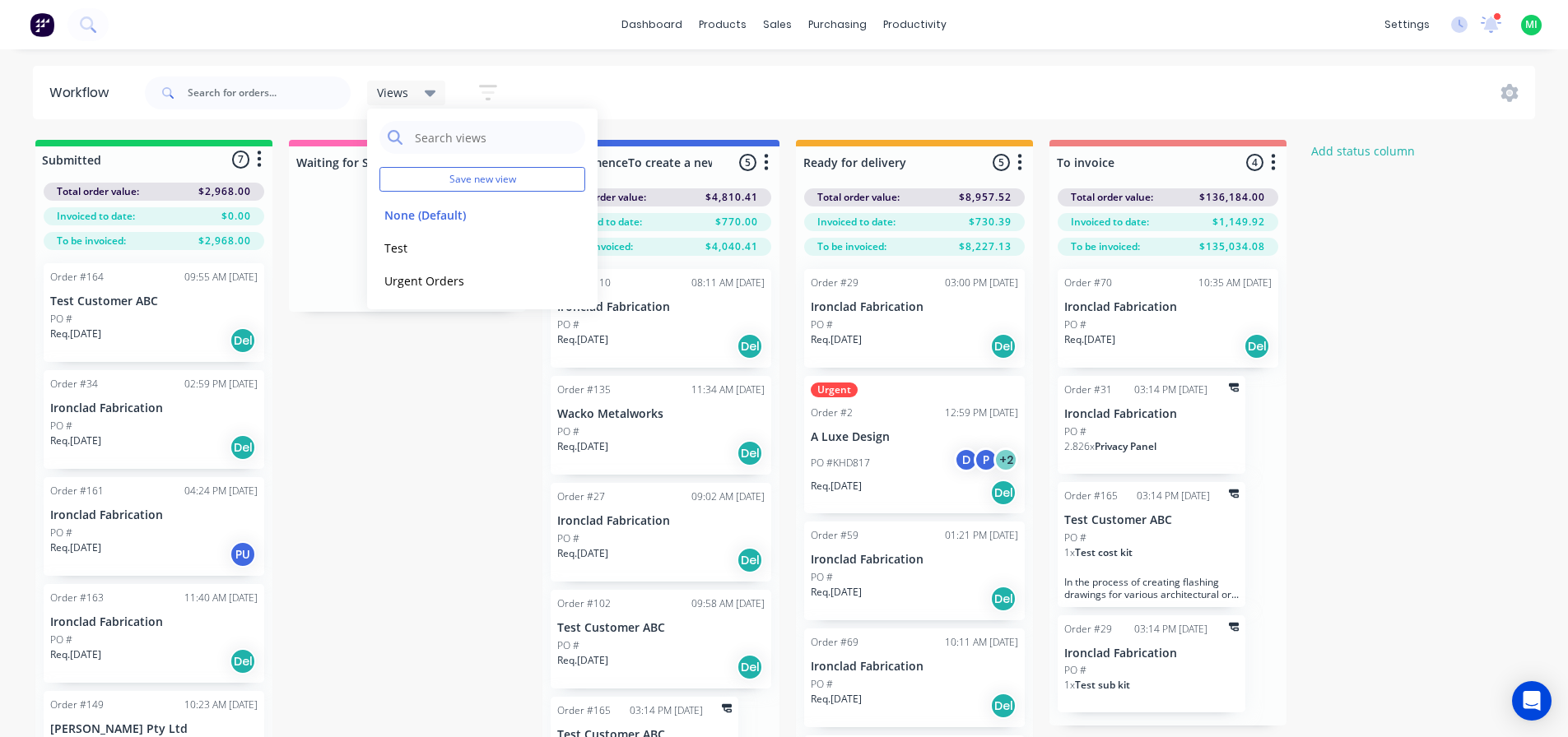
click at [414, 433] on div "Submitted 7 Status colour #13CE66 hex #13CE66 Save Cancel Summaries Total order…" at bounding box center [1360, 468] width 2745 height 656
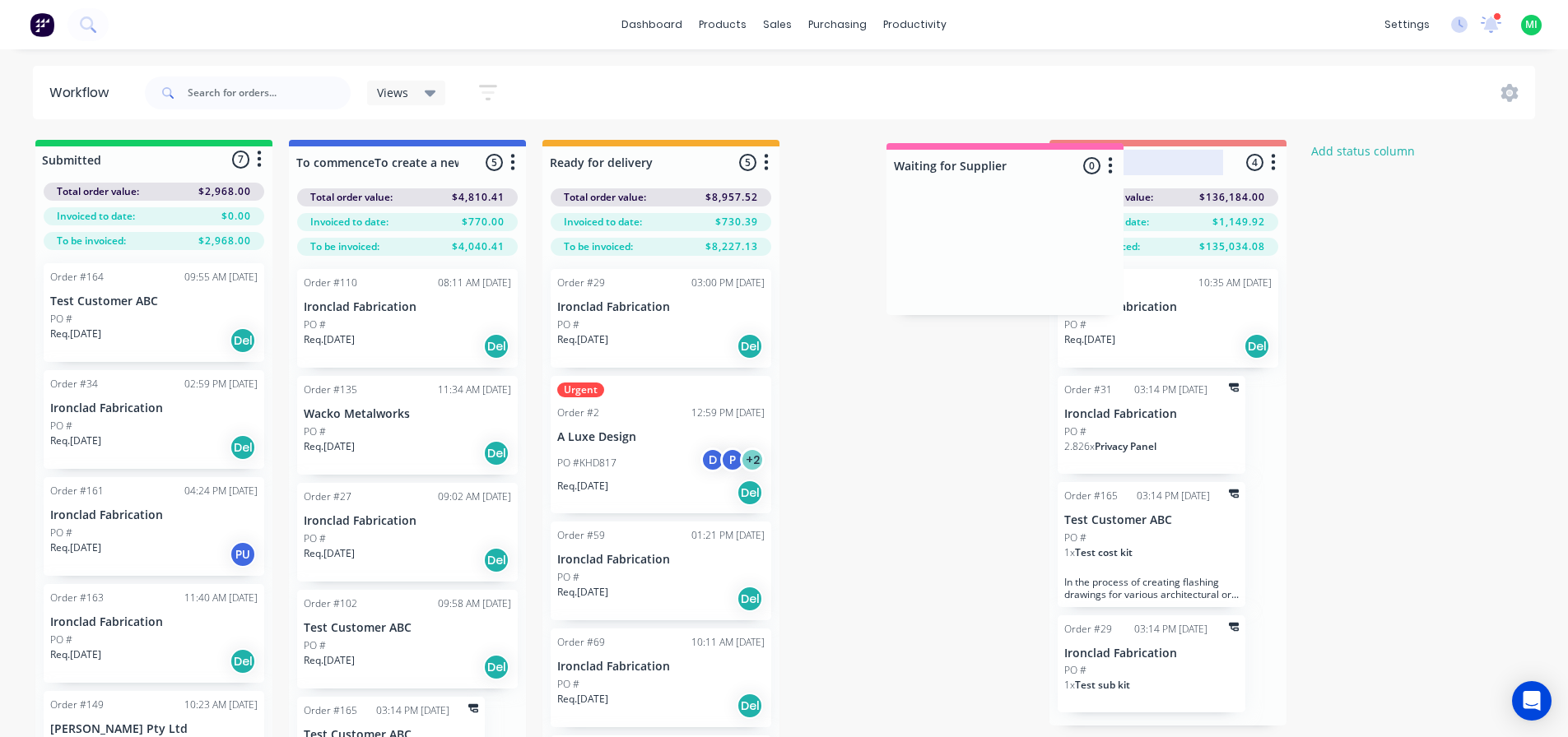
drag, startPoint x: 461, startPoint y: 163, endPoint x: 1064, endPoint y: 166, distance: 603.0
click at [1064, 166] on div "Submitted 7 Status colour #13CE66 hex #13CE66 Save Cancel Summaries Total order…" at bounding box center [1360, 468] width 2745 height 656
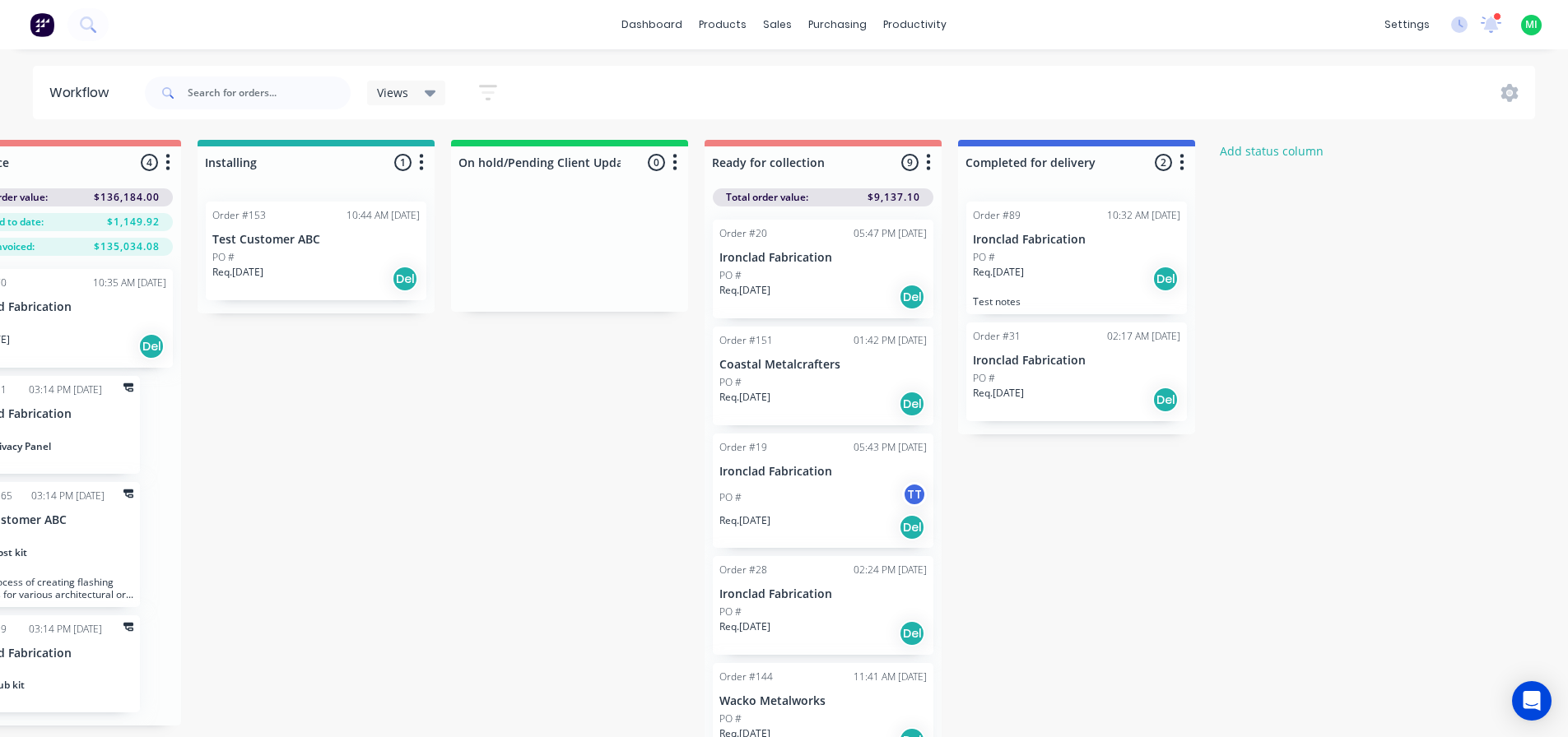
scroll to position [0, 1108]
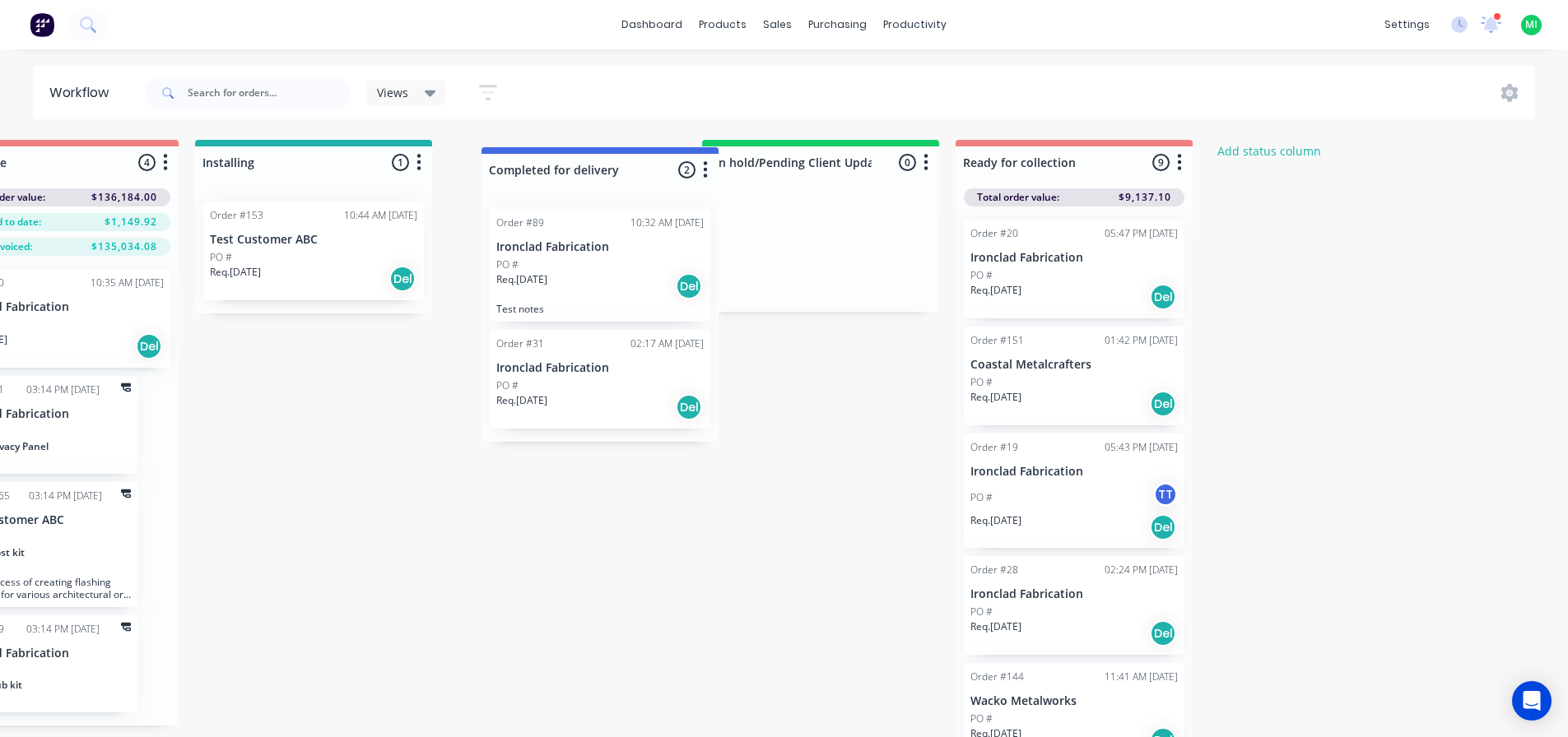
drag, startPoint x: 1130, startPoint y: 162, endPoint x: 638, endPoint y: 166, distance: 492.0
click at [639, 167] on div "Submitted 7 Status colour #13CE66 hex #13CE66 Save Cancel Summaries Total order…" at bounding box center [252, 468] width 2745 height 656
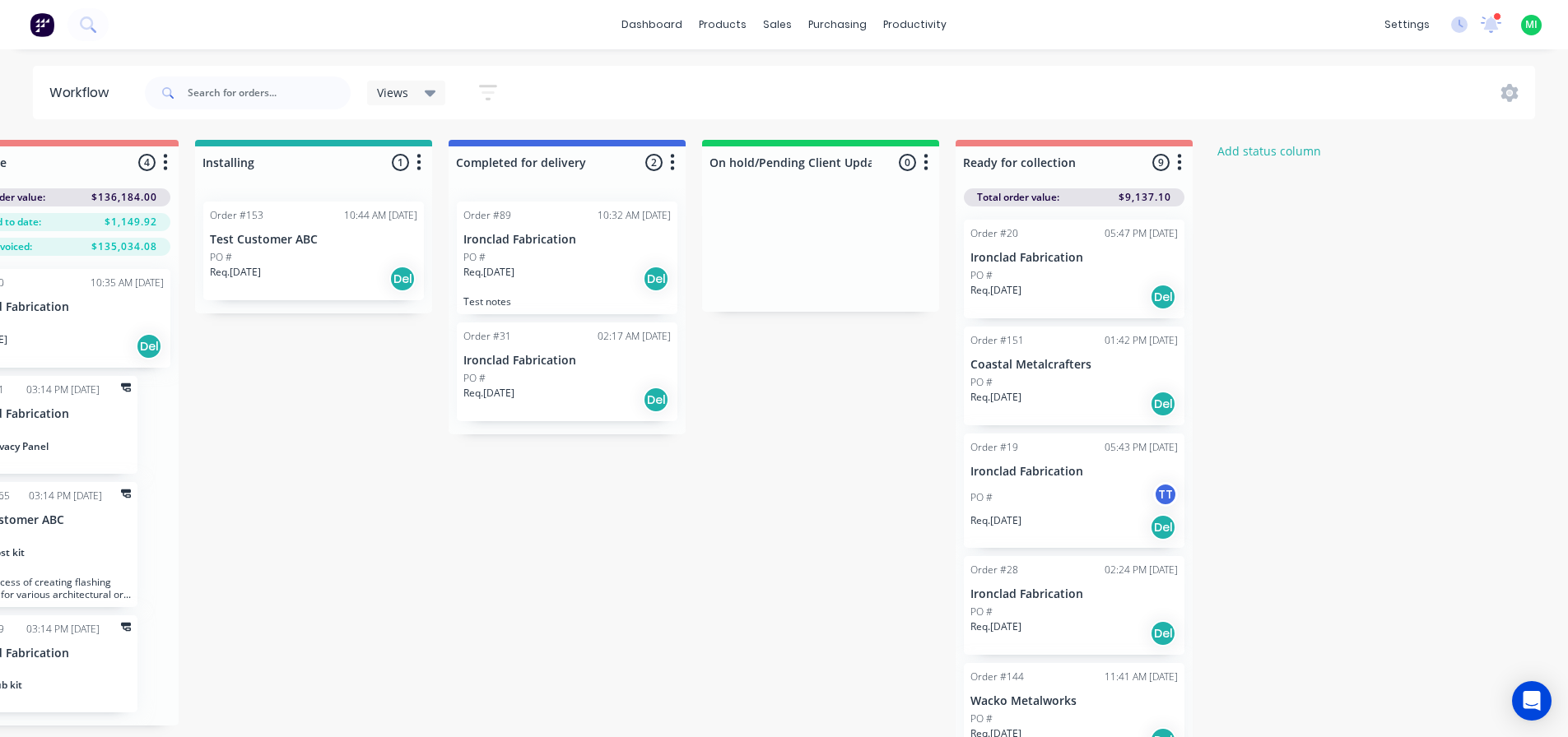
click at [765, 513] on div "Submitted 7 Status colour #13CE66 hex #13CE66 Save Cancel Summaries Total order…" at bounding box center [252, 468] width 2745 height 656
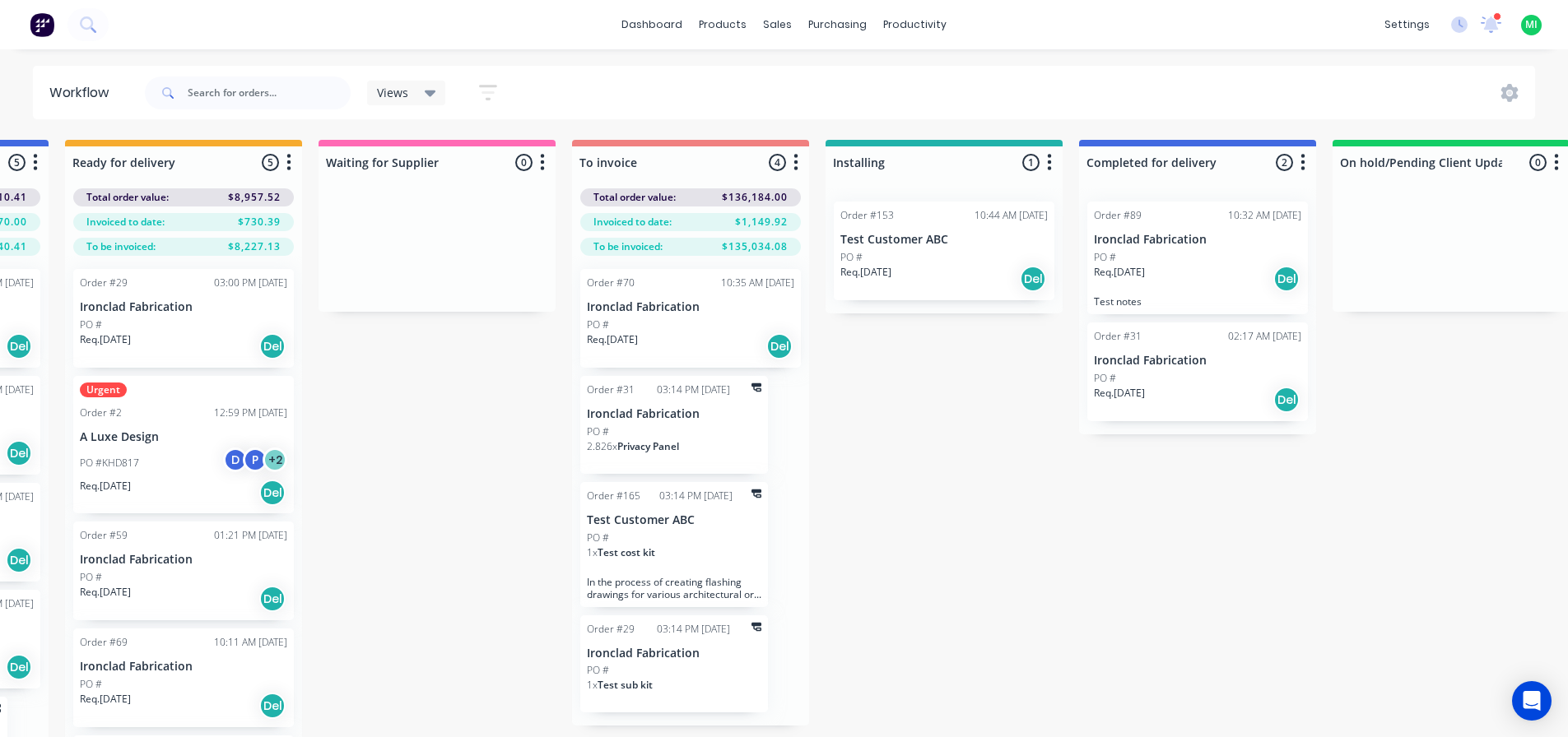
scroll to position [0, 0]
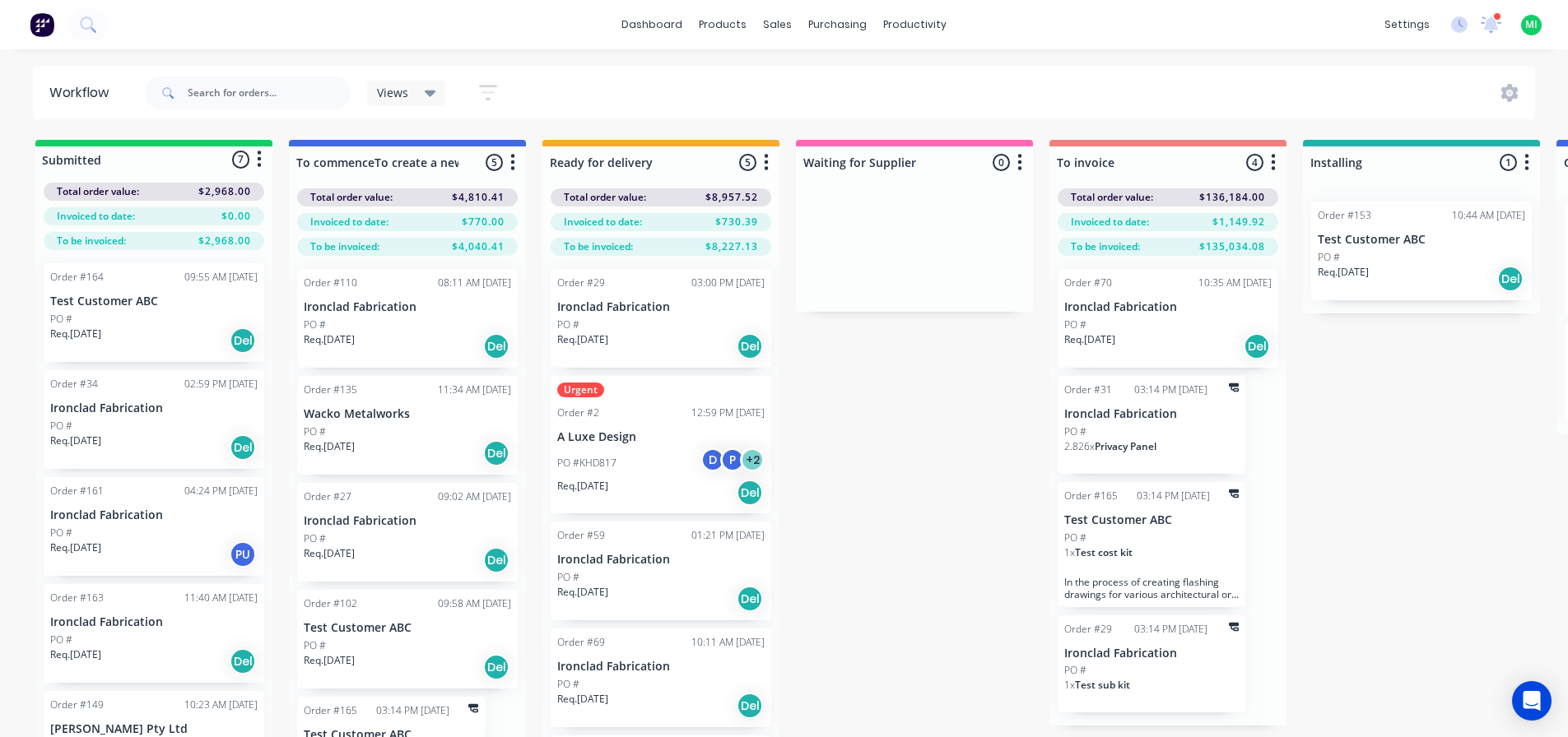
click at [413, 93] on div "Views" at bounding box center [406, 92] width 59 height 15
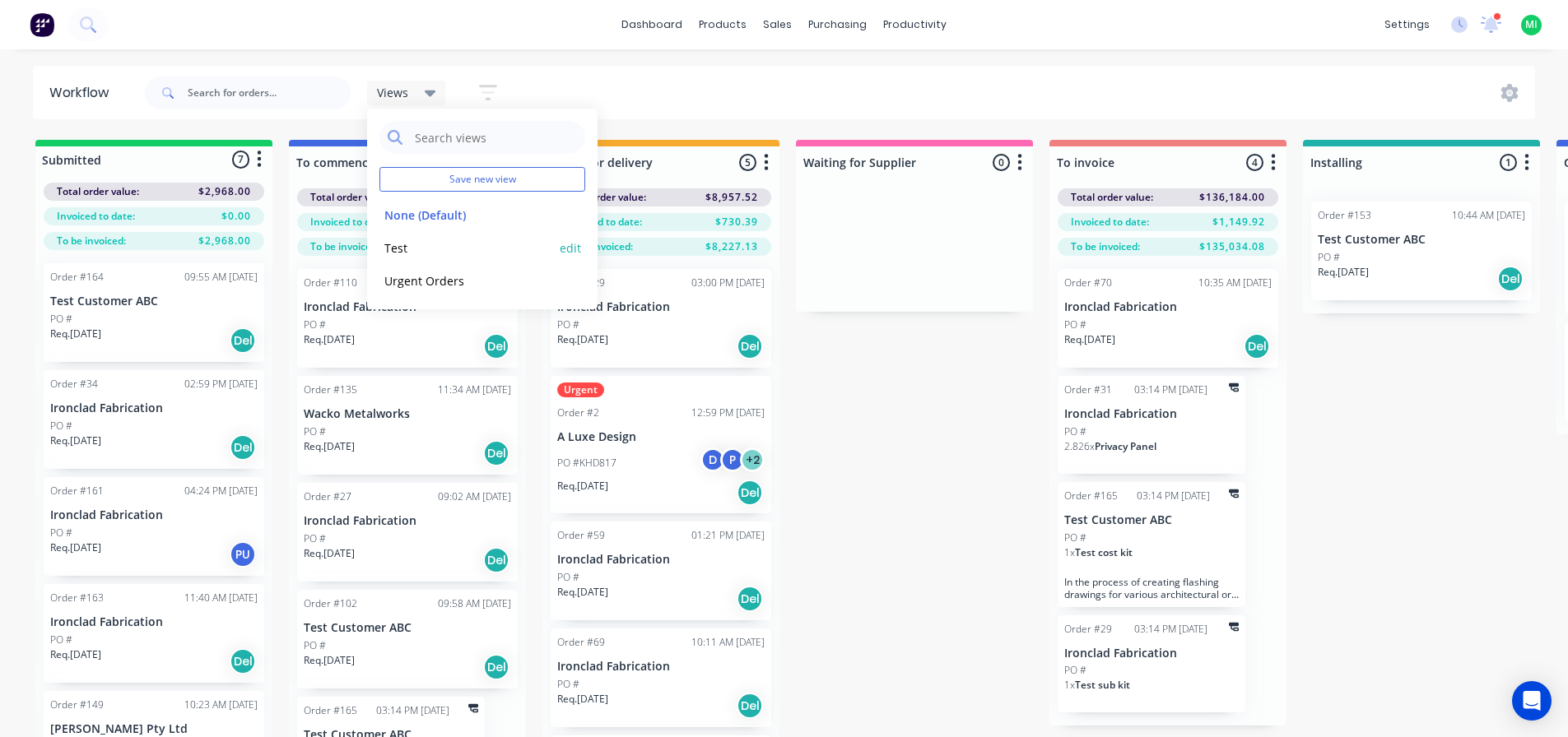
click at [429, 254] on button "Test" at bounding box center [467, 247] width 175 height 18
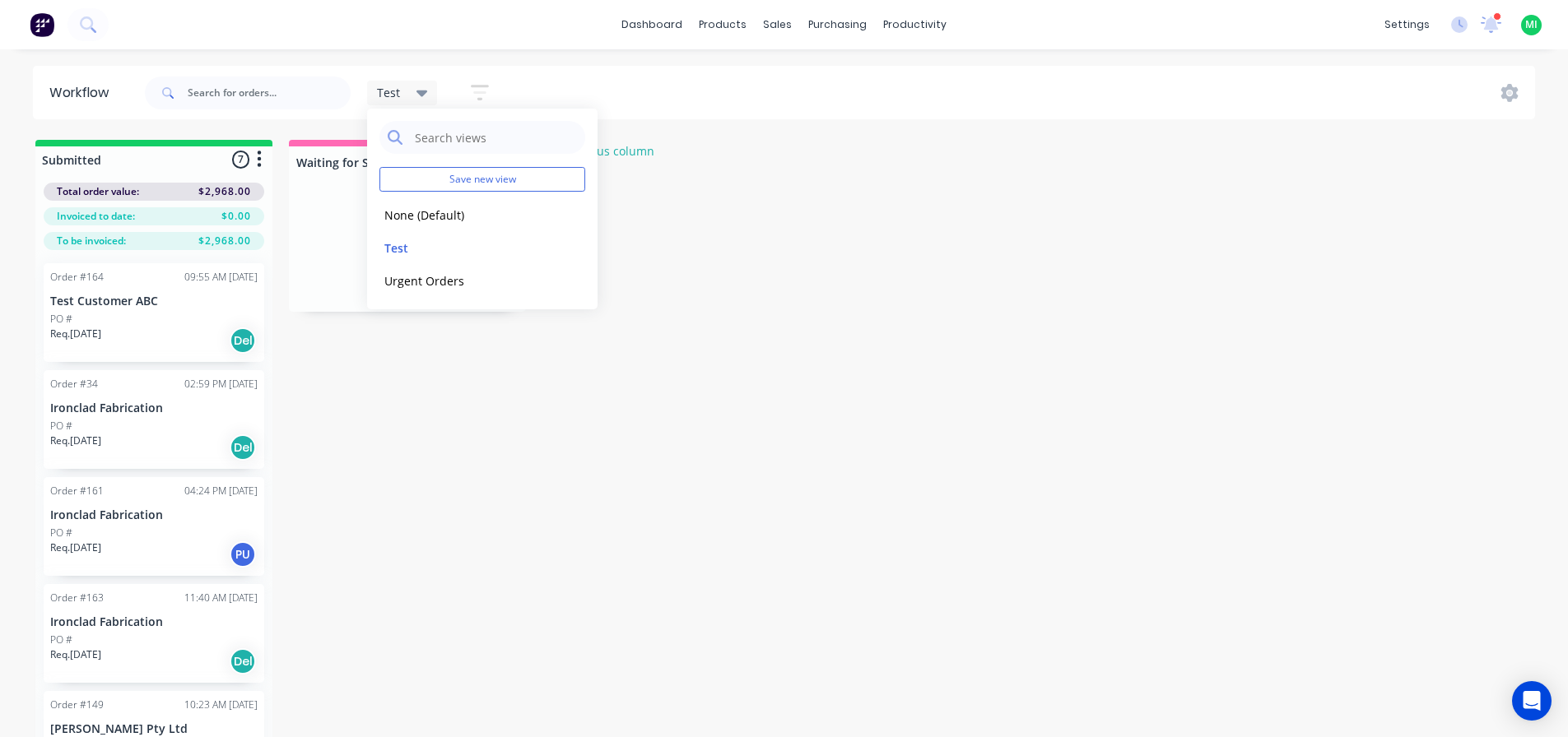
click at [410, 88] on div "Test" at bounding box center [402, 92] width 51 height 15
click at [423, 86] on icon at bounding box center [423, 92] width 12 height 18
click at [430, 276] on button "Urgent Orders" at bounding box center [467, 280] width 175 height 18
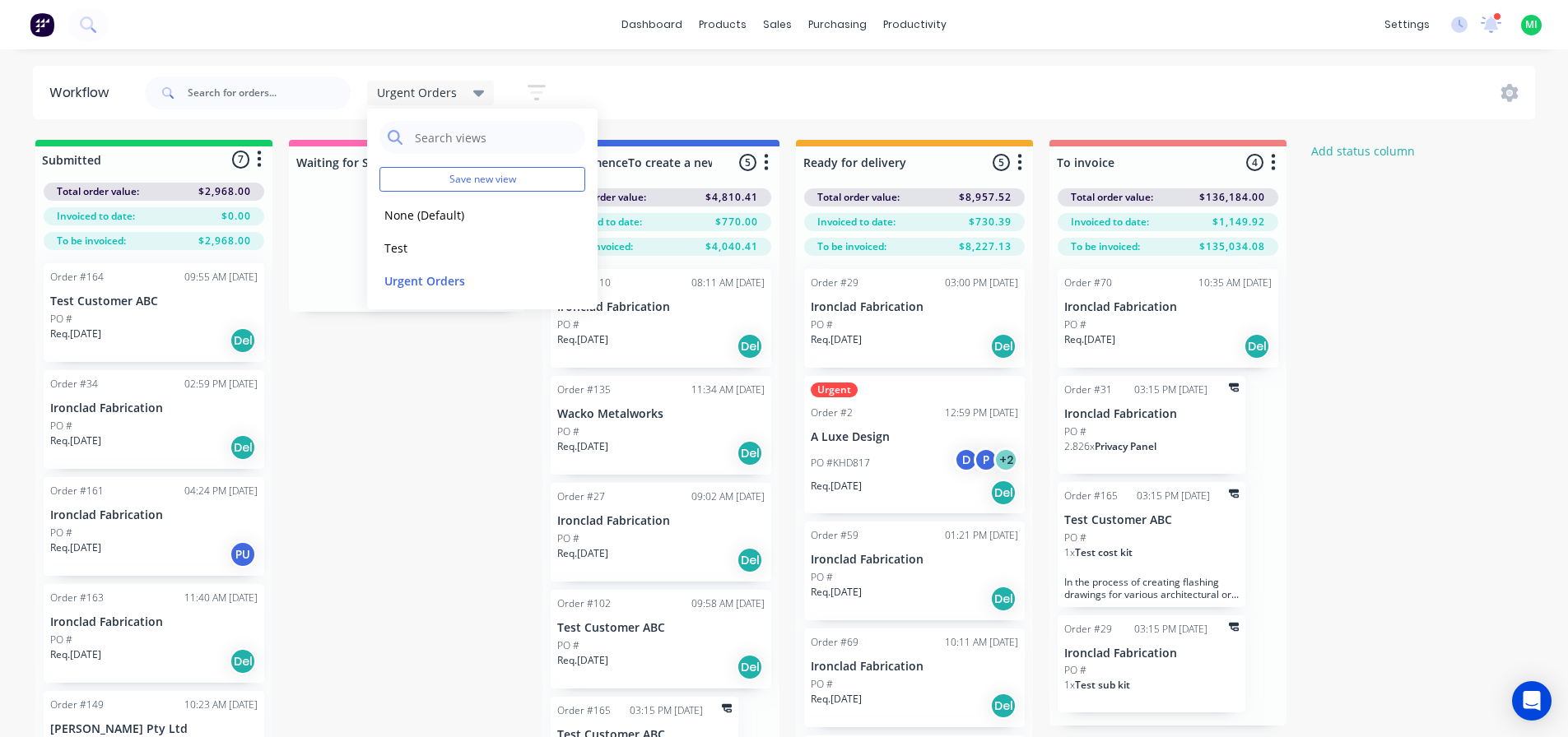
click at [1121, 100] on div "Urgent Orders Save new view None (Default) edit Test edit Urgent Orders edit Sh…" at bounding box center [839, 92] width 1395 height 50
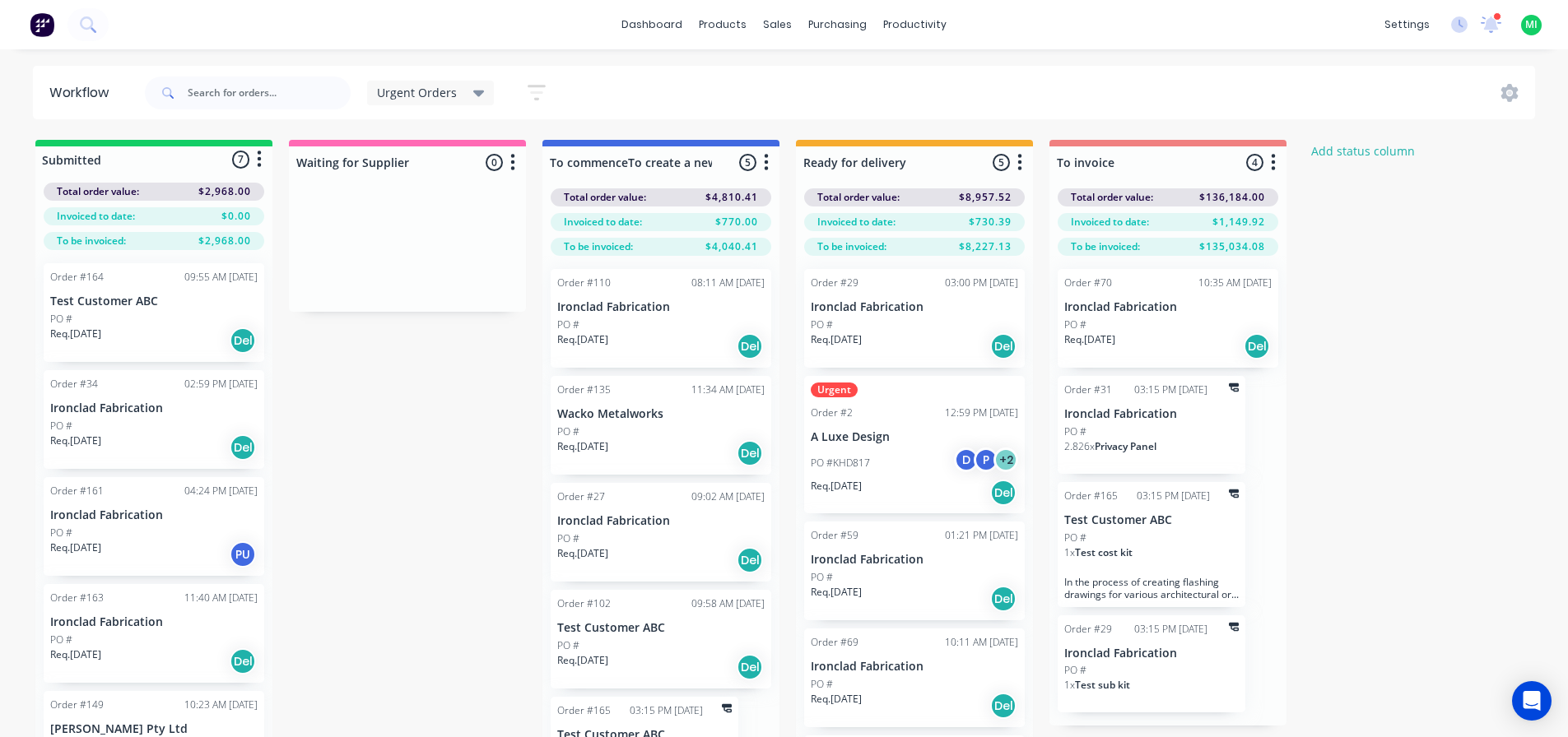
scroll to position [0, 1]
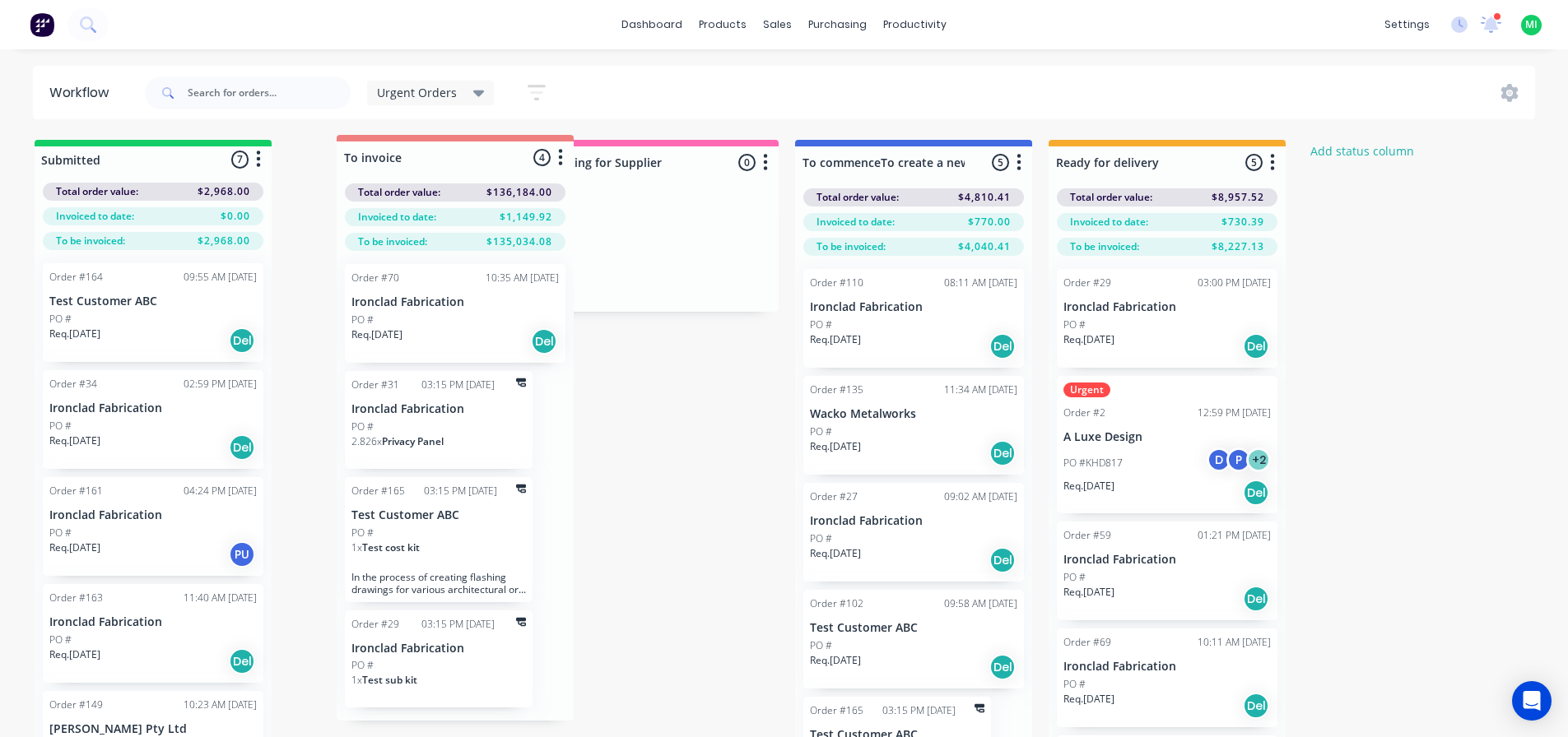
drag, startPoint x: 1235, startPoint y: 164, endPoint x: 516, endPoint y: 161, distance: 719.0
click at [516, 161] on div "Submitted 7 Status colour #13CE66 hex #13CE66 Save Cancel Summaries Total order…" at bounding box center [1359, 468] width 2745 height 656
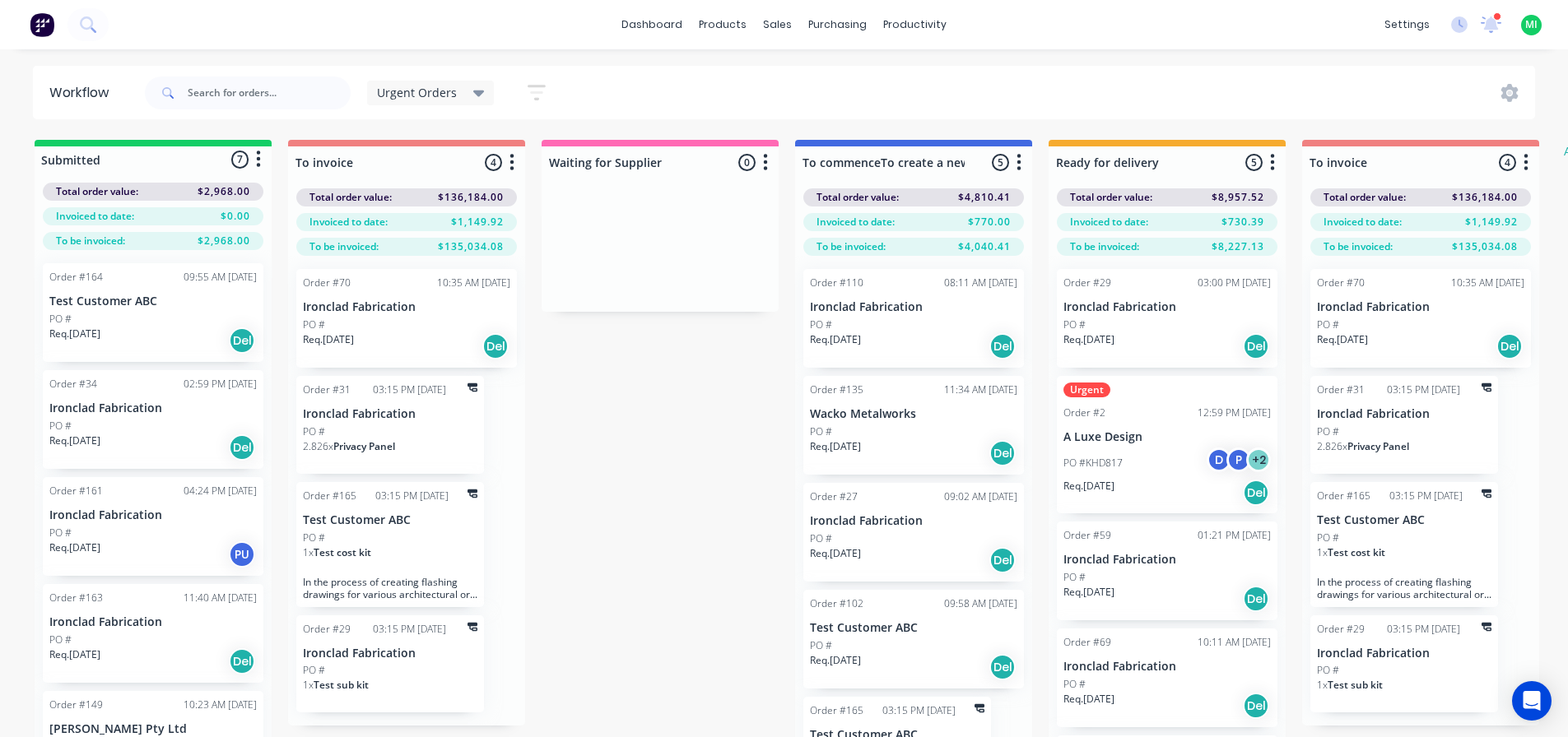
click at [694, 485] on div "Submitted 7 Status colour #13CE66 hex #13CE66 Save Cancel Summaries Total order…" at bounding box center [1359, 468] width 2745 height 656
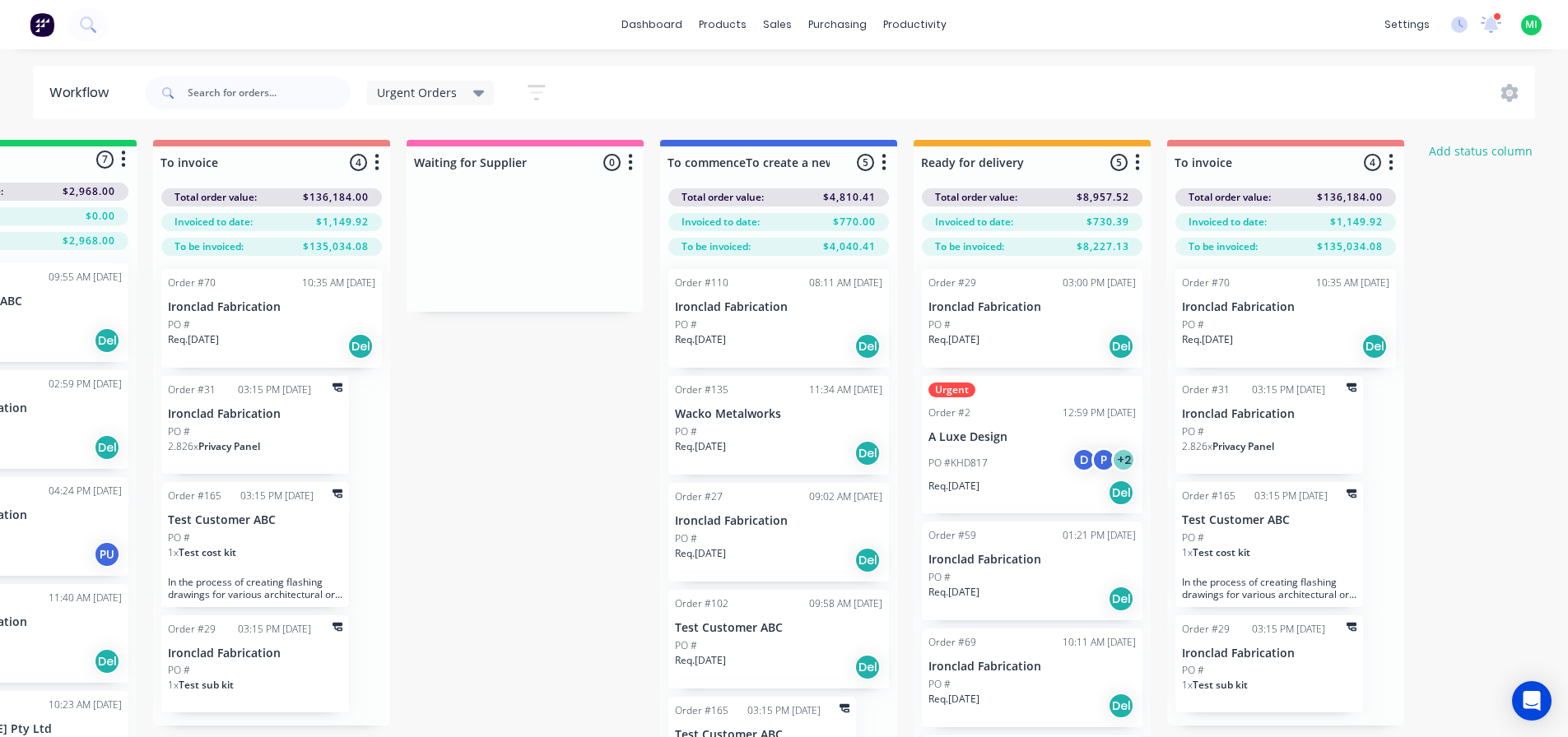
scroll to position [0, 0]
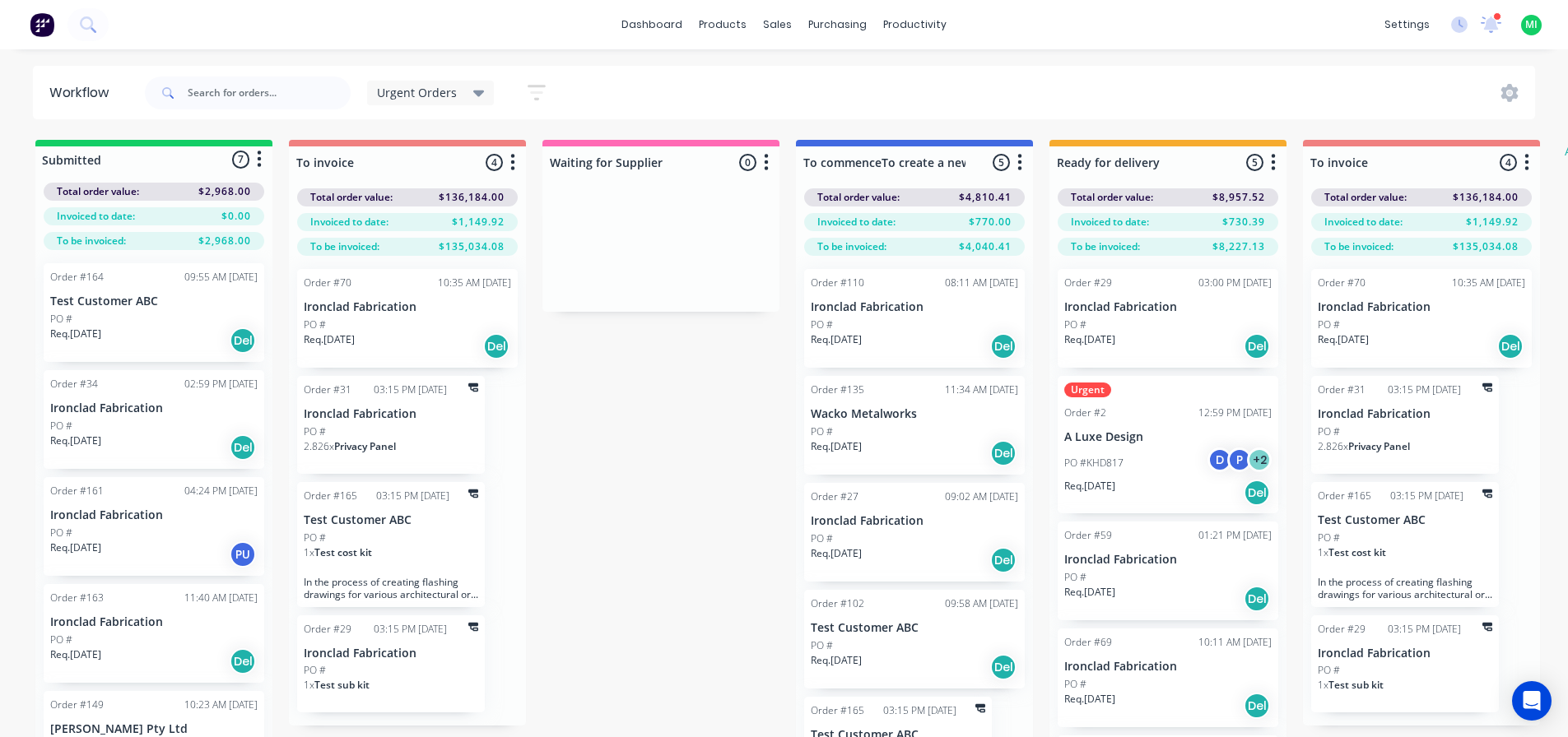
click at [1489, 38] on div "dashboard products sales purchasing productivity dashboard products Product Cat…" at bounding box center [784, 24] width 1568 height 50
click at [1490, 24] on icon at bounding box center [1491, 22] width 16 height 15
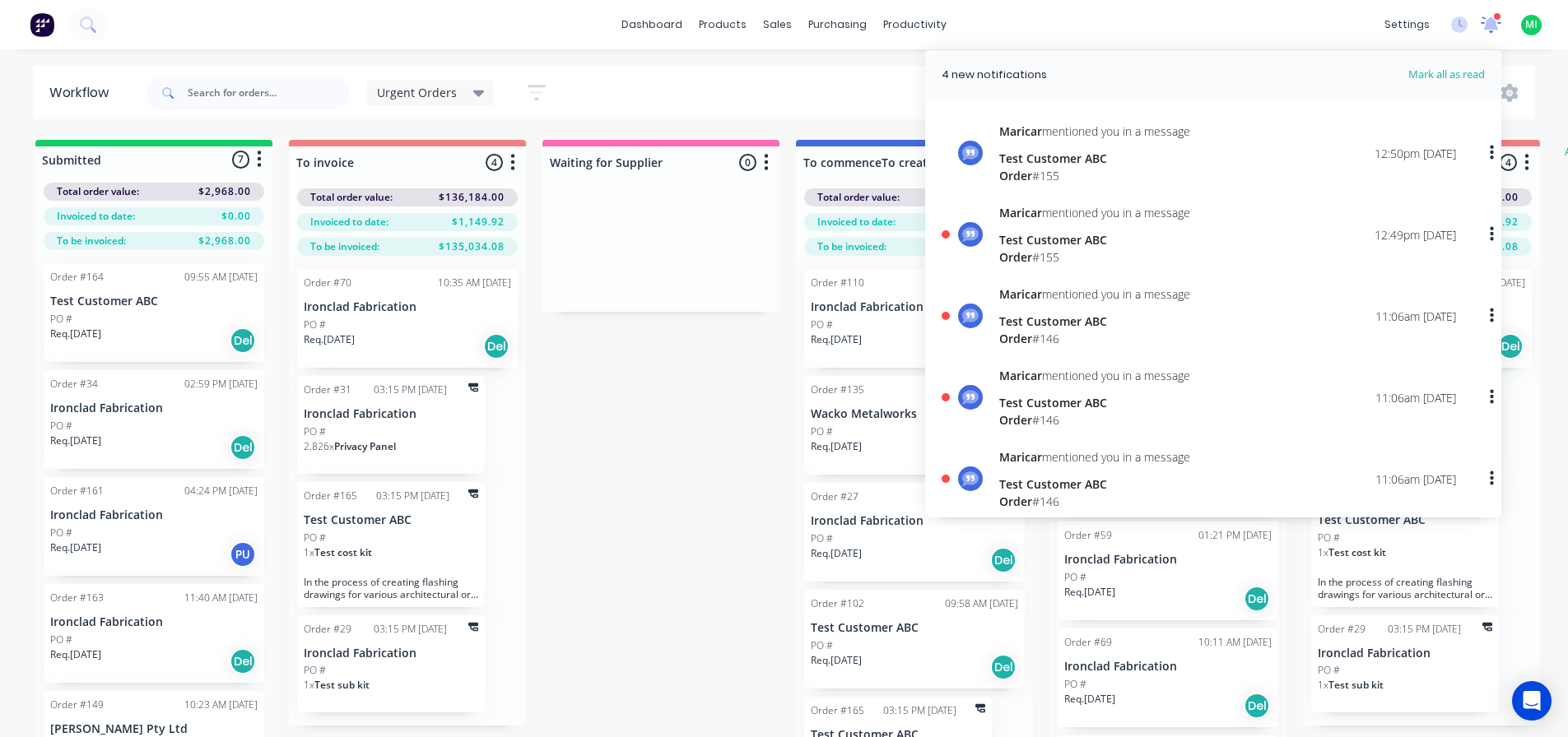
click at [1490, 24] on icon at bounding box center [1491, 22] width 16 height 15
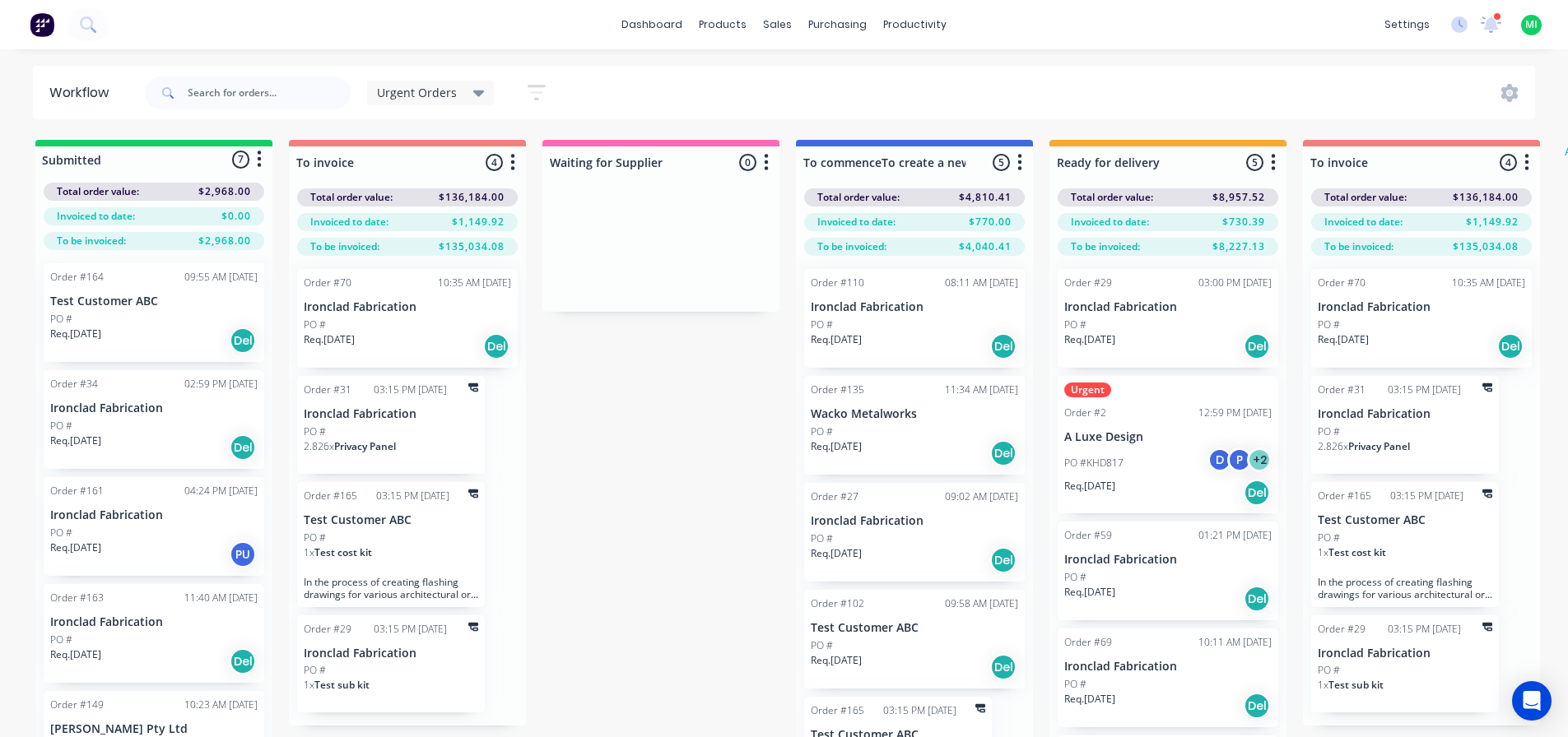
click at [430, 99] on span "Urgent Orders" at bounding box center [417, 92] width 80 height 18
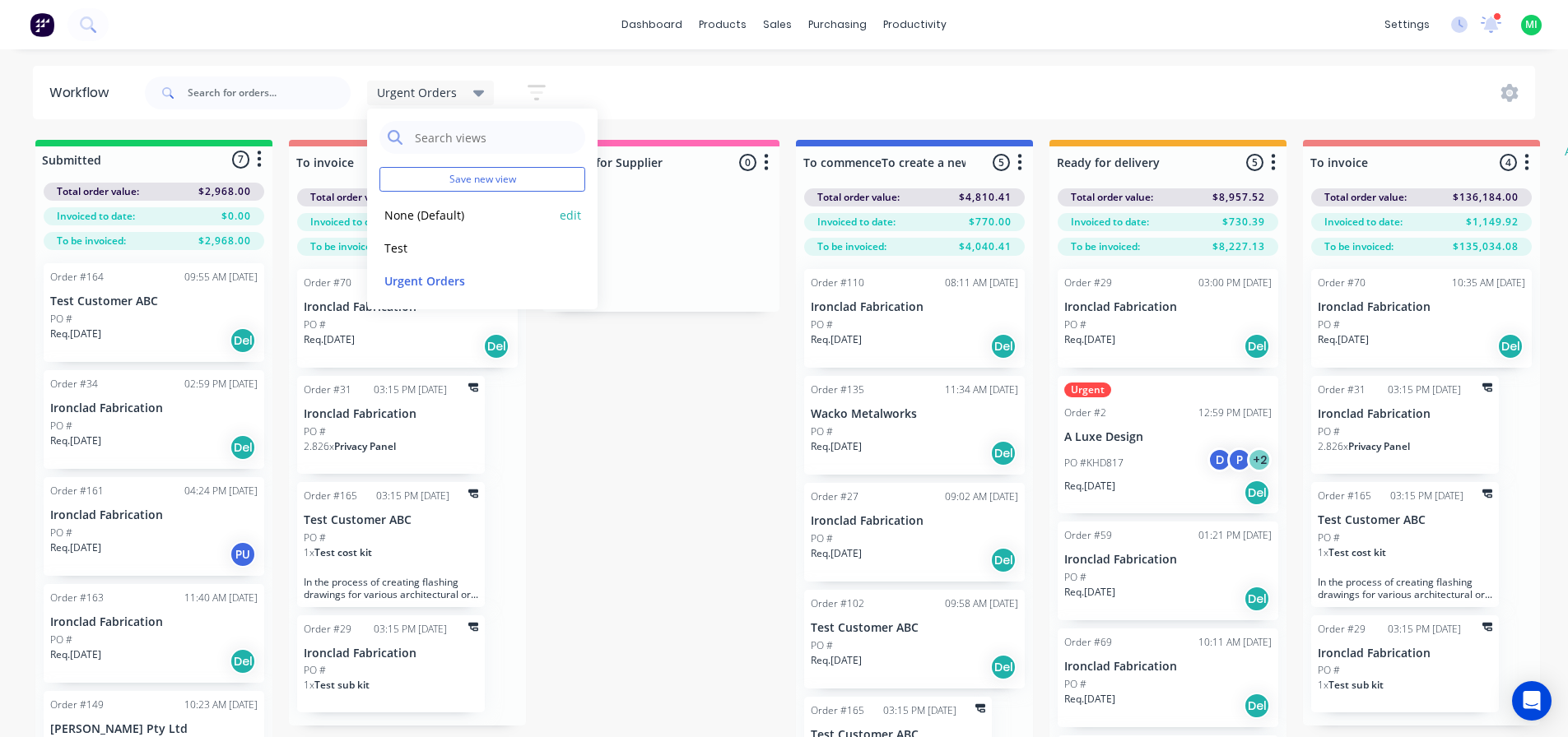
click at [444, 207] on button "None (Default)" at bounding box center [467, 214] width 175 height 18
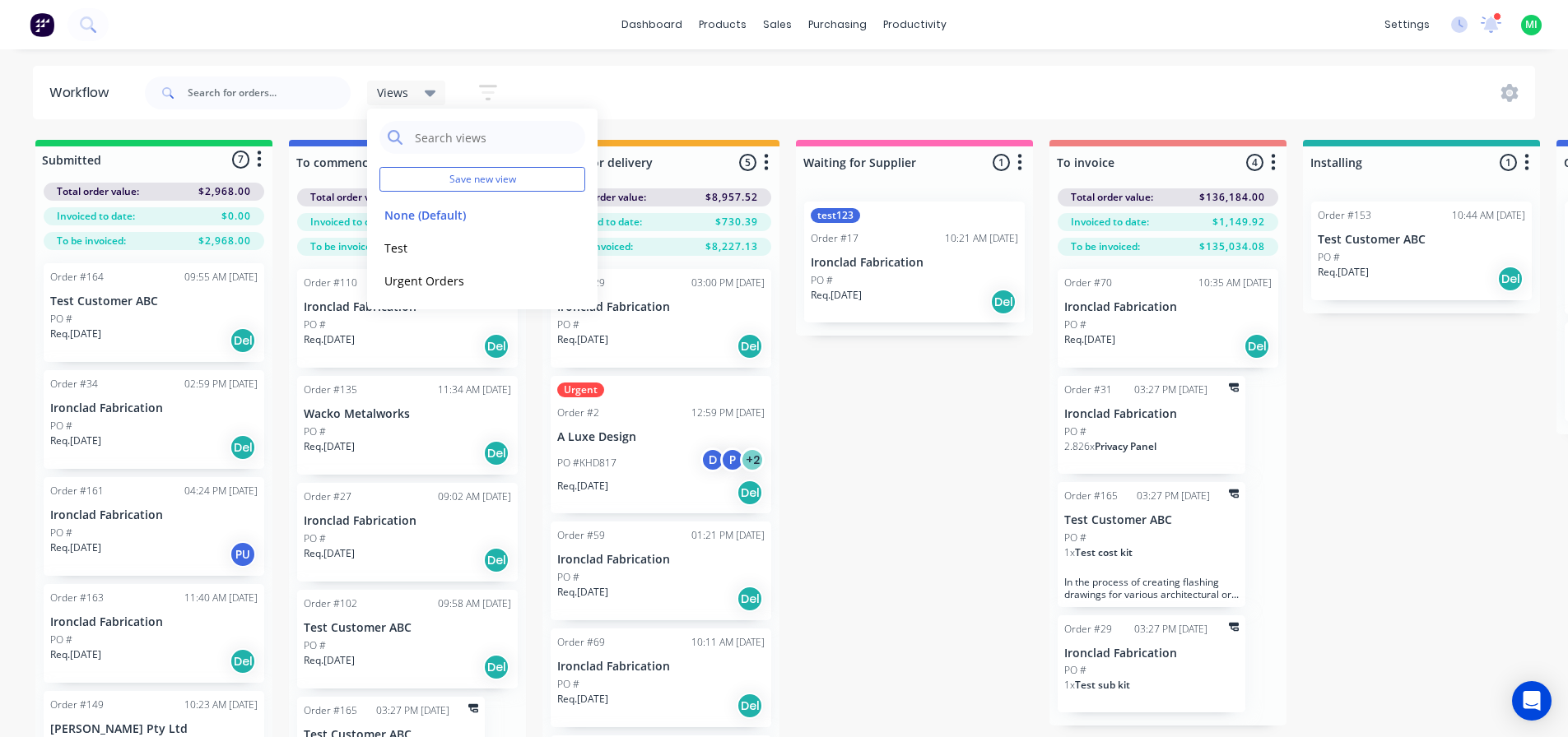
click at [615, 79] on div "Views Save new view None (Default) edit Test edit Urgent Orders edit Show/Hide …" at bounding box center [839, 92] width 1395 height 50
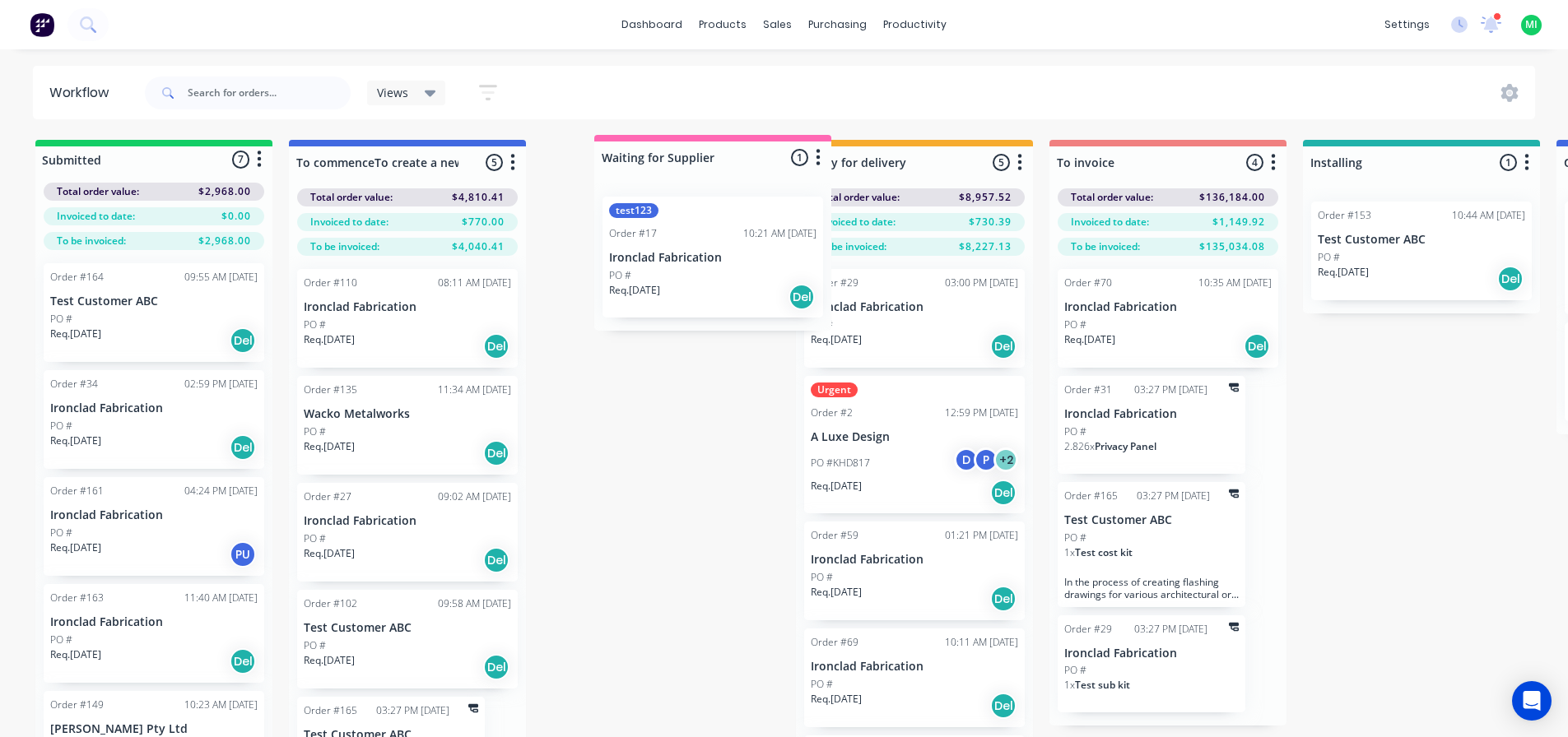
drag, startPoint x: 971, startPoint y: 157, endPoint x: 746, endPoint y: 148, distance: 225.2
click at [743, 148] on div "Submitted 7 Status colour #13CE66 hex #13CE66 Save Cancel Summaries Total order…" at bounding box center [1360, 468] width 2745 height 656
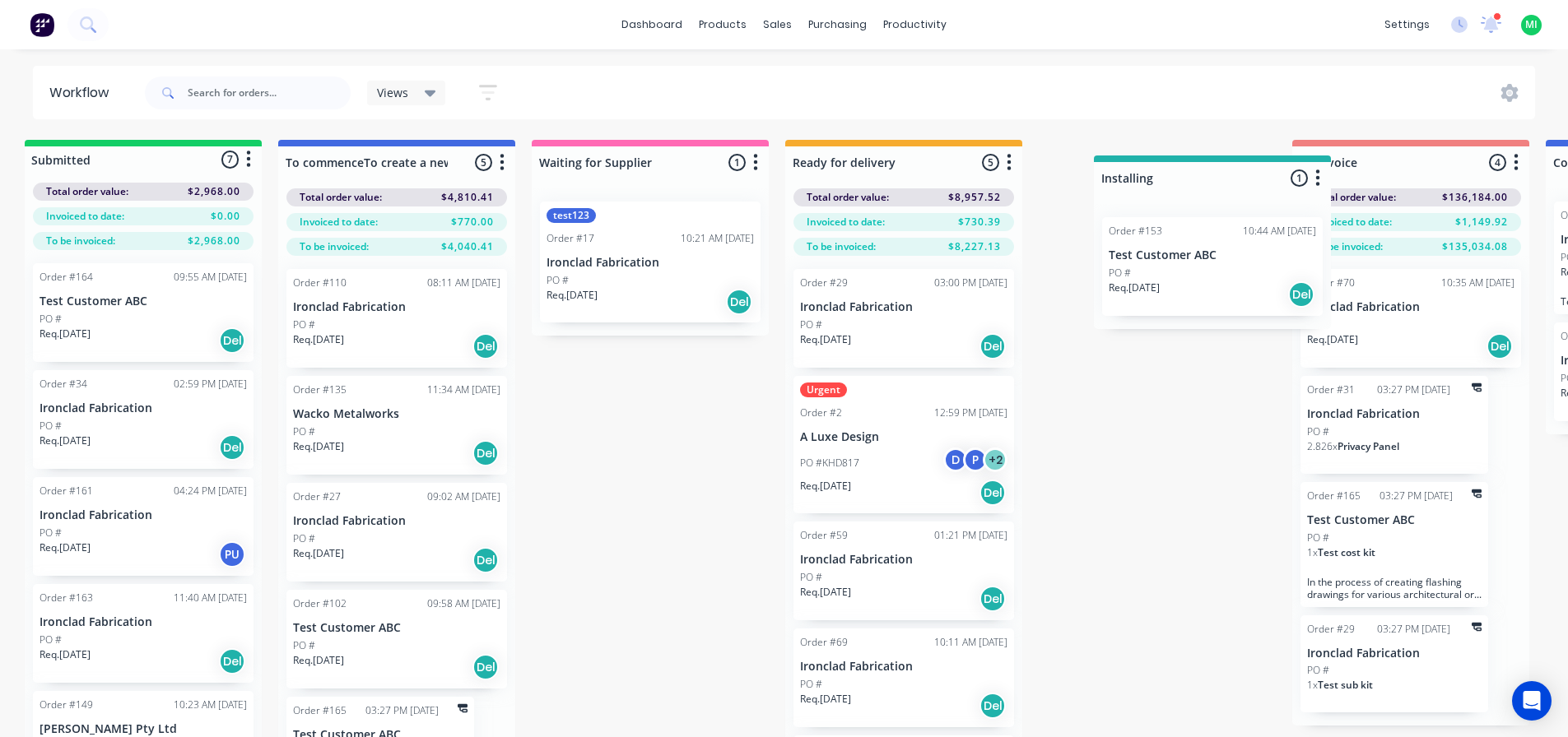
scroll to position [0, 12]
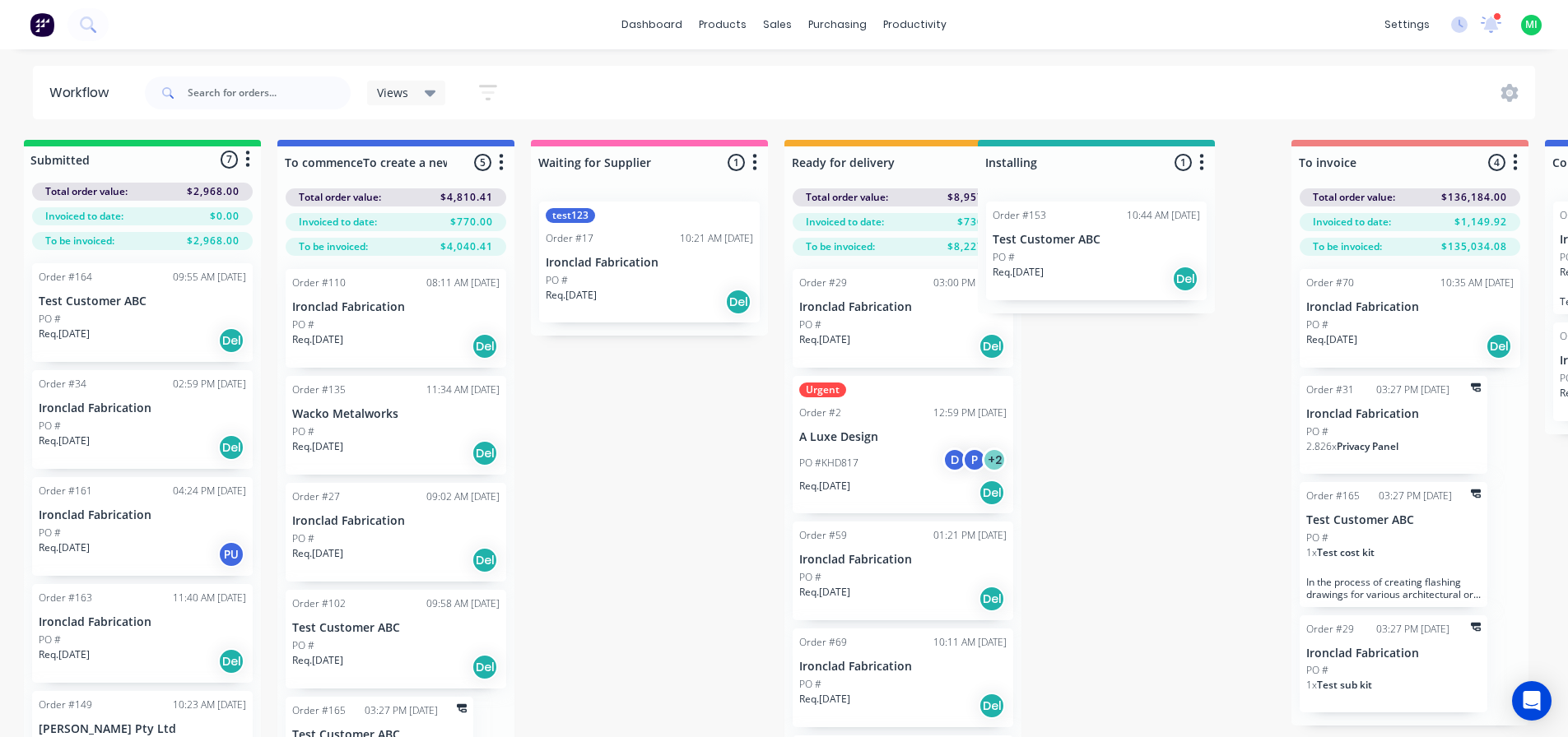
drag, startPoint x: 1480, startPoint y: 151, endPoint x: 1142, endPoint y: 155, distance: 338.0
click at [1142, 155] on div "Submitted 7 Status colour #13CE66 hex #13CE66 Save Cancel Summaries Total order…" at bounding box center [1348, 468] width 2745 height 656
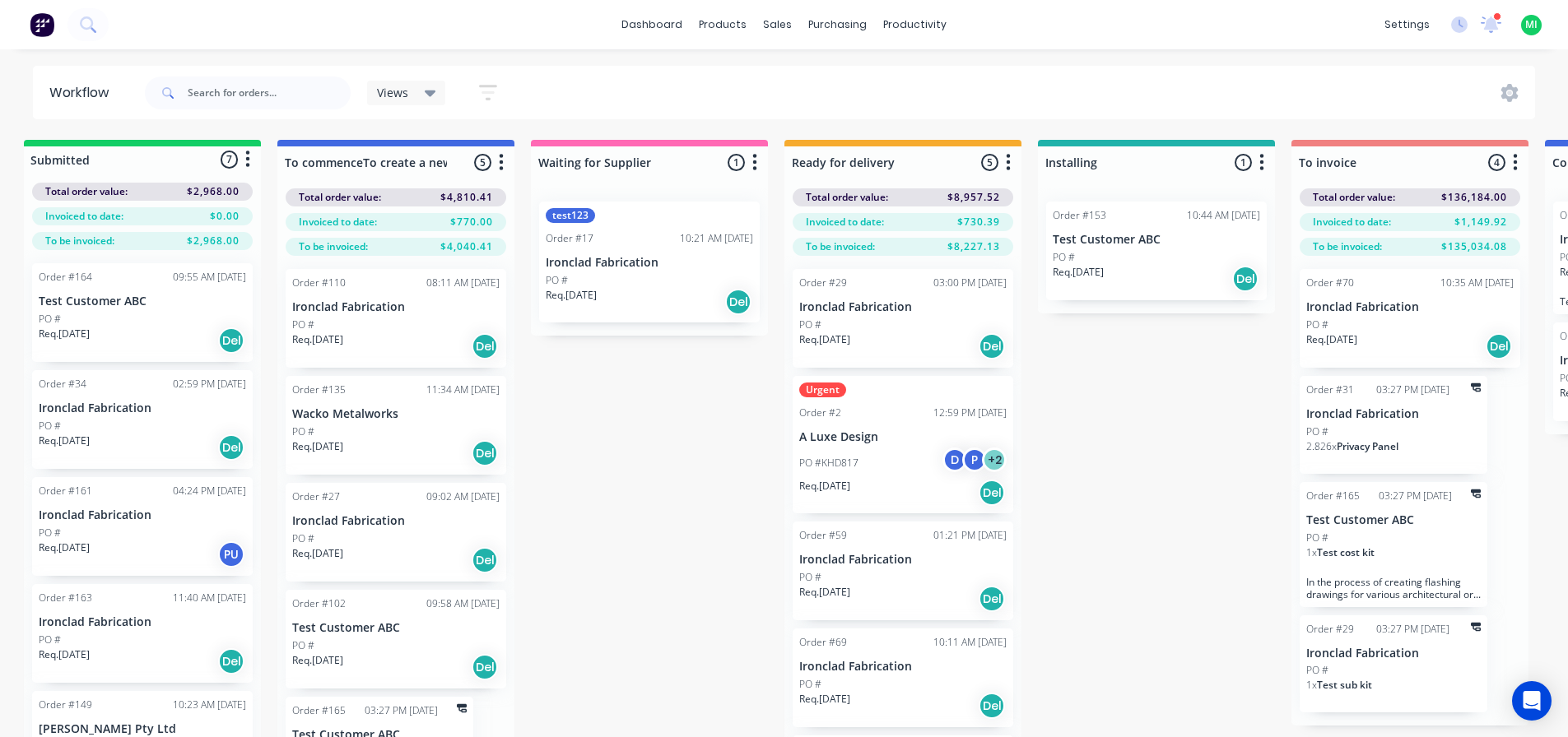
click at [653, 531] on div "Submitted 7 Status colour #13CE66 hex #13CE66 Save Cancel Summaries Total order…" at bounding box center [1348, 468] width 2745 height 656
click at [392, 89] on span "Views" at bounding box center [392, 92] width 31 height 18
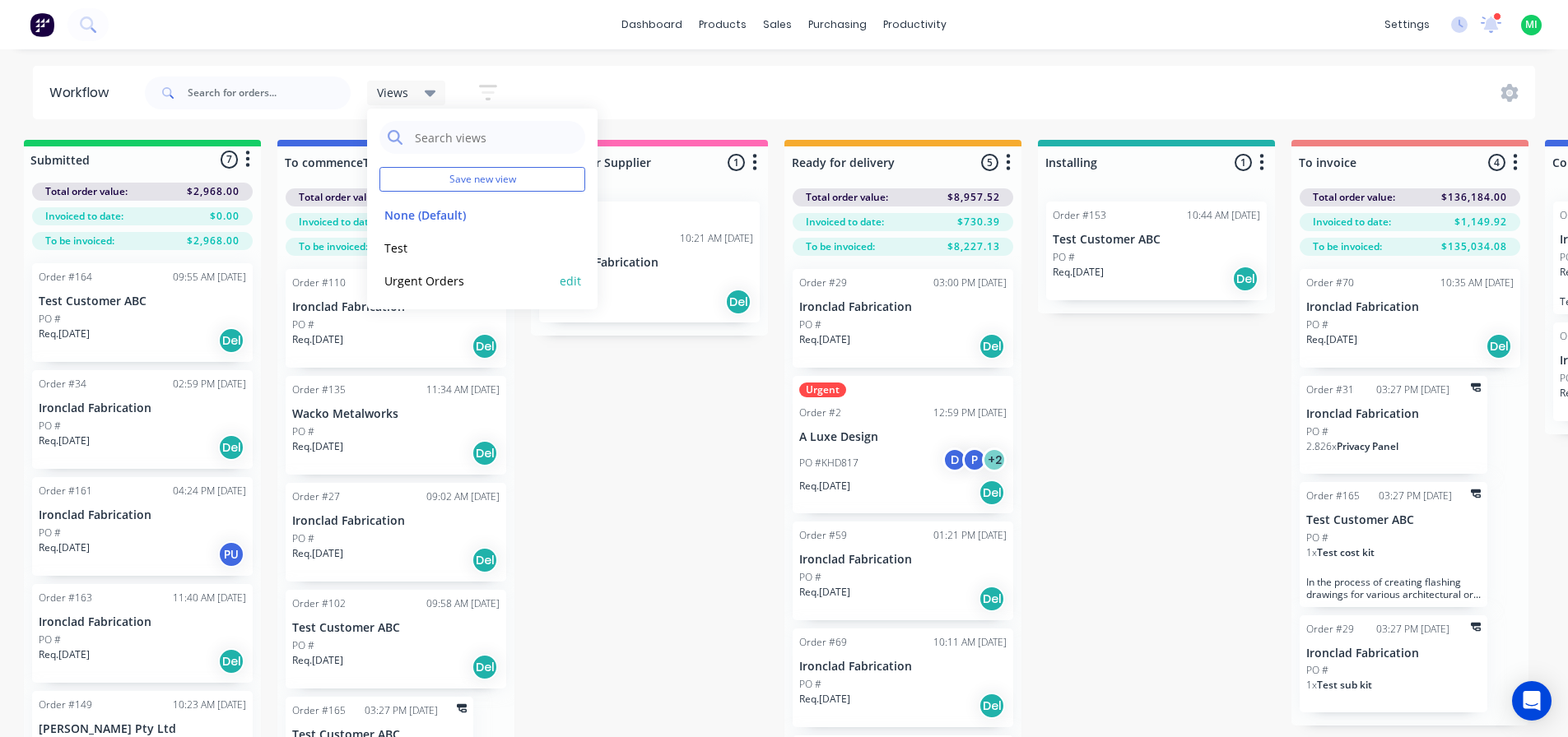
click at [429, 286] on button "Urgent Orders" at bounding box center [467, 280] width 175 height 18
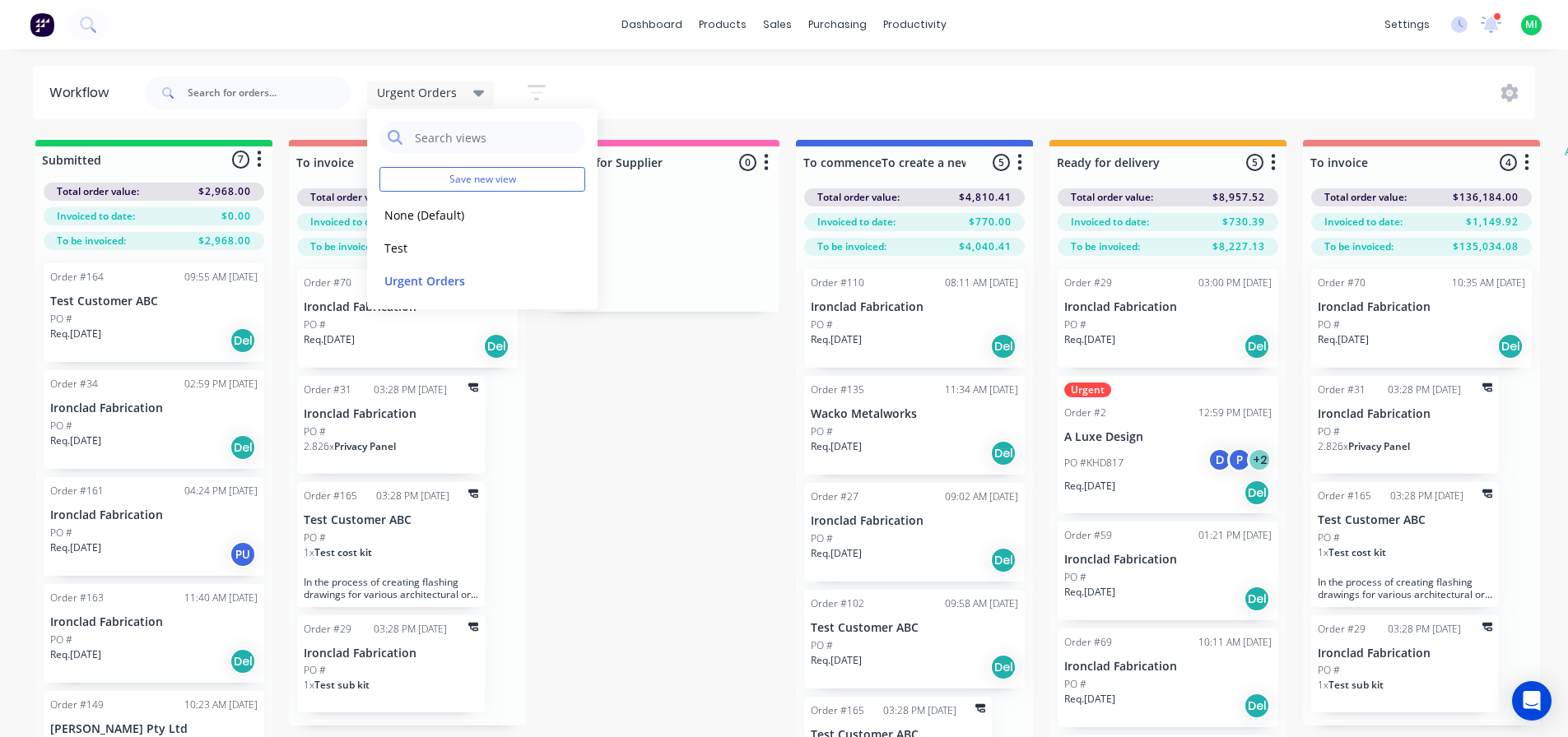
click at [801, 95] on div "Urgent Orders Save new view None (Default) edit Test edit Urgent Orders edit Sh…" at bounding box center [839, 92] width 1395 height 50
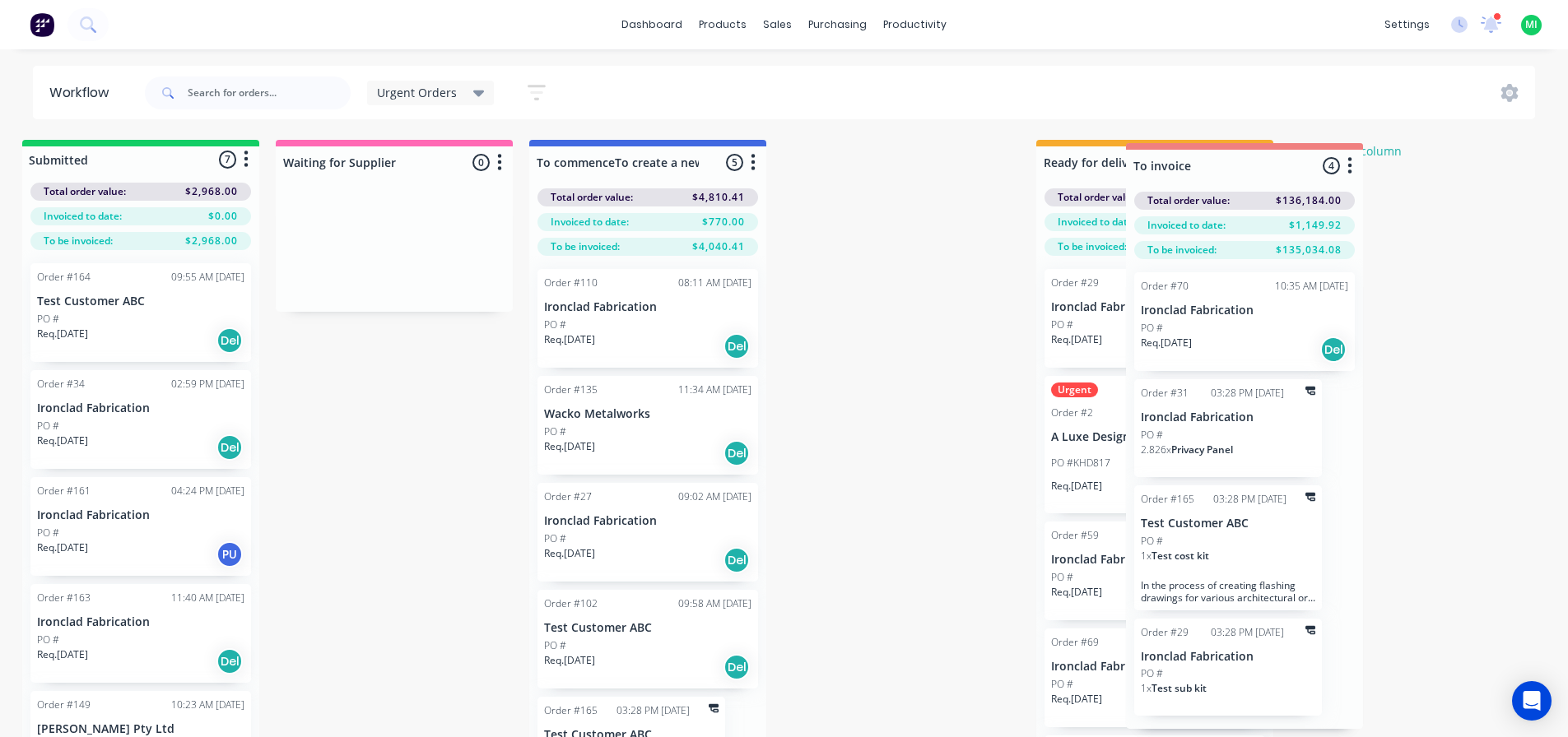
scroll to position [0, 19]
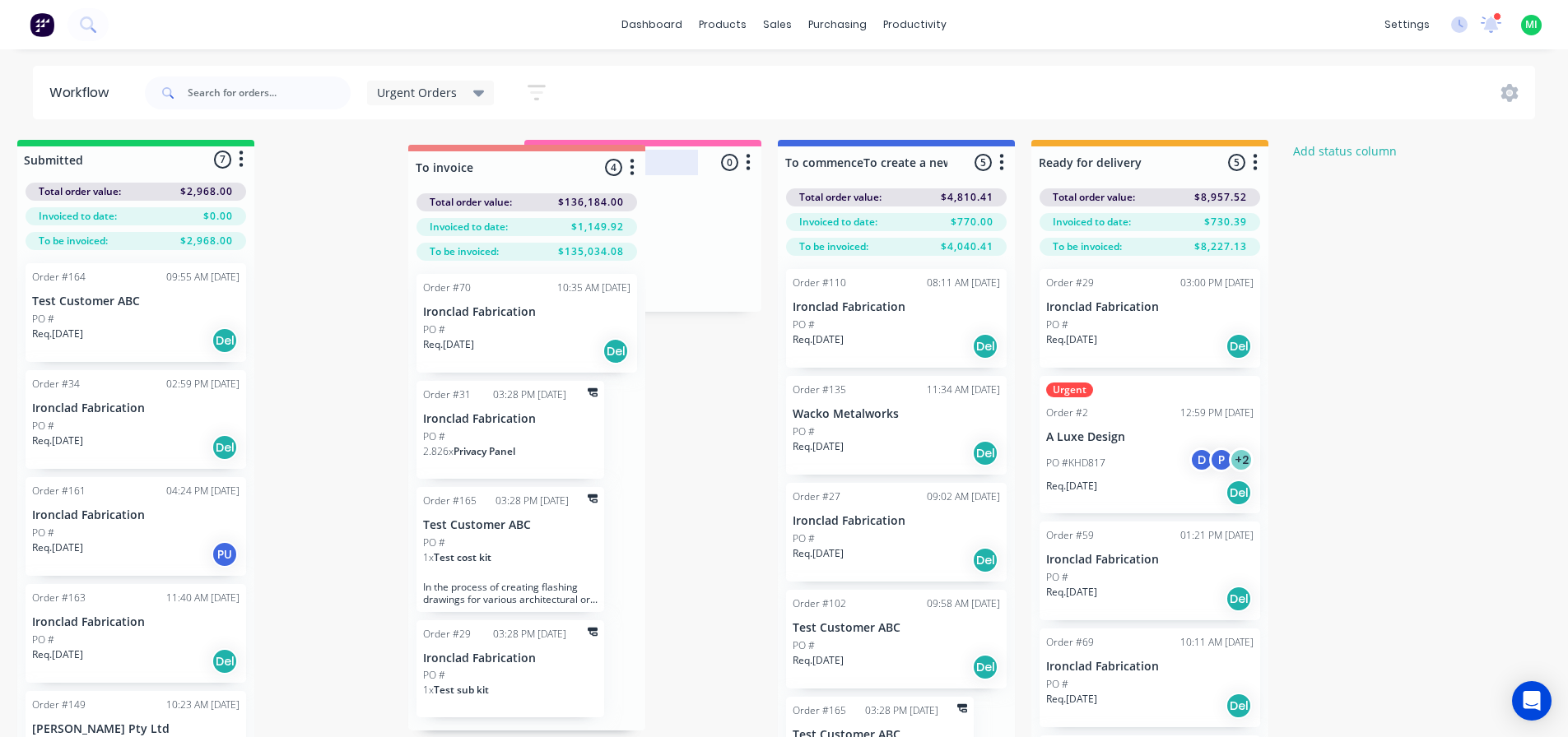
drag, startPoint x: 1476, startPoint y: 160, endPoint x: 526, endPoint y: 163, distance: 950.0
click at [526, 163] on div "Submitted 7 Status colour #13CE66 hex #13CE66 Save Cancel Summaries Total order…" at bounding box center [1342, 468] width 2745 height 656
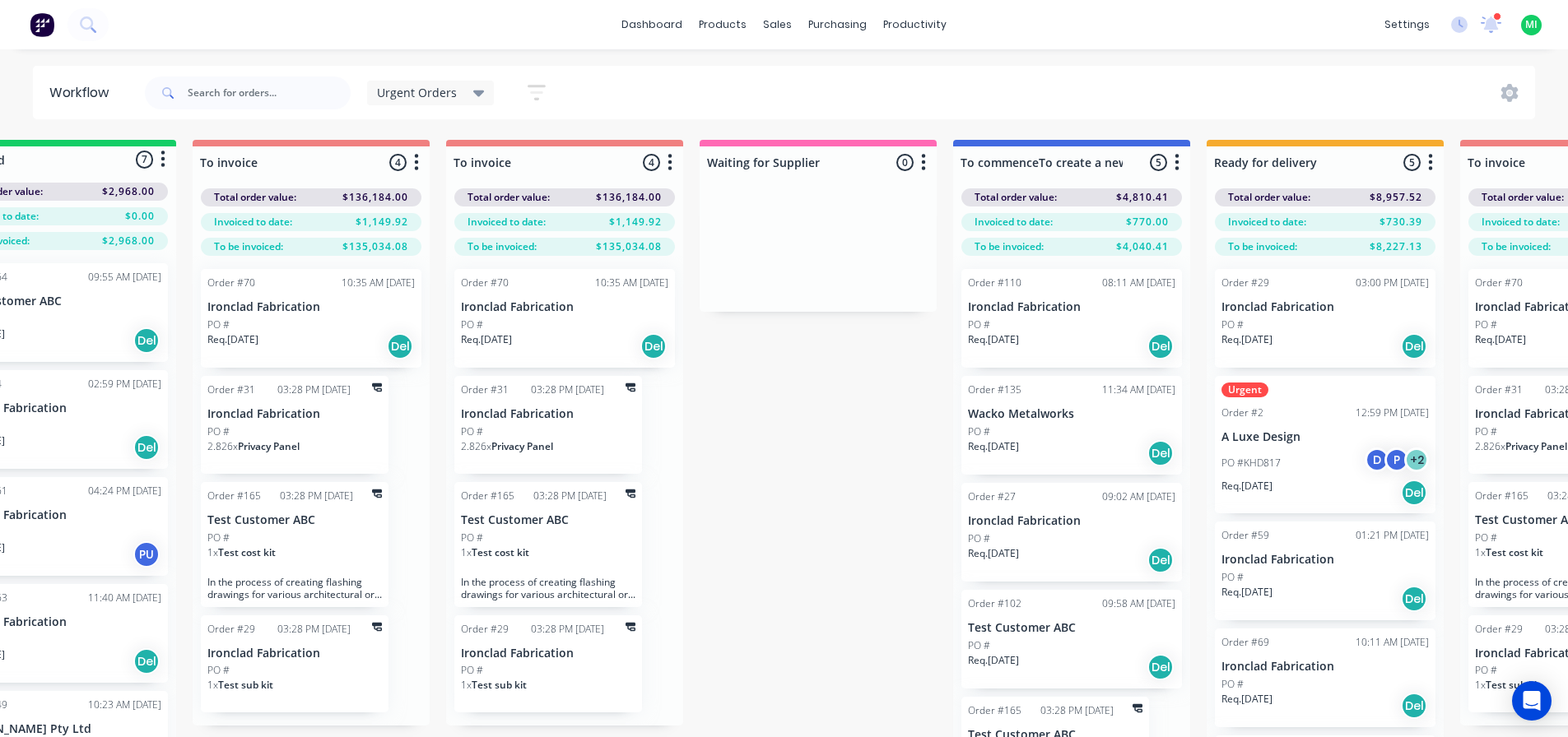
scroll to position [0, 0]
